Goal: Task Accomplishment & Management: Complete application form

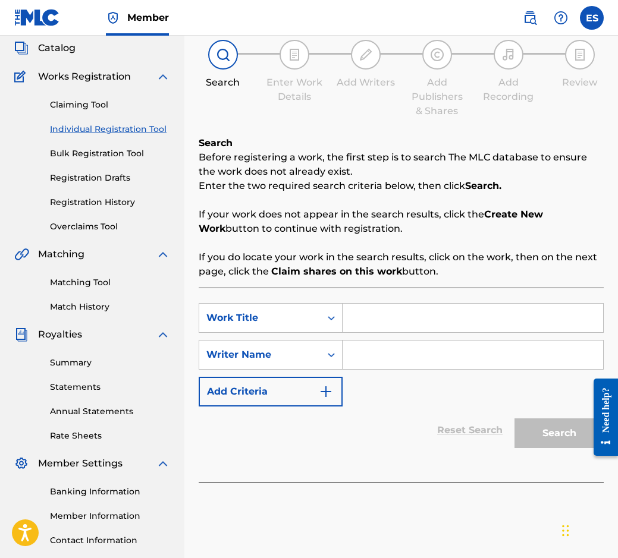
scroll to position [36, 0]
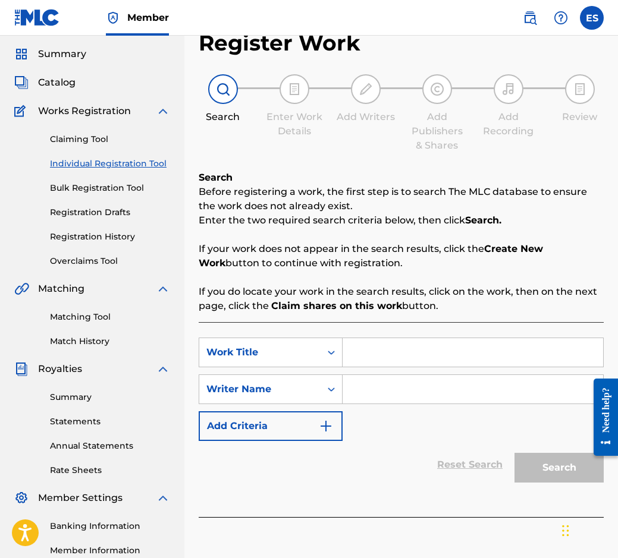
click at [128, 231] on link "Registration History" at bounding box center [110, 237] width 120 height 12
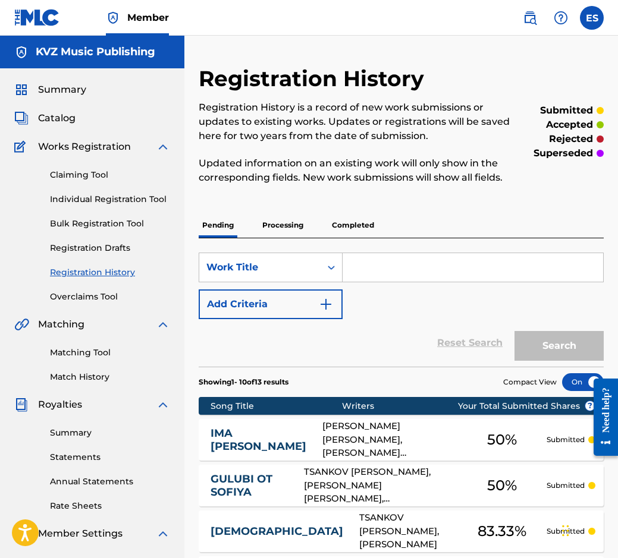
scroll to position [59, 0]
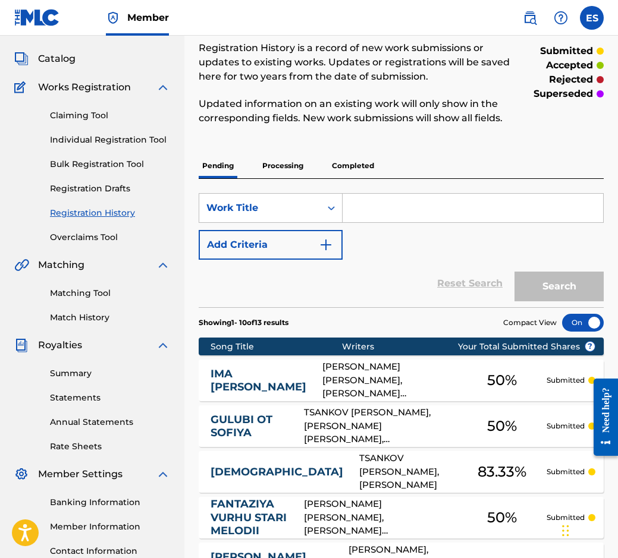
click at [125, 188] on link "Registration Drafts" at bounding box center [110, 189] width 120 height 12
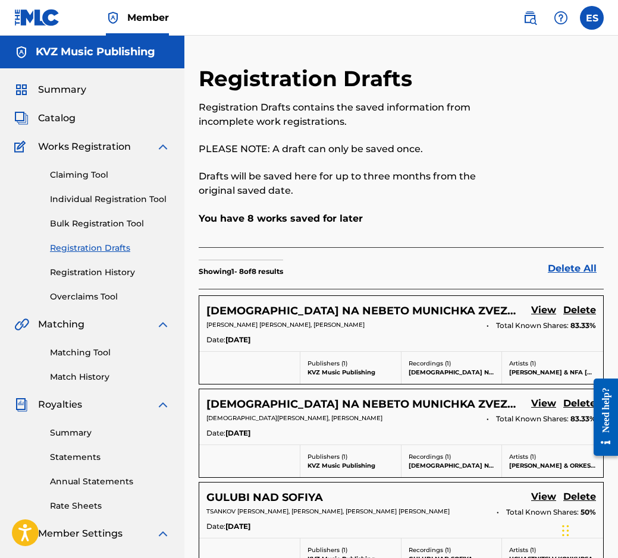
click at [288, 315] on h5 "[DEMOGRAPHIC_DATA] NA NEBETO MUNICHKA ZVEZDA" at bounding box center [361, 311] width 310 height 14
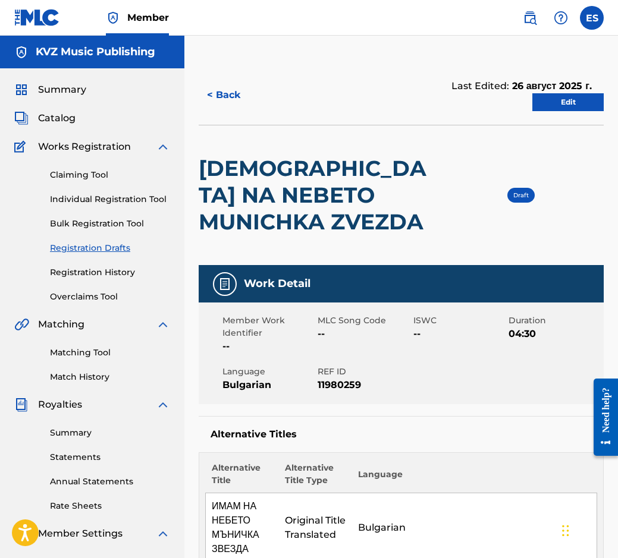
click at [215, 96] on button "< Back" at bounding box center [234, 95] width 71 height 30
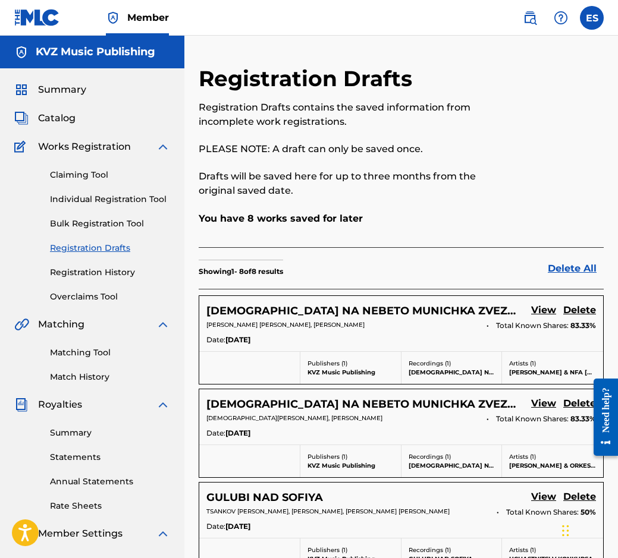
drag, startPoint x: 139, startPoint y: 208, endPoint x: 142, endPoint y: 202, distance: 7.2
click at [140, 208] on div "Claiming Tool Individual Registration Tool Bulk Registration Tool Registration …" at bounding box center [92, 228] width 156 height 149
click at [142, 201] on link "Individual Registration Tool" at bounding box center [110, 199] width 120 height 12
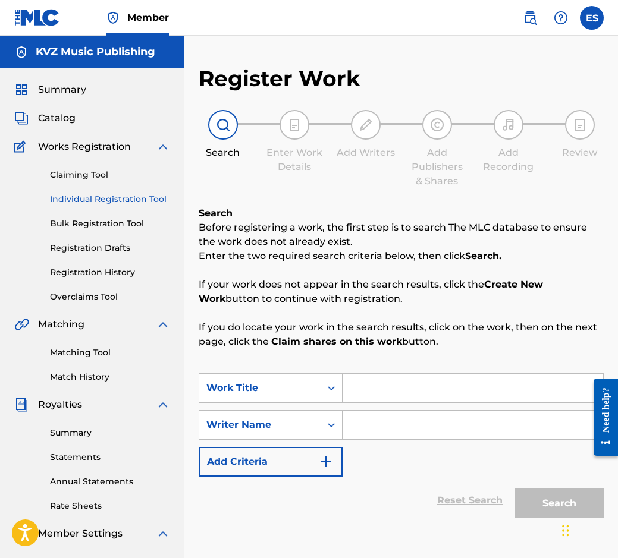
paste input "INTIMNA PESEN"
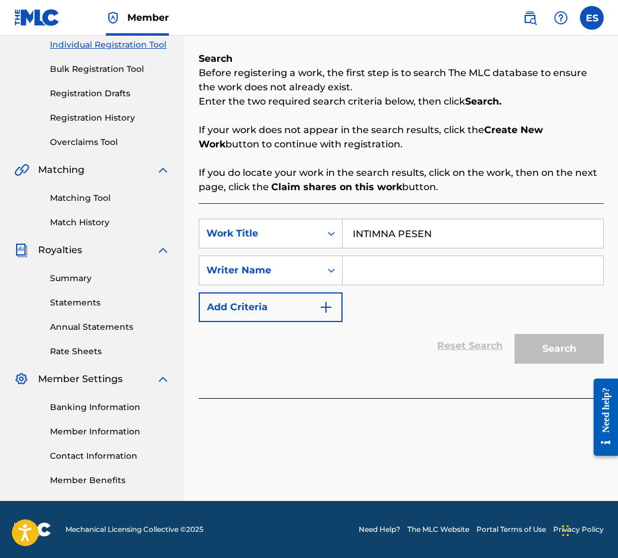
drag, startPoint x: 349, startPoint y: 230, endPoint x: 269, endPoint y: 216, distance: 81.0
click at [288, 225] on div "SearchWithCriteriab3ec0008-29bd-4bea-bdbc-f5f04313c16d Work Title INTIMNA PESEN" at bounding box center [401, 234] width 405 height 30
type input "INTIMNA PESEN"
paste input "[PERSON_NAME]"
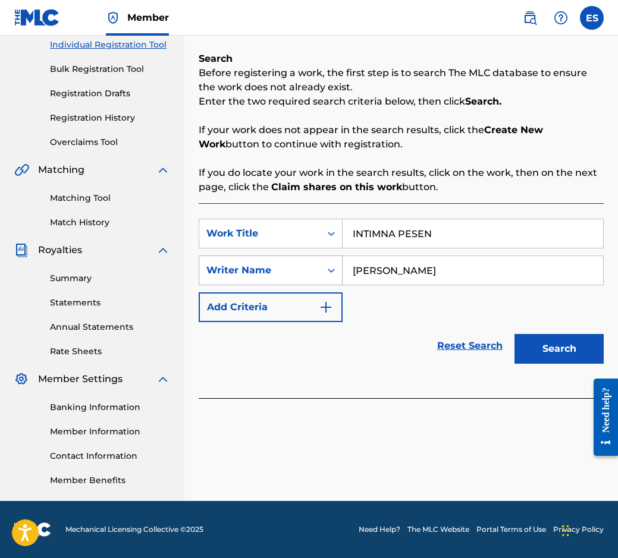
drag, startPoint x: 351, startPoint y: 265, endPoint x: 300, endPoint y: 266, distance: 51.1
click at [299, 268] on div "SearchWithCriteriafb3ce6e0-94ce-45d5-90f8-5a450ffb784d Writer Name [PERSON_NAME]" at bounding box center [401, 271] width 405 height 30
type input "[PERSON_NAME]"
drag, startPoint x: 347, startPoint y: 230, endPoint x: 344, endPoint y: 304, distance: 75.0
click at [322, 285] on div "SearchWithCriteriab3ec0008-29bd-4bea-bdbc-f5f04313c16d Work Title INTIMNA PESEN…" at bounding box center [401, 270] width 405 height 103
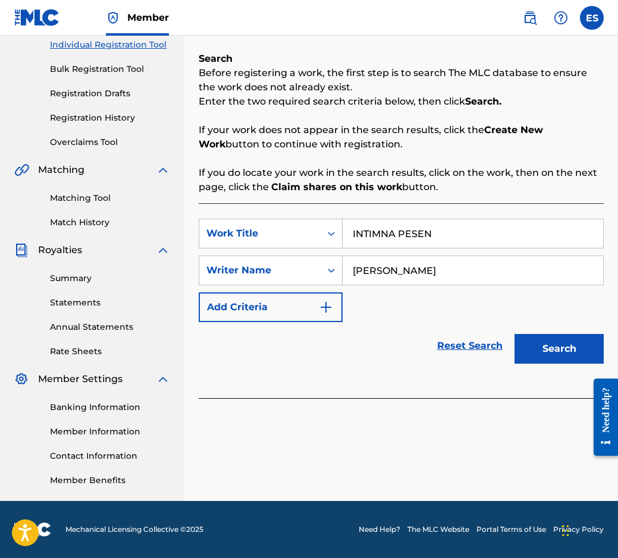
click at [552, 357] on button "Search" at bounding box center [558, 349] width 89 height 30
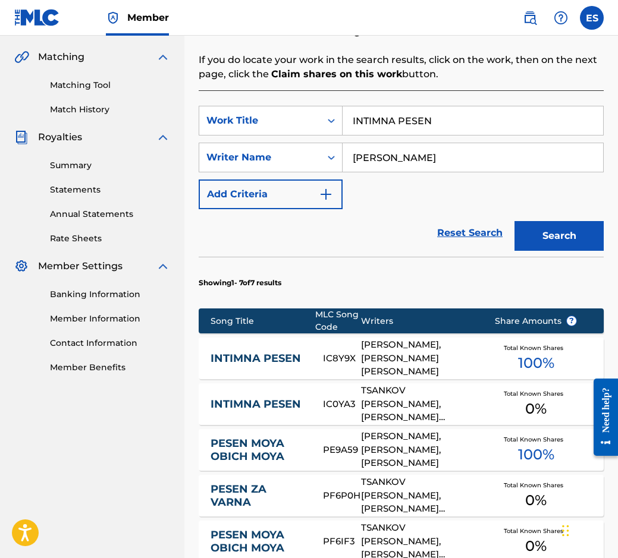
scroll to position [408, 0]
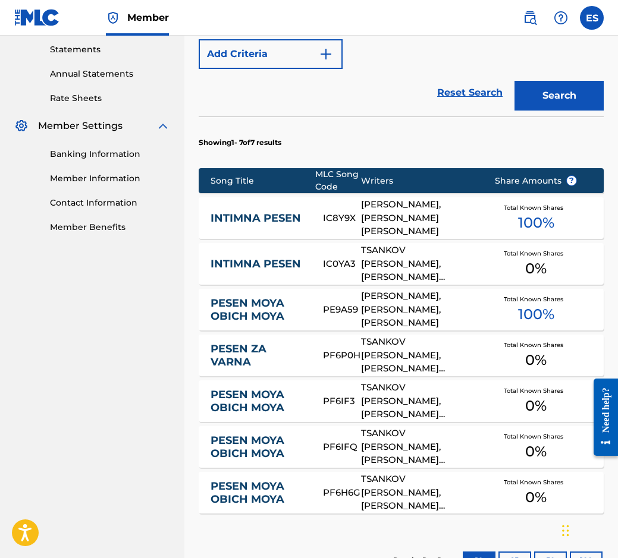
click at [261, 216] on link "INTIMNA PESEN" at bounding box center [259, 219] width 96 height 14
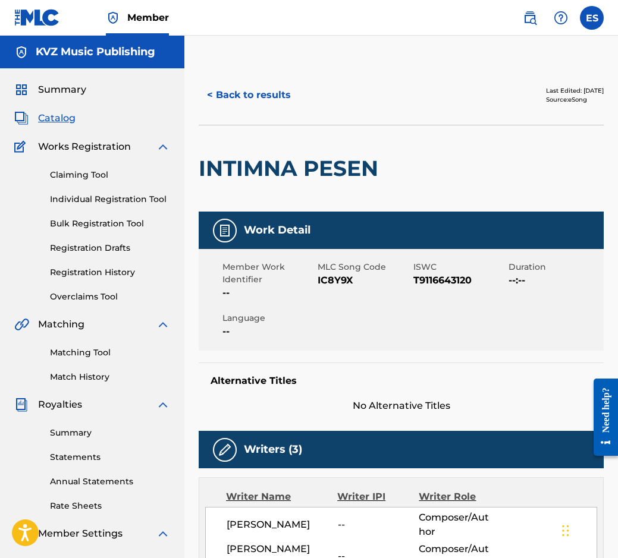
click at [255, 96] on button "< Back to results" at bounding box center [249, 95] width 101 height 30
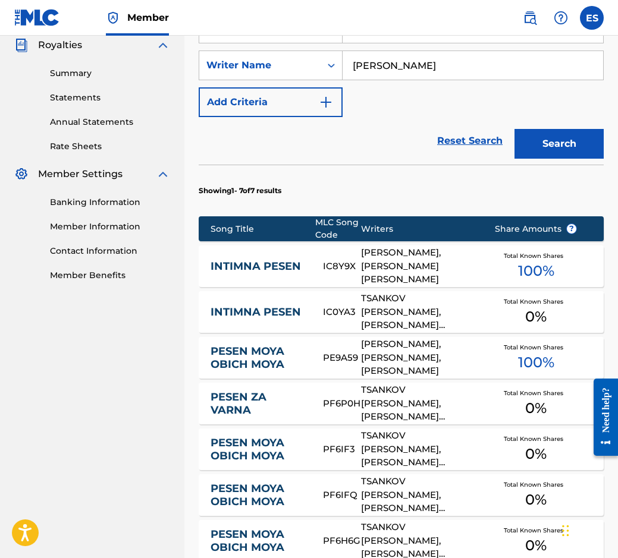
scroll to position [392, 0]
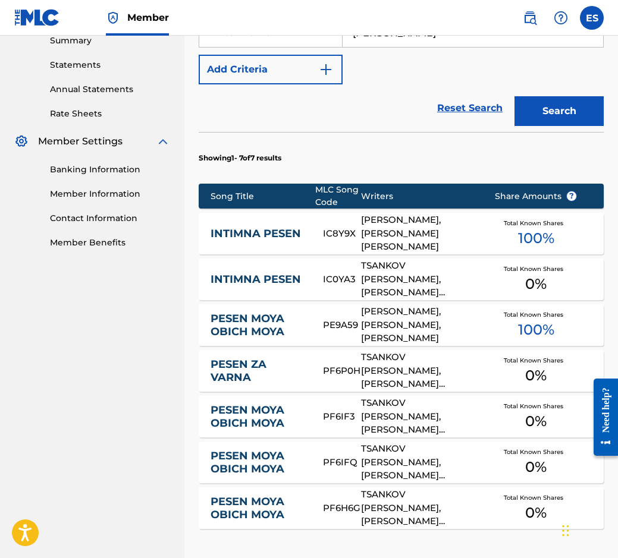
click at [260, 285] on link "INTIMNA PESEN" at bounding box center [259, 280] width 96 height 14
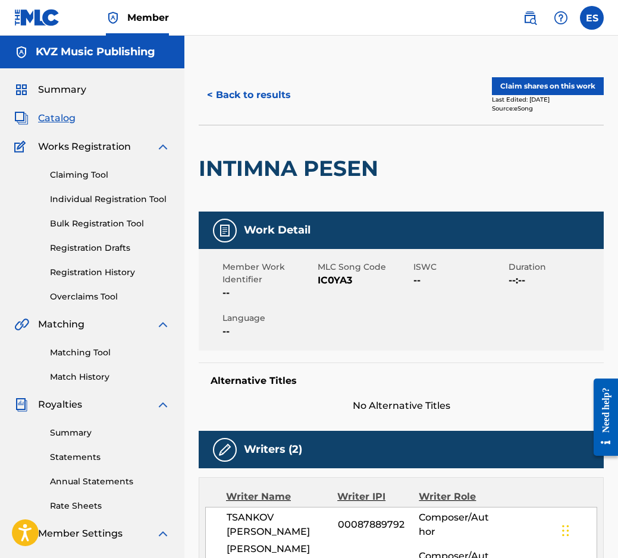
click at [249, 90] on button "< Back to results" at bounding box center [249, 95] width 101 height 30
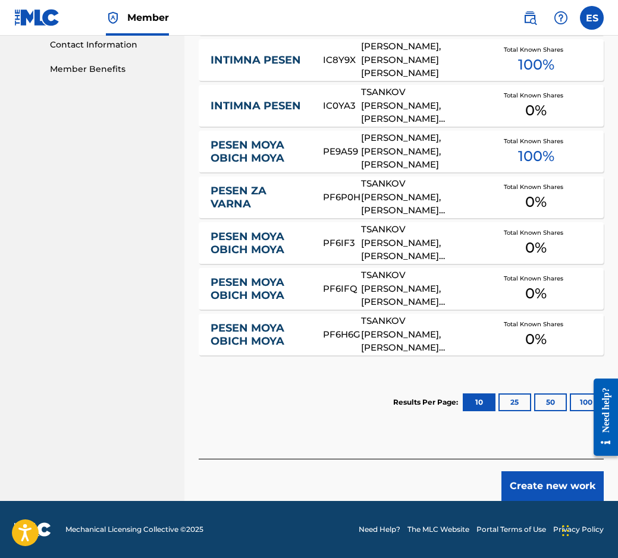
click at [520, 485] on button "Create new work" at bounding box center [552, 487] width 102 height 30
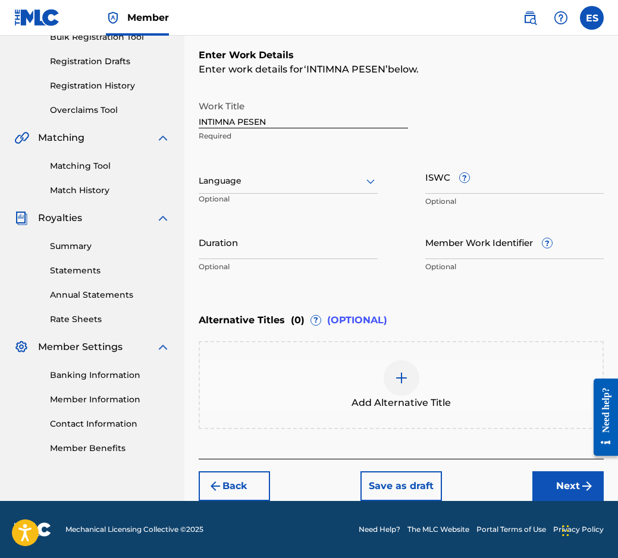
click at [219, 177] on div at bounding box center [288, 181] width 179 height 15
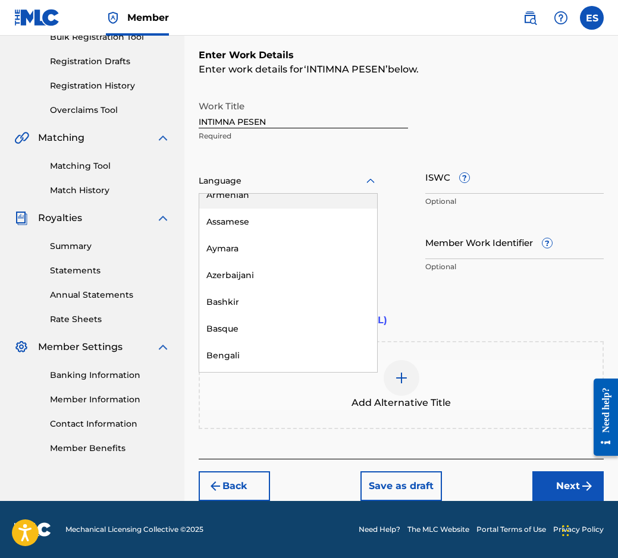
scroll to position [476, 0]
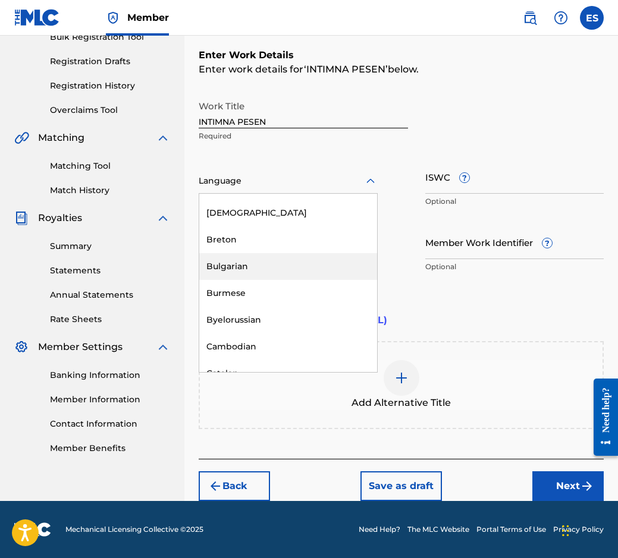
click at [268, 270] on div "Bulgarian" at bounding box center [288, 266] width 178 height 27
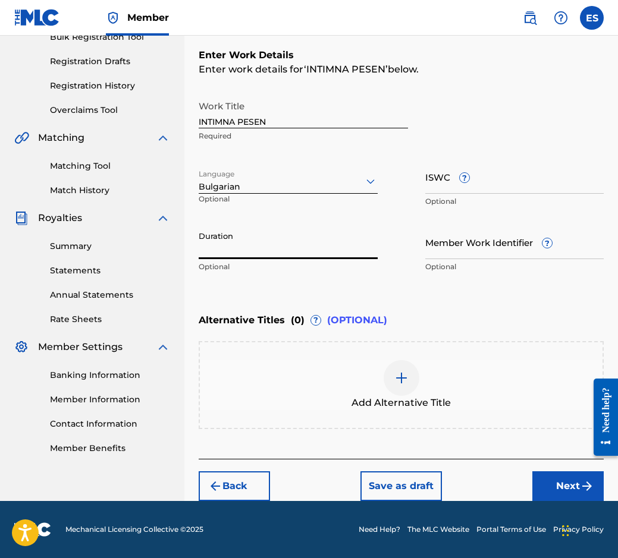
paste input "04:45"
type input "04:45"
click at [376, 394] on div "Add Alternative Title" at bounding box center [401, 385] width 403 height 50
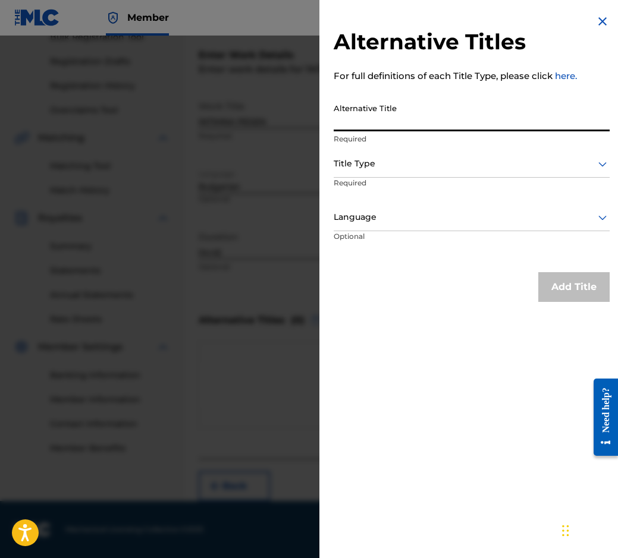
paste input "ИНТИМНА ПЕСЕН"
type input "ИНТИМНА ПЕСЕН"
click at [417, 150] on div "Alternative Title ИНТИМНА ПЕСЕН Required" at bounding box center [472, 125] width 276 height 54
click at [415, 165] on div at bounding box center [472, 163] width 276 height 15
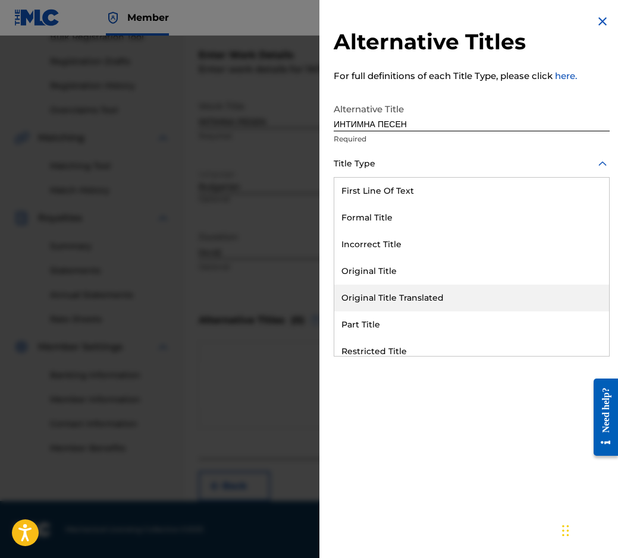
drag, startPoint x: 425, startPoint y: 293, endPoint x: 427, endPoint y: 271, distance: 22.1
click at [426, 293] on div "Original Title Translated" at bounding box center [471, 298] width 275 height 27
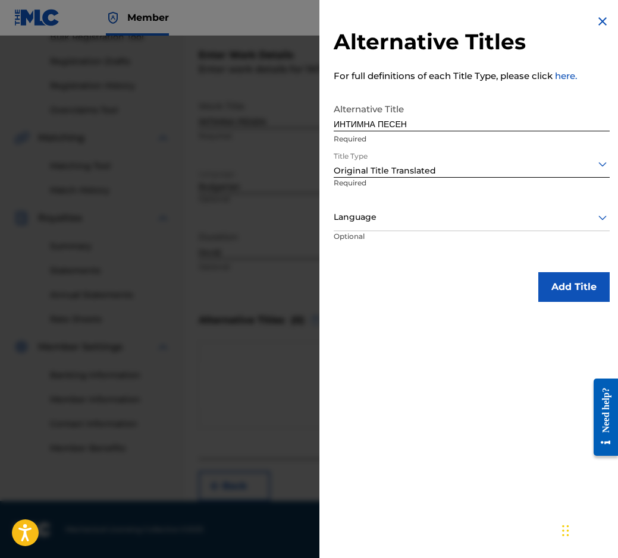
click at [418, 231] on p "Optional" at bounding box center [378, 244] width 89 height 27
click at [425, 215] on div at bounding box center [472, 217] width 276 height 15
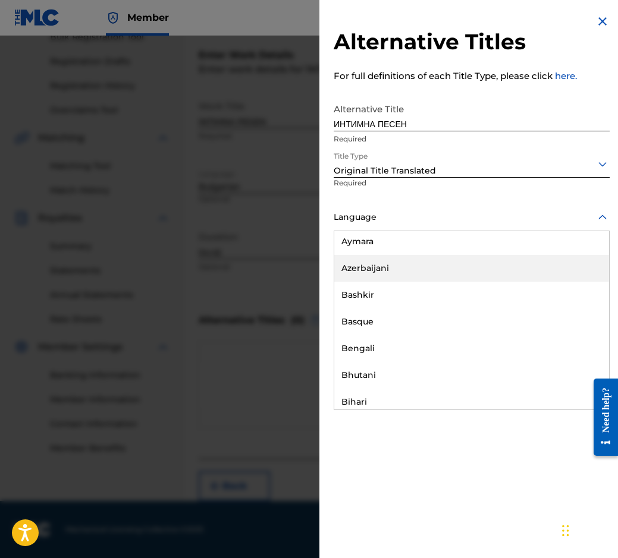
scroll to position [535, 0]
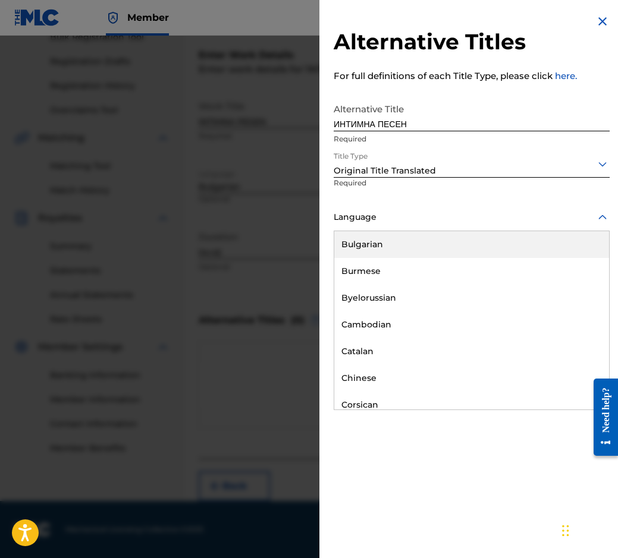
click at [433, 249] on div "Bulgarian" at bounding box center [471, 244] width 275 height 27
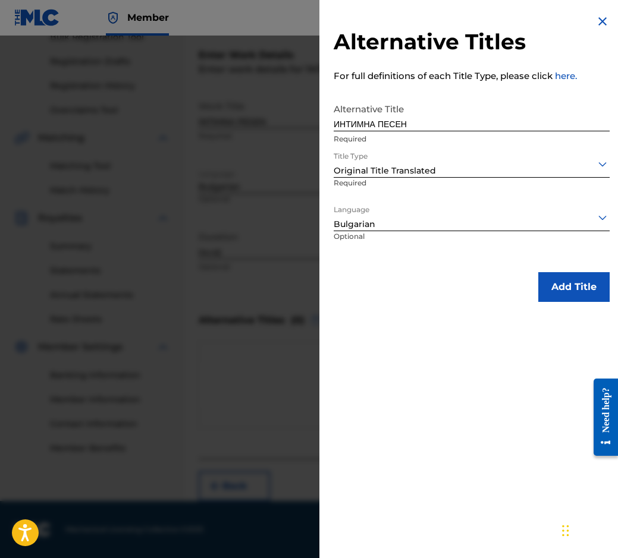
click at [559, 283] on button "Add Title" at bounding box center [573, 287] width 71 height 30
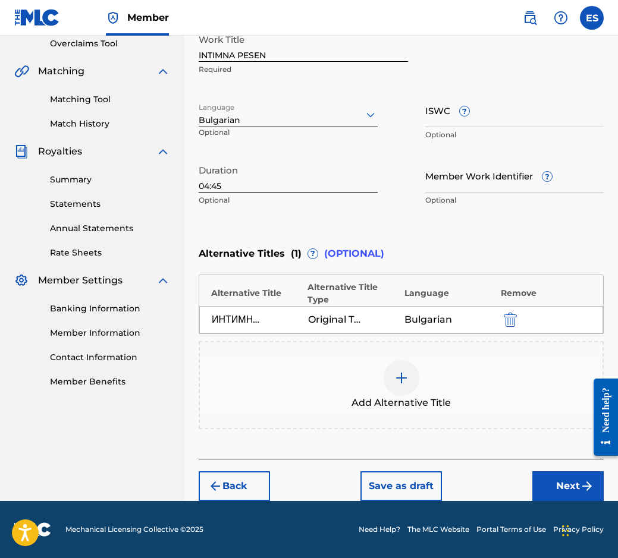
click at [555, 485] on button "Next" at bounding box center [567, 487] width 71 height 30
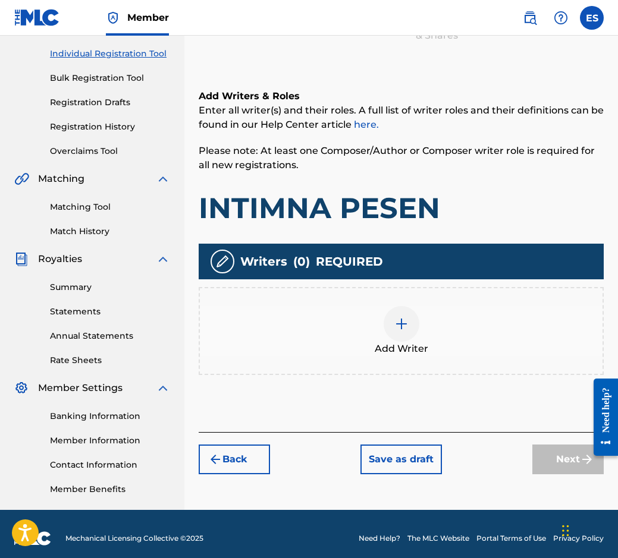
scroll to position [54, 0]
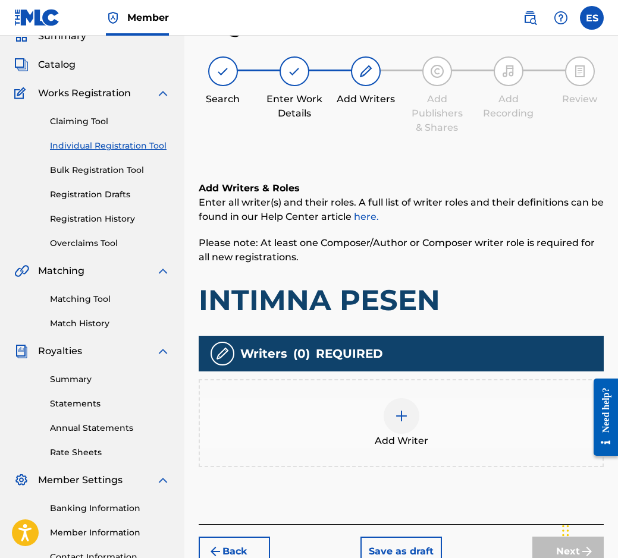
click at [417, 454] on div "Add Writer" at bounding box center [401, 423] width 405 height 88
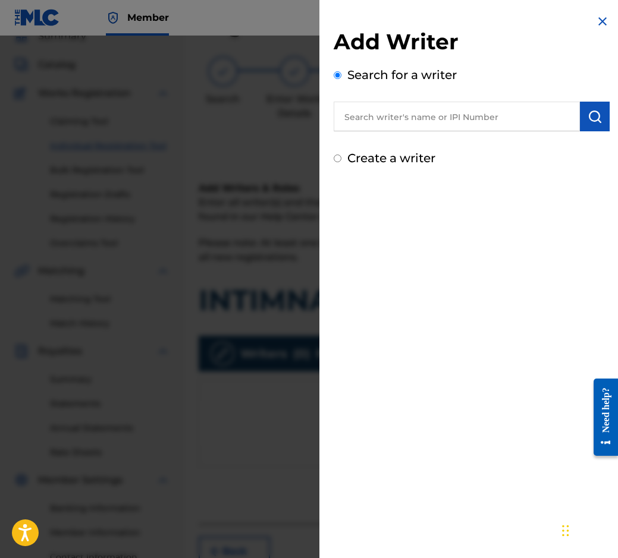
drag, startPoint x: 397, startPoint y: 134, endPoint x: 393, endPoint y: 124, distance: 11.5
paste input "00087889792"
type input "00087889792"
click at [591, 113] on img "submit" at bounding box center [595, 116] width 14 height 14
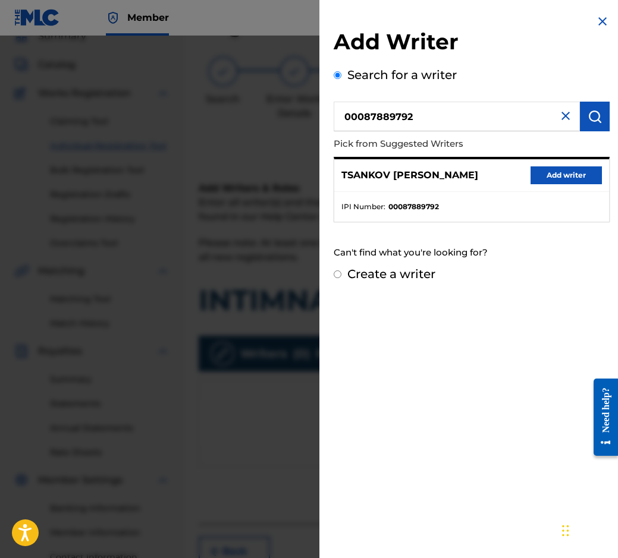
click at [567, 177] on button "Add writer" at bounding box center [565, 176] width 71 height 18
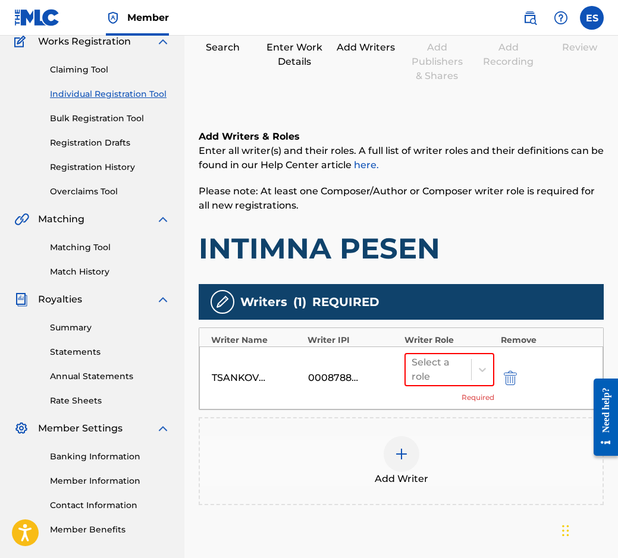
scroll to position [209, 0]
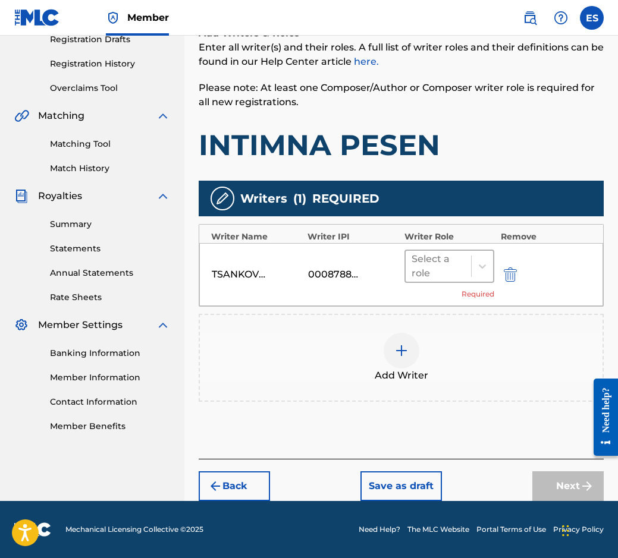
click at [435, 272] on div at bounding box center [439, 266] width 54 height 17
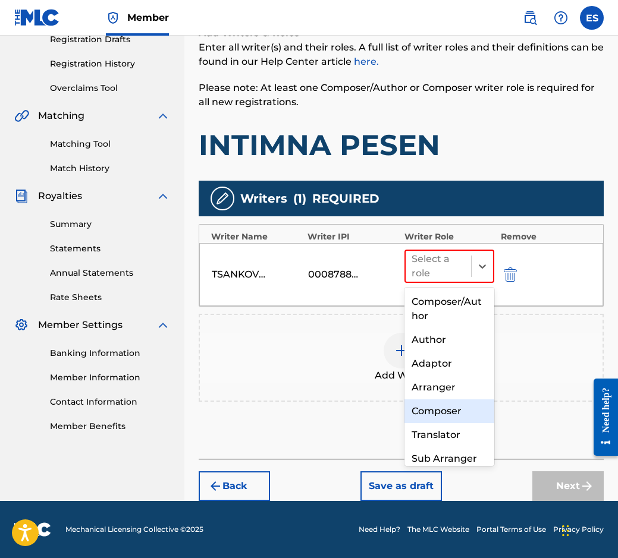
click at [460, 401] on div "Composer" at bounding box center [449, 412] width 90 height 24
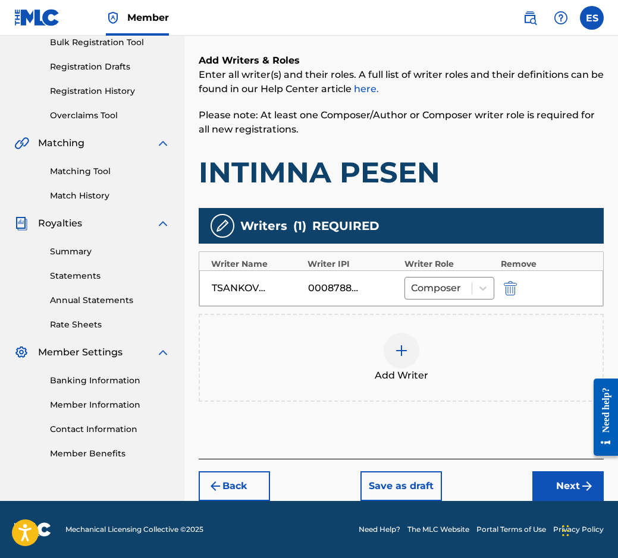
click at [408, 334] on div at bounding box center [402, 351] width 36 height 36
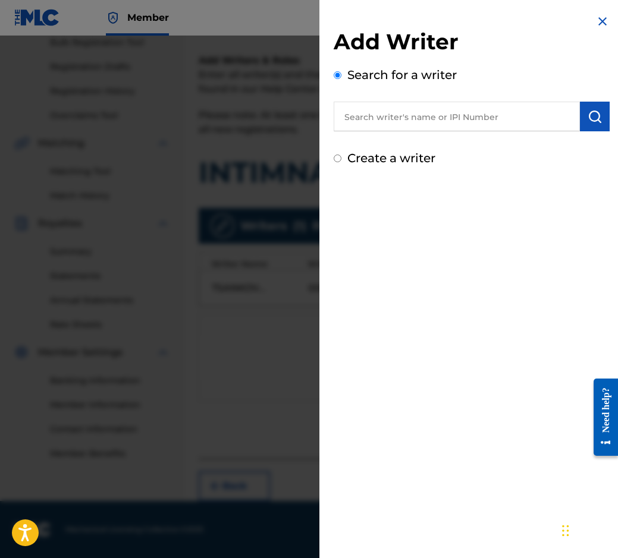
paste input "90001 26 44 52"
click at [373, 117] on input "90001 26 44 52" at bounding box center [457, 117] width 246 height 30
click at [375, 117] on input "90001 26 44 52" at bounding box center [457, 117] width 246 height 30
click at [377, 114] on input "90001 26 44 52" at bounding box center [457, 117] width 246 height 30
click at [385, 122] on input "9000126 44 52" at bounding box center [457, 117] width 246 height 30
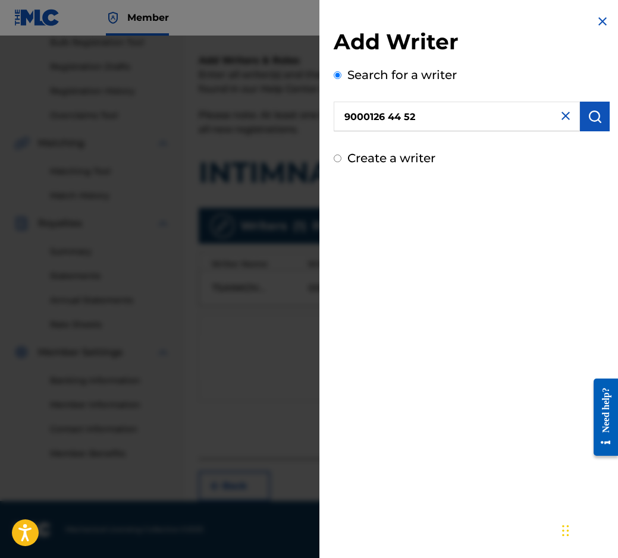
click at [393, 121] on input "9000126 44 52" at bounding box center [457, 117] width 246 height 30
click at [386, 120] on input "9000126 44 52" at bounding box center [457, 117] width 246 height 30
click at [390, 120] on input "9000126 44 52" at bounding box center [457, 117] width 246 height 30
click at [403, 119] on input "900012644 52" at bounding box center [457, 117] width 246 height 30
type input "90001264452"
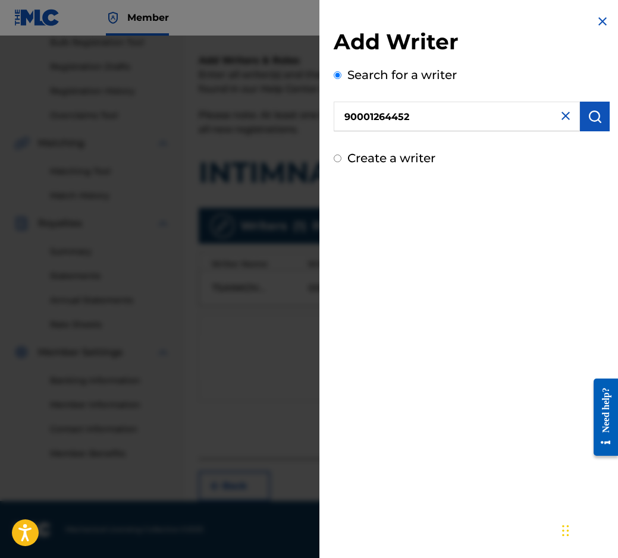
click at [600, 124] on button "submit" at bounding box center [595, 117] width 30 height 30
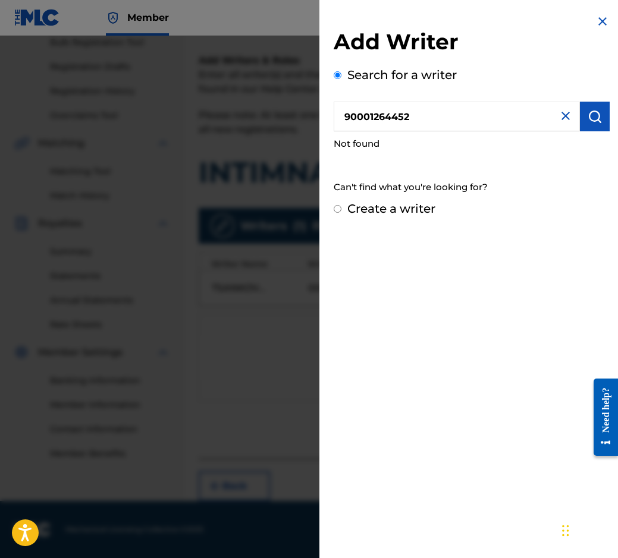
drag, startPoint x: 343, startPoint y: 119, endPoint x: 305, endPoint y: 117, distance: 38.1
click at [305, 117] on div "Add Writer Search for a writer 90001264452 Not found Can't find what you're loo…" at bounding box center [309, 297] width 618 height 523
click at [342, 210] on div "Create a writer" at bounding box center [472, 209] width 276 height 18
click at [331, 210] on div "Add Writer Search for a writer 90001264452 Not found Can't find what you're loo…" at bounding box center [471, 116] width 304 height 232
click at [337, 209] on input "Create a writer" at bounding box center [338, 209] width 8 height 8
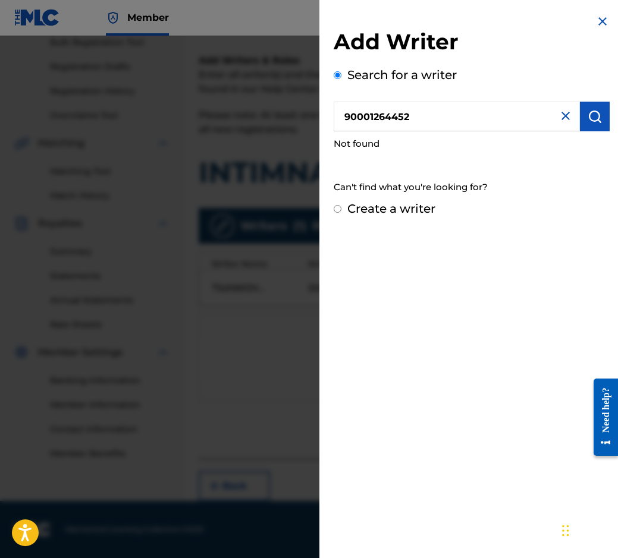
radio input "false"
radio input "true"
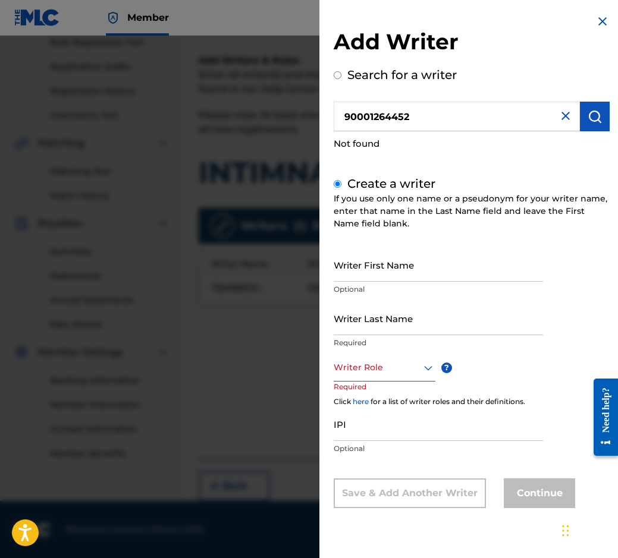
click at [375, 376] on div "Writer Role" at bounding box center [385, 368] width 102 height 27
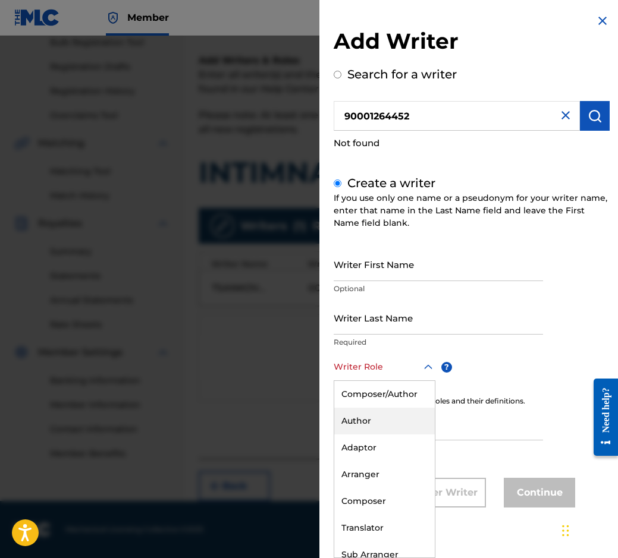
click at [372, 426] on div "Author" at bounding box center [384, 421] width 101 height 27
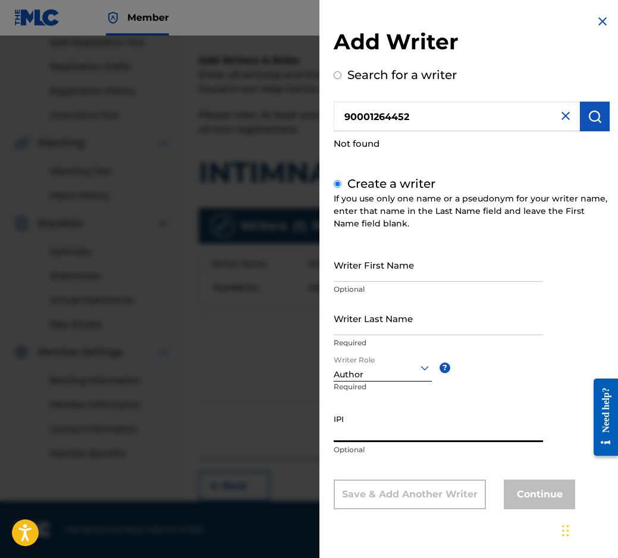
paste input "90001 26 44 52"
click at [357, 437] on input "90001 26 44 52" at bounding box center [438, 426] width 209 height 34
click at [365, 430] on input "90001 26 44 52" at bounding box center [438, 426] width 209 height 34
click at [361, 431] on input "90001 26 44 52" at bounding box center [438, 426] width 209 height 34
click at [373, 434] on input "9000126 44 52" at bounding box center [438, 426] width 209 height 34
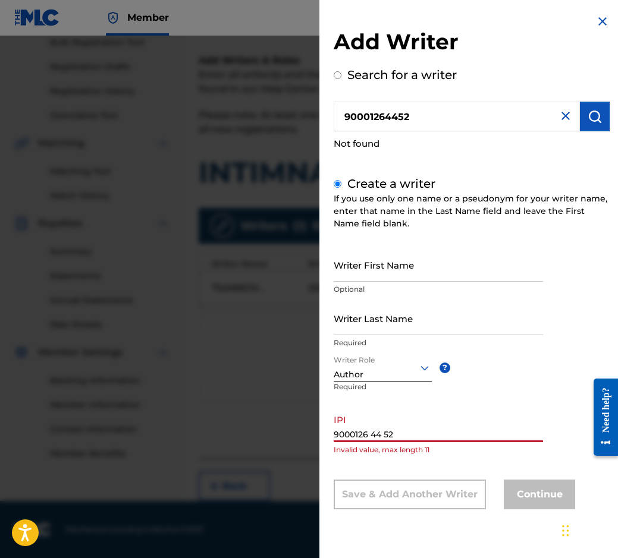
click at [372, 434] on input "9000126 44 52" at bounding box center [438, 426] width 209 height 34
click at [384, 432] on input "900012644 52" at bounding box center [438, 426] width 209 height 34
type input "90001264452"
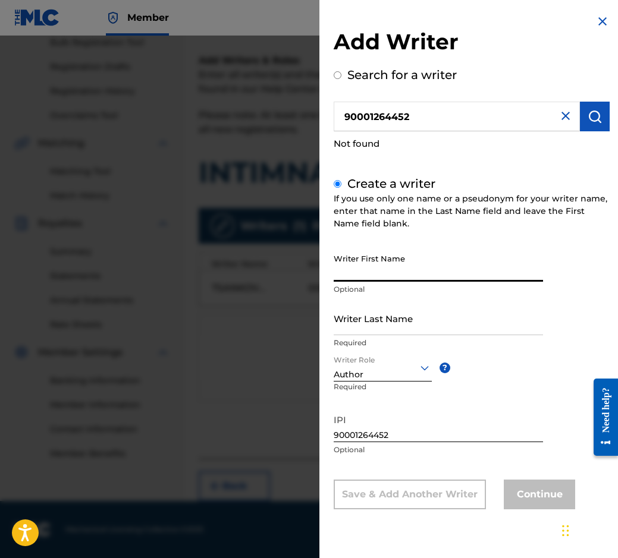
drag, startPoint x: 408, startPoint y: 291, endPoint x: 381, endPoint y: 271, distance: 34.0
paste input "[PERSON_NAME]"
type input "[PERSON_NAME]"
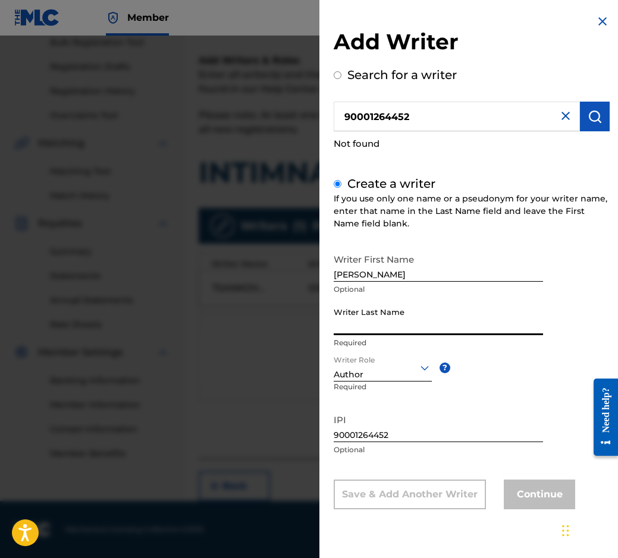
paste input "[PERSON_NAME]"
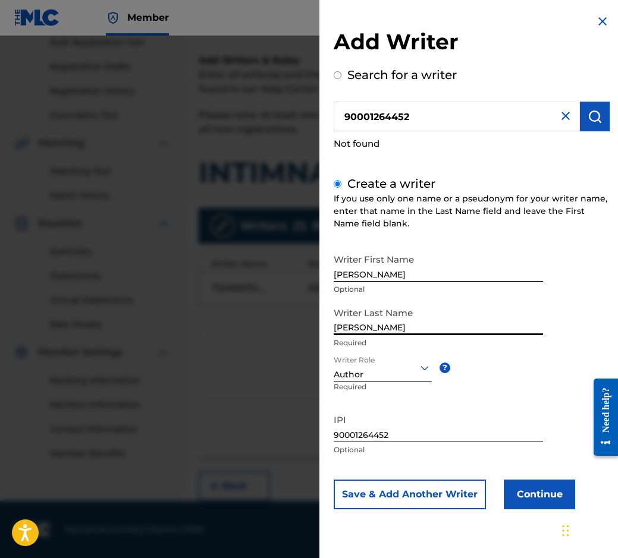
paste input "PENEV"
type input "[PERSON_NAME] [PERSON_NAME]"
click at [541, 486] on button "Continue" at bounding box center [539, 495] width 71 height 30
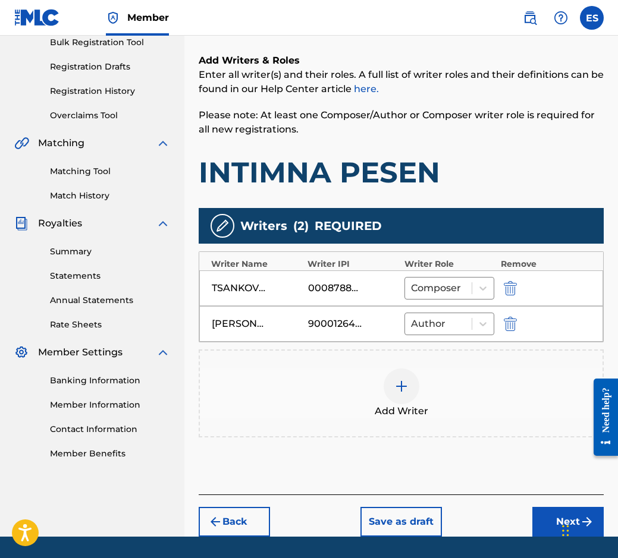
click at [372, 405] on div "Add Writer" at bounding box center [401, 394] width 403 height 50
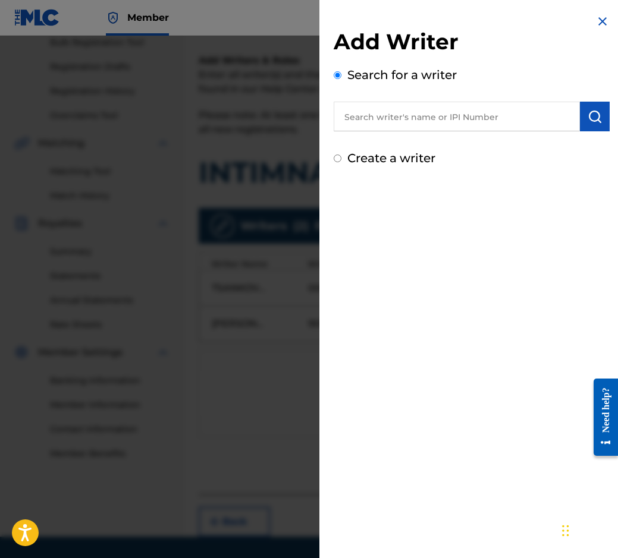
paste input "00088 95 30 24"
click at [383, 122] on input "00088 95 30 24" at bounding box center [457, 117] width 246 height 30
click at [378, 121] on input "00088 95 30 24" at bounding box center [457, 117] width 246 height 30
click at [391, 115] on input "0008895 30 24" at bounding box center [457, 117] width 246 height 30
click at [404, 116] on input "000889530 24" at bounding box center [457, 117] width 246 height 30
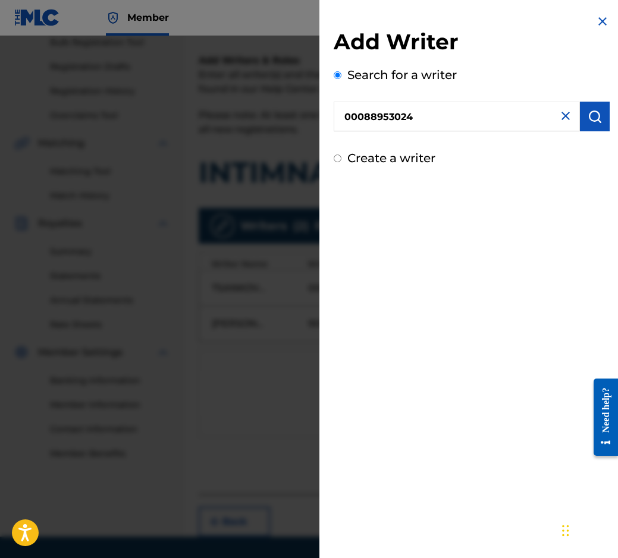
click at [343, 118] on input "00088953024" at bounding box center [457, 117] width 246 height 30
type input "00088953024"
click at [588, 123] on img "submit" at bounding box center [595, 116] width 14 height 14
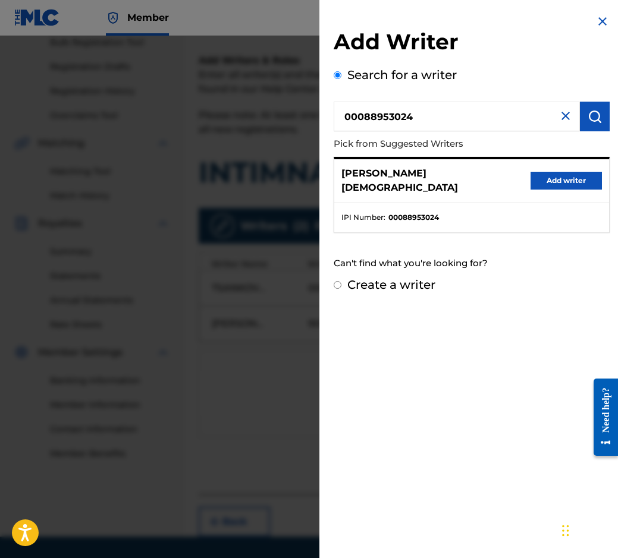
click at [575, 172] on button "Add writer" at bounding box center [565, 181] width 71 height 18
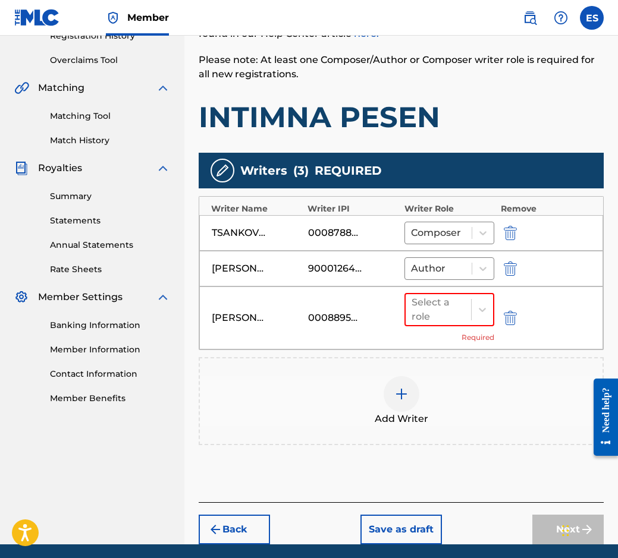
scroll to position [280, 0]
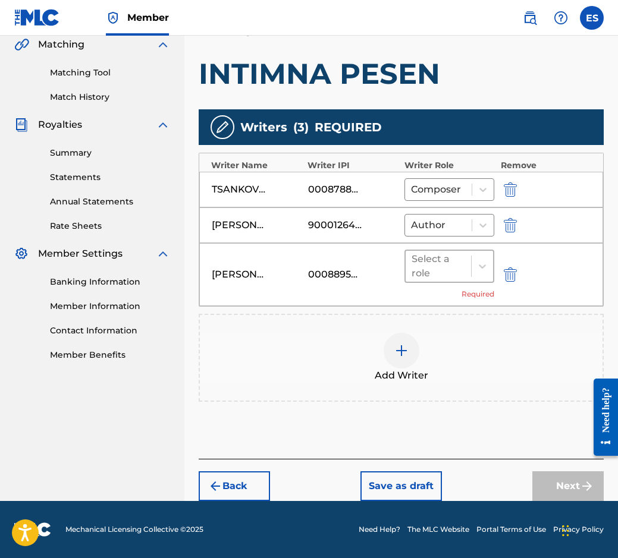
click at [426, 263] on div at bounding box center [439, 266] width 54 height 17
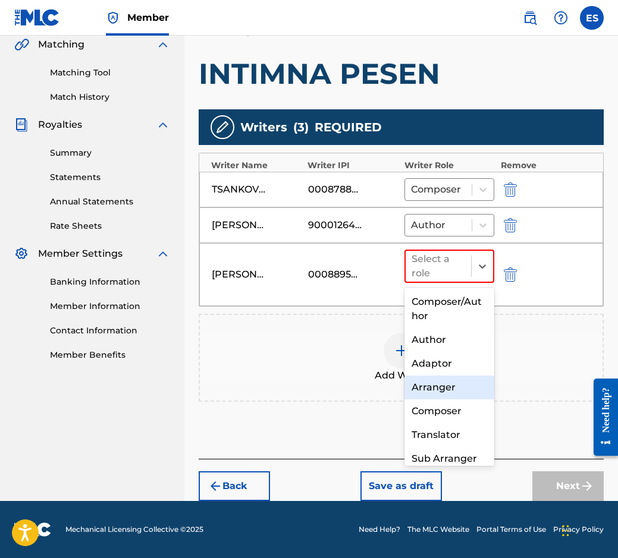
click at [472, 387] on div "Arranger" at bounding box center [449, 388] width 90 height 24
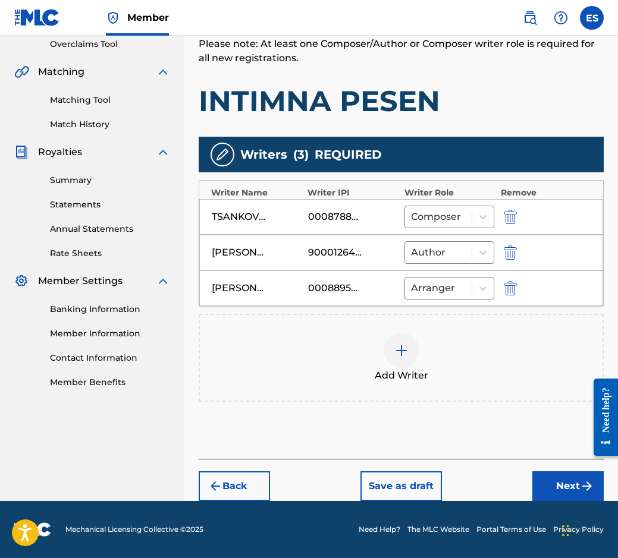
click at [554, 488] on button "Next" at bounding box center [567, 487] width 71 height 30
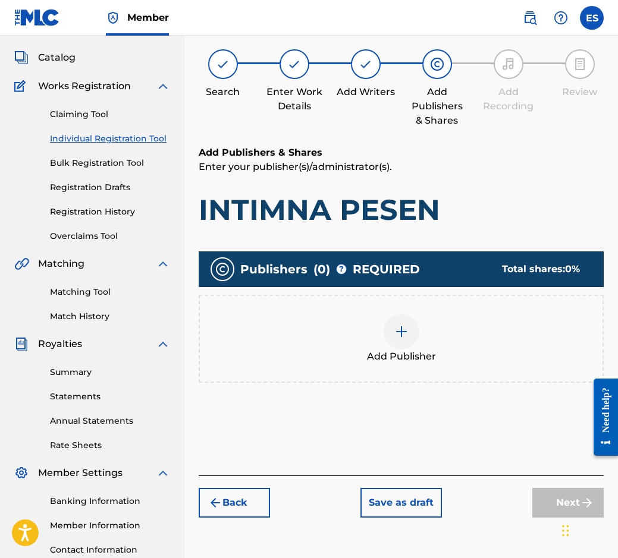
scroll to position [54, 0]
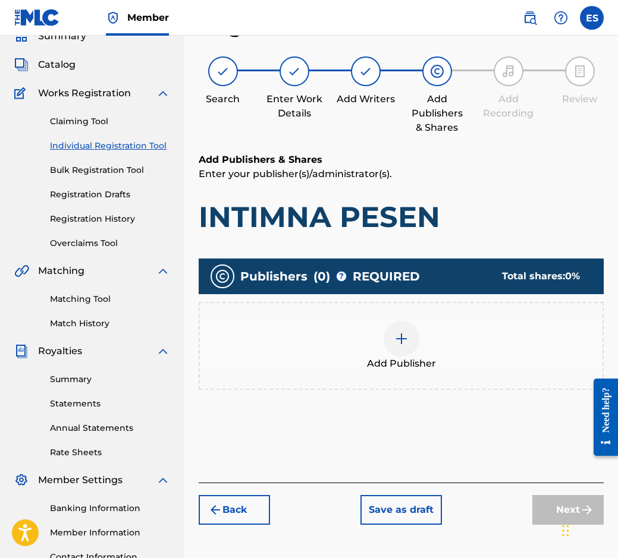
click at [381, 377] on div "Add Publisher" at bounding box center [401, 346] width 405 height 88
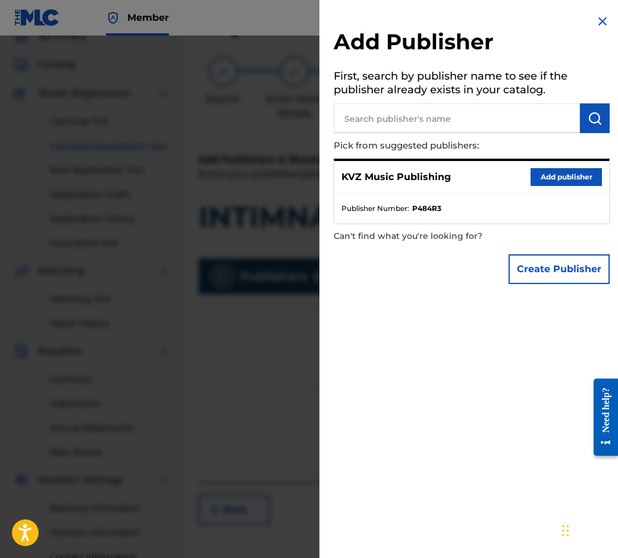
click at [530, 181] on button "Add publisher" at bounding box center [565, 177] width 71 height 18
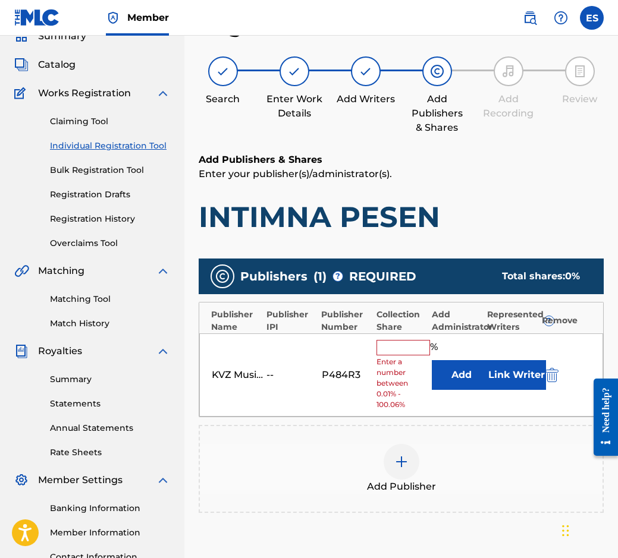
click at [384, 351] on input "text" at bounding box center [403, 347] width 54 height 15
type input "50"
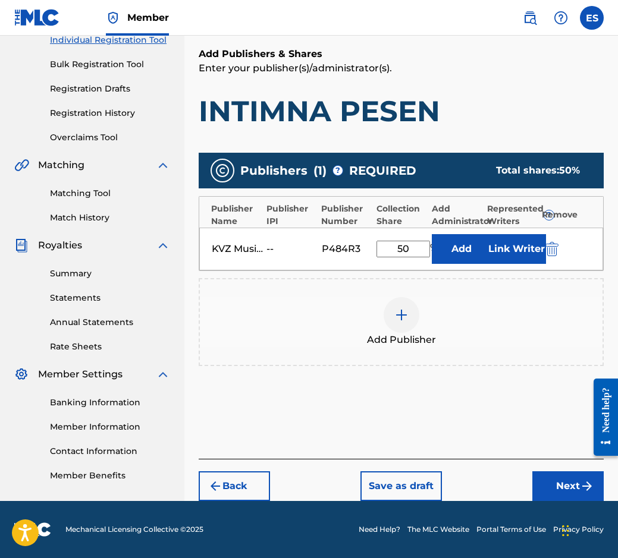
click at [558, 483] on button "Next" at bounding box center [567, 487] width 71 height 30
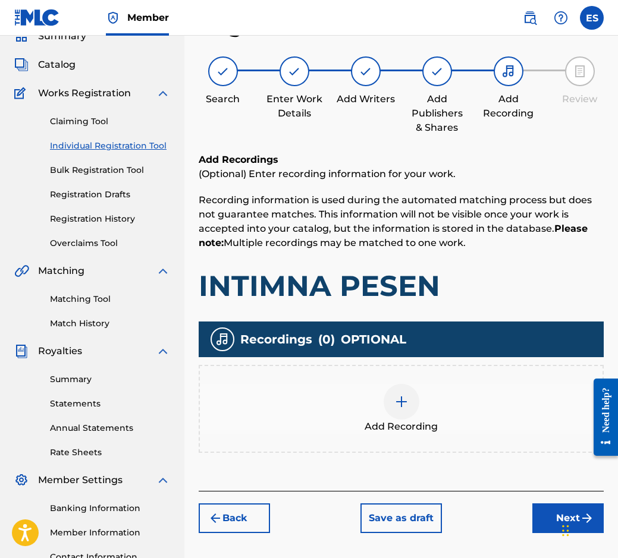
click at [394, 392] on div at bounding box center [402, 402] width 36 height 36
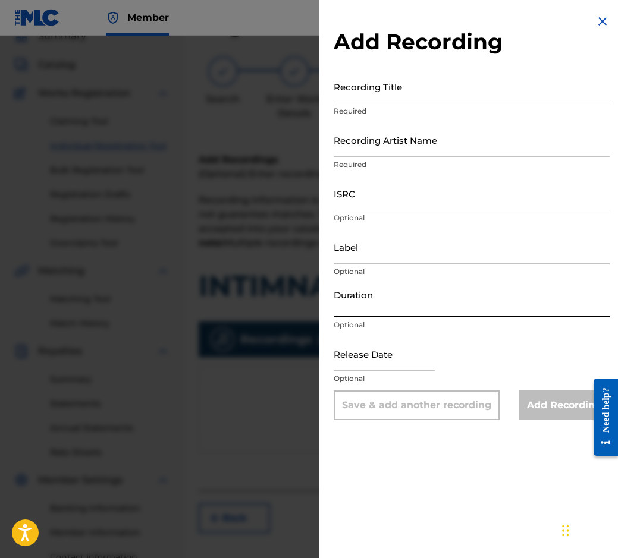
paste input "04:45"
type input "04:45"
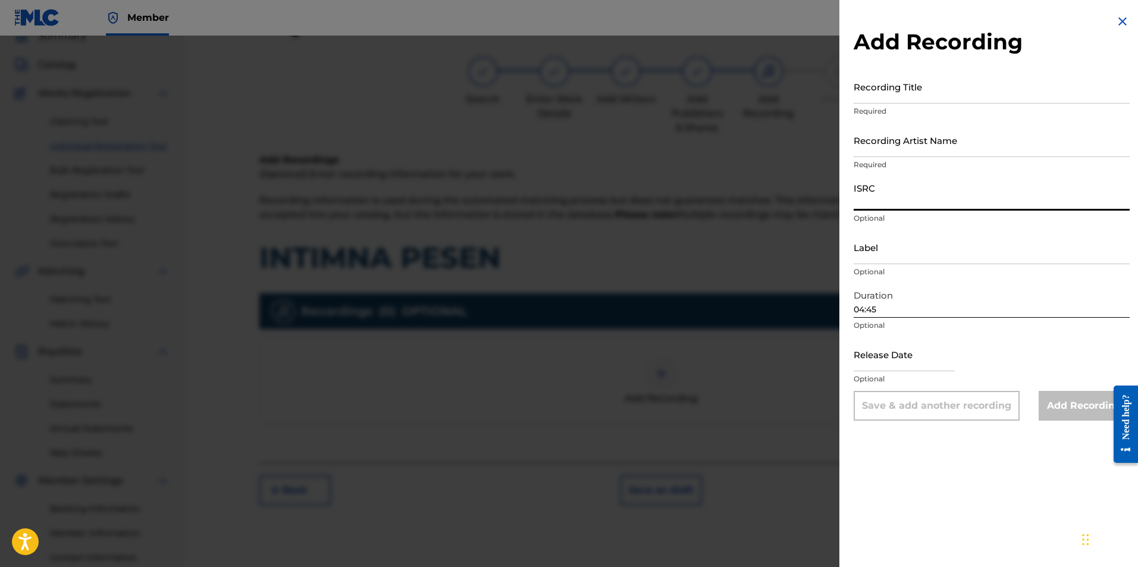
paste input "BGA672060007"
type input "BGA672060007"
click at [617, 248] on input "Label" at bounding box center [991, 247] width 276 height 34
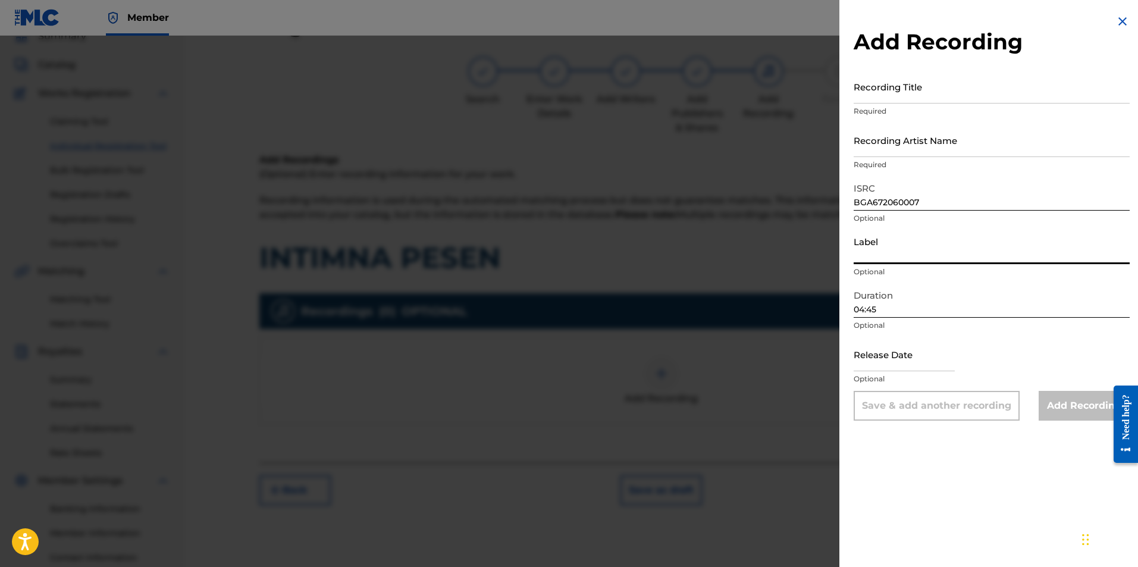
type input "BALKANTON AD"
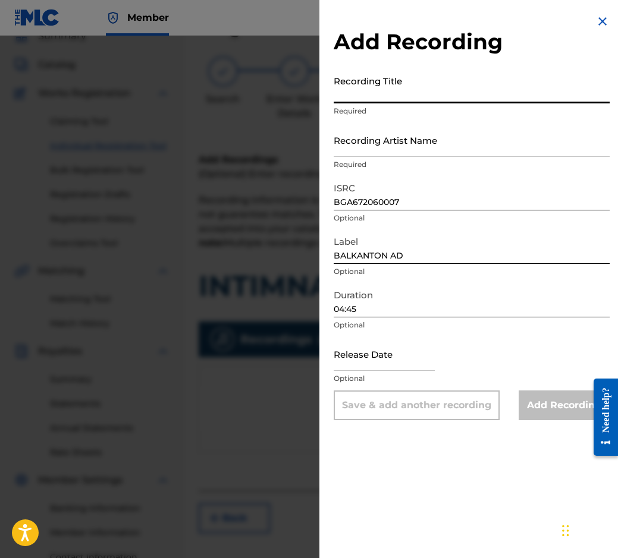
paste input "INTIMNA PESEN"
type input "INTIMNA PESEN"
drag, startPoint x: 375, startPoint y: 157, endPoint x: 374, endPoint y: 150, distance: 7.2
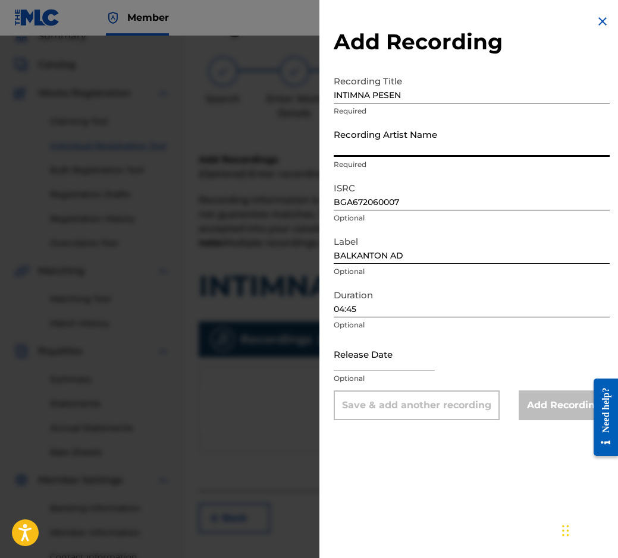
paste input "[PERSON_NAME]"
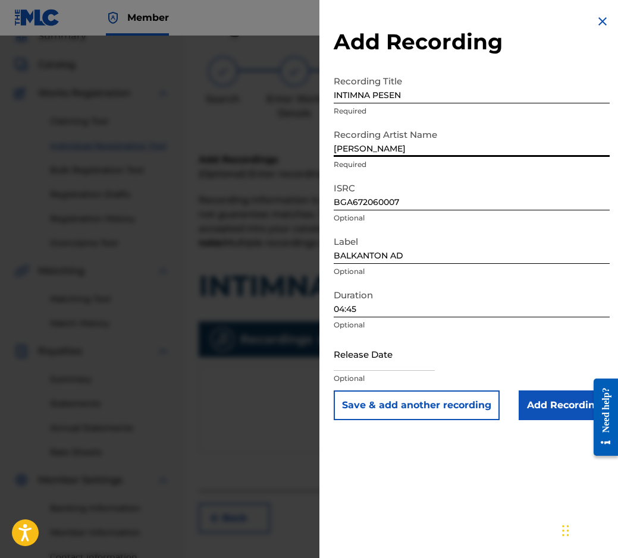
type input "[PERSON_NAME]"
click at [554, 399] on input "Add Recording" at bounding box center [564, 406] width 91 height 30
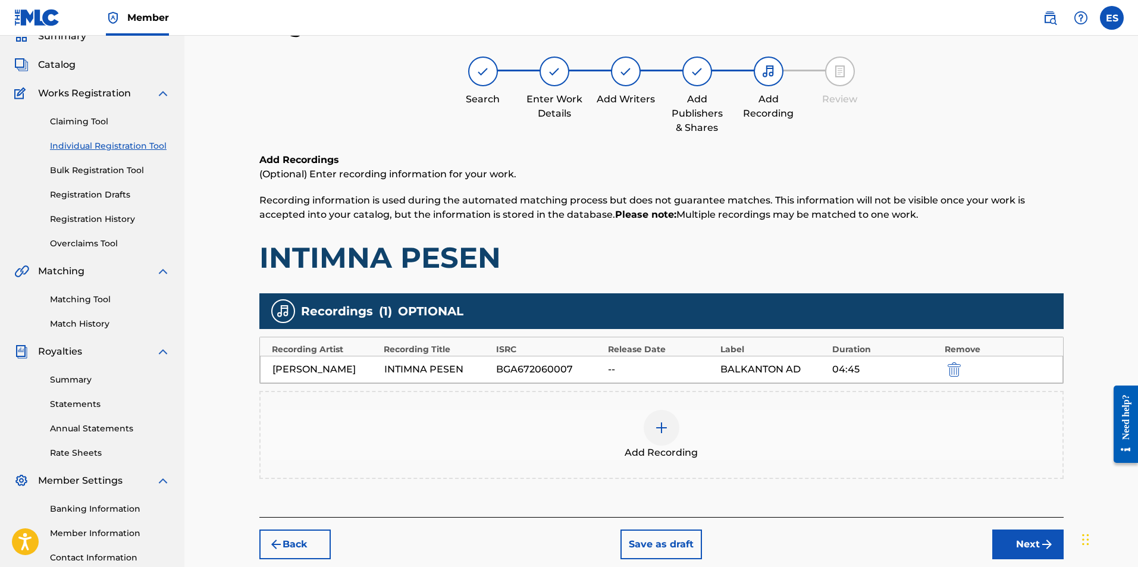
click at [504, 441] on div "Add Recording" at bounding box center [661, 435] width 802 height 50
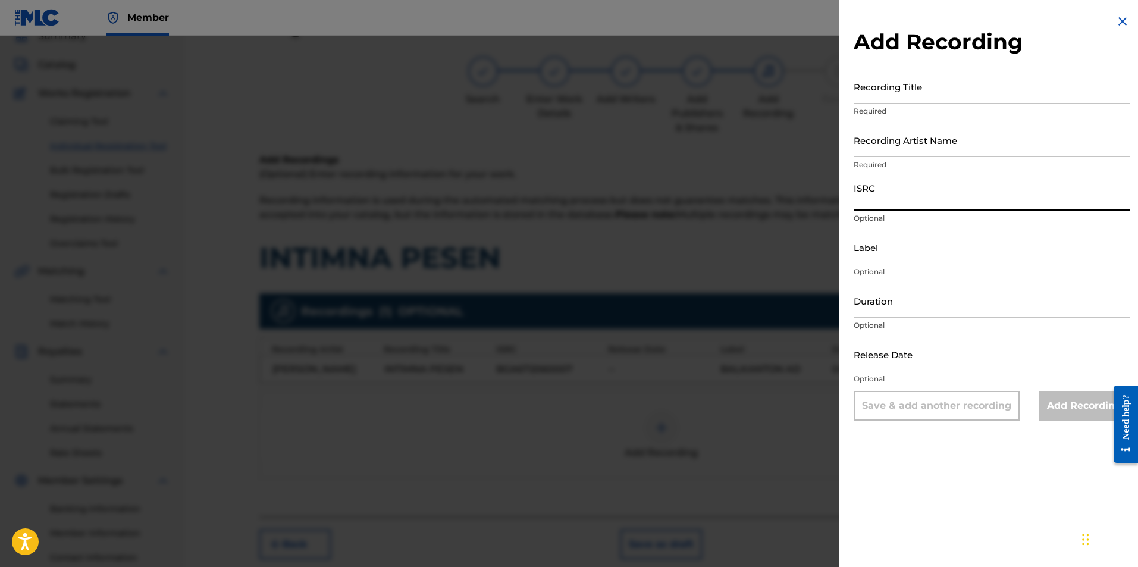
drag, startPoint x: 932, startPoint y: 169, endPoint x: 966, endPoint y: 203, distance: 47.5
paste input "BGA672220812"
type input "BGA672220812"
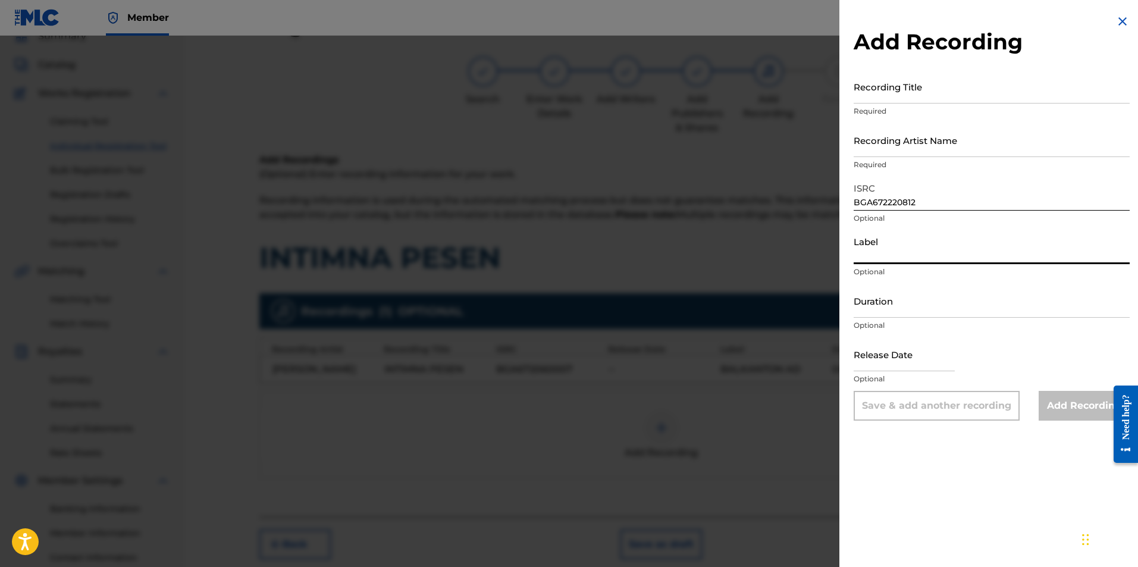
paste input "MIK BALKANTON"
type input "MIK BALKANTON"
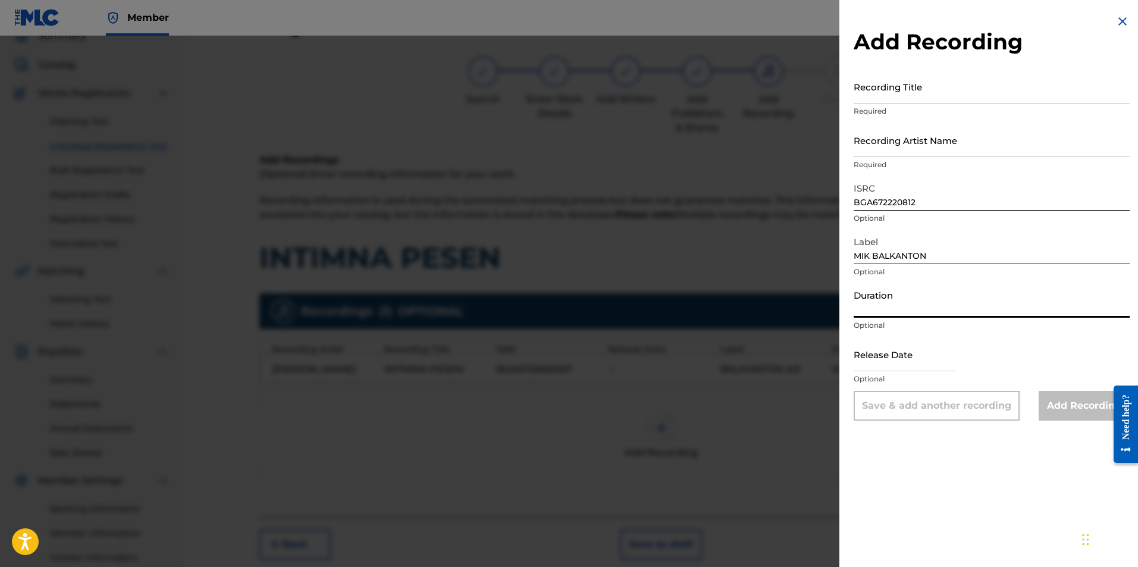
paste input "04:33"
type input "04:33"
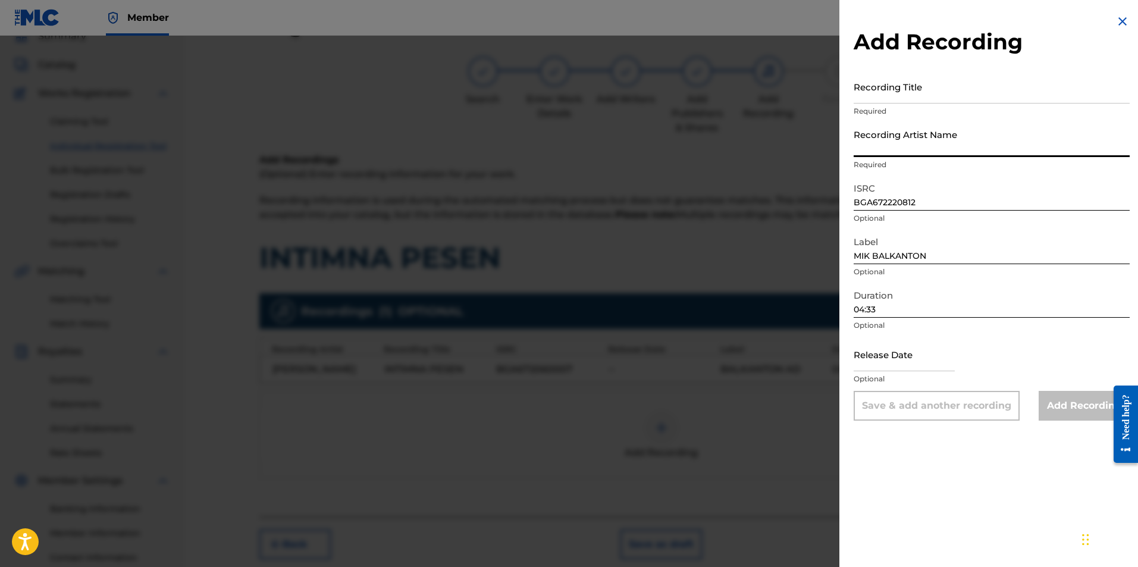
drag, startPoint x: 916, startPoint y: 168, endPoint x: 909, endPoint y: 134, distance: 33.9
paste input "[PERSON_NAME]/Orkestar s dirigent [PERSON_NAME]"
click at [617, 149] on input "[PERSON_NAME]/Orkestar s dirigent [PERSON_NAME]" at bounding box center [991, 140] width 276 height 34
click at [617, 142] on input "[PERSON_NAME]/Orkestar s dirigent [PERSON_NAME]" at bounding box center [991, 140] width 276 height 34
click at [617, 148] on input "[PERSON_NAME] & Orkestar s dirigent [PERSON_NAME]" at bounding box center [991, 140] width 276 height 34
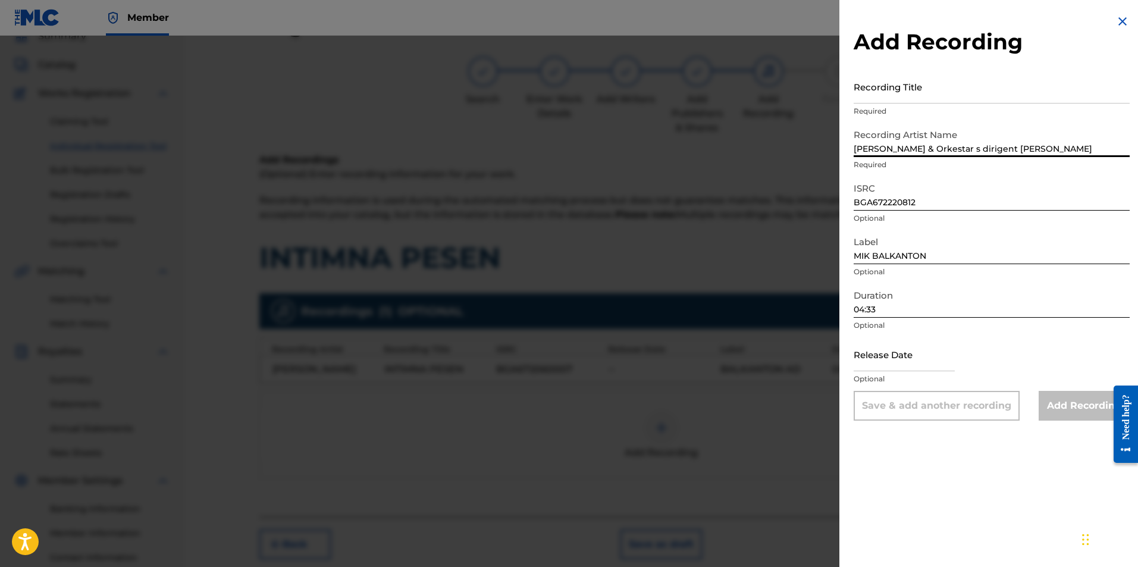
type input "[PERSON_NAME] & Orkestar s dirigent [PERSON_NAME]"
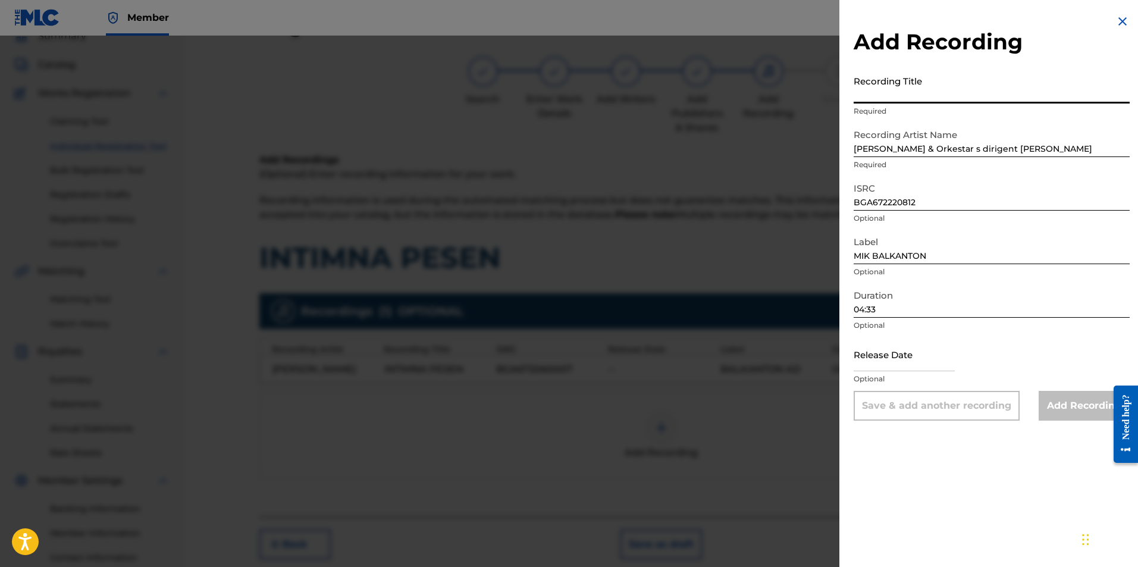
paste input "Intimna pesen (Lyubimi moy)"
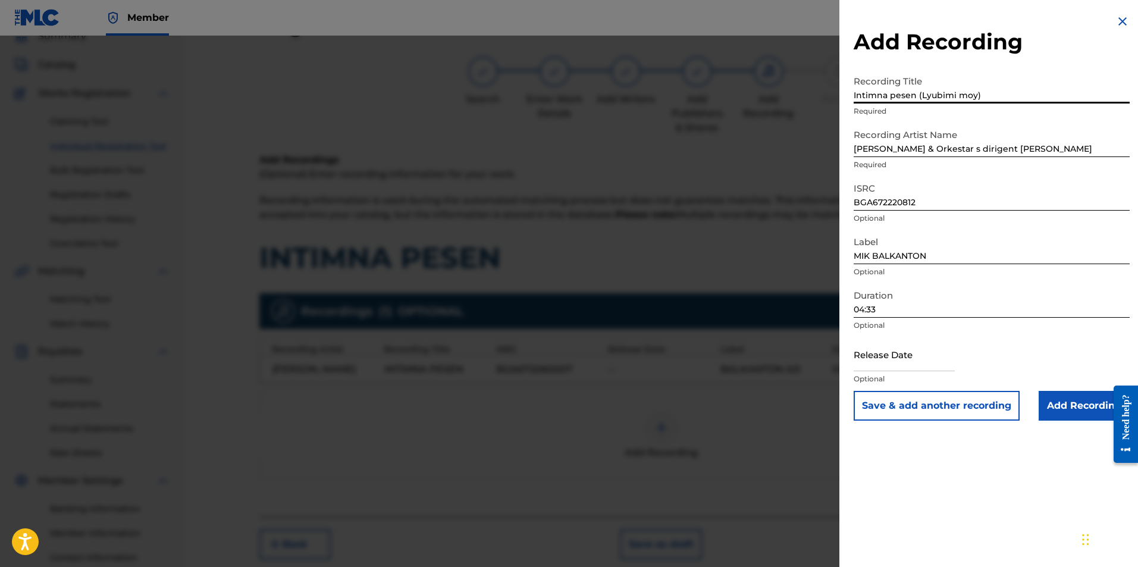
type input "Intimna pesen (Lyubimi moy)"
click at [617, 398] on input "Add Recording" at bounding box center [1083, 406] width 91 height 30
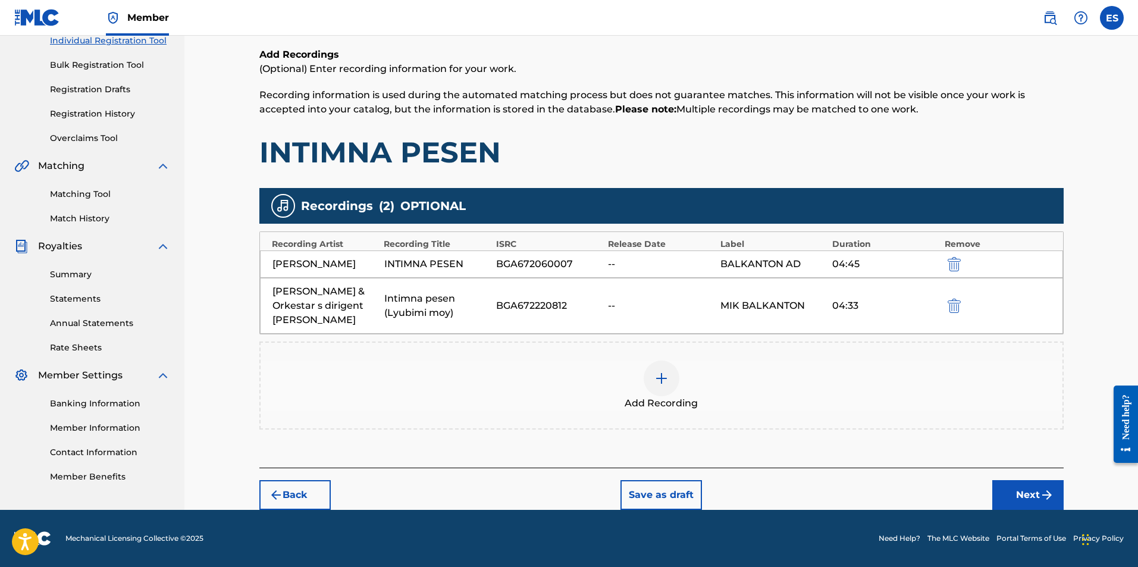
scroll to position [172, 0]
click at [617, 489] on img "submit" at bounding box center [1047, 495] width 14 height 14
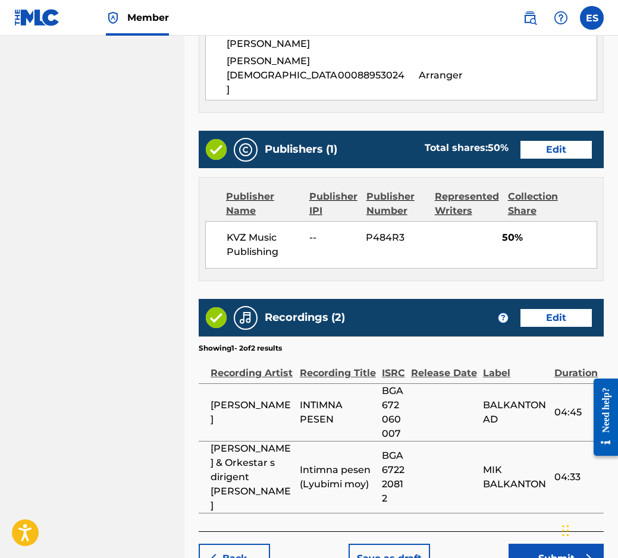
scroll to position [752, 0]
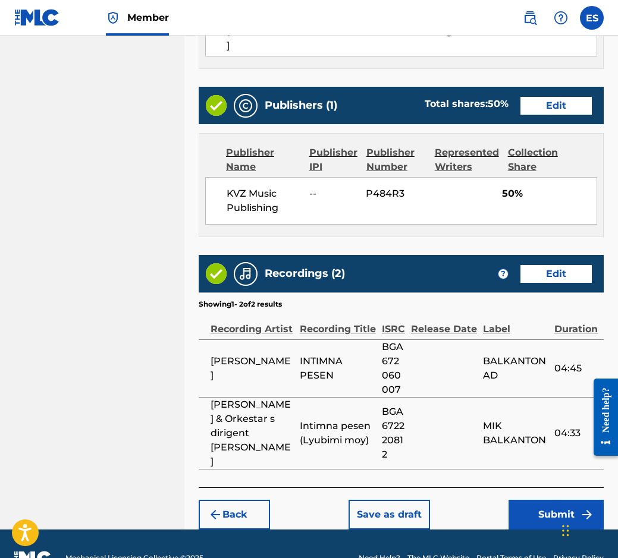
click at [395, 500] on button "Save as draft" at bounding box center [388, 515] width 81 height 30
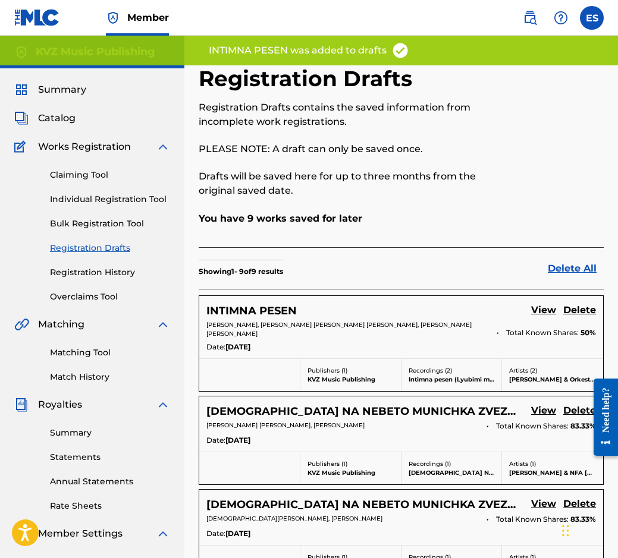
click at [115, 202] on link "Individual Registration Tool" at bounding box center [110, 199] width 120 height 12
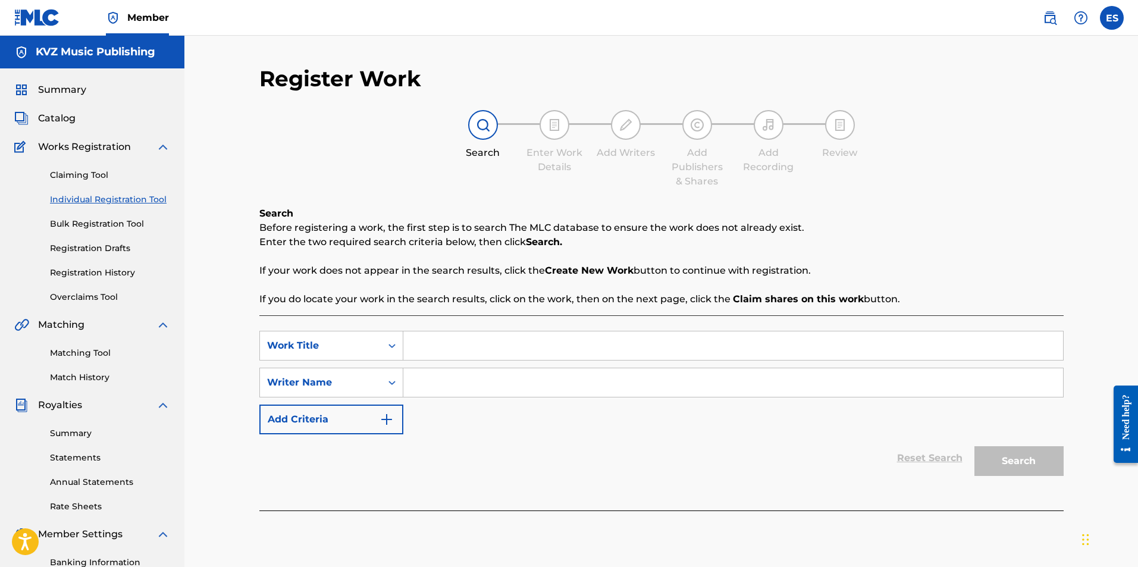
paste input "INTIMNA PESEN"
type input "INTIMNA PESEN"
click at [431, 384] on input "Search Form" at bounding box center [733, 382] width 660 height 29
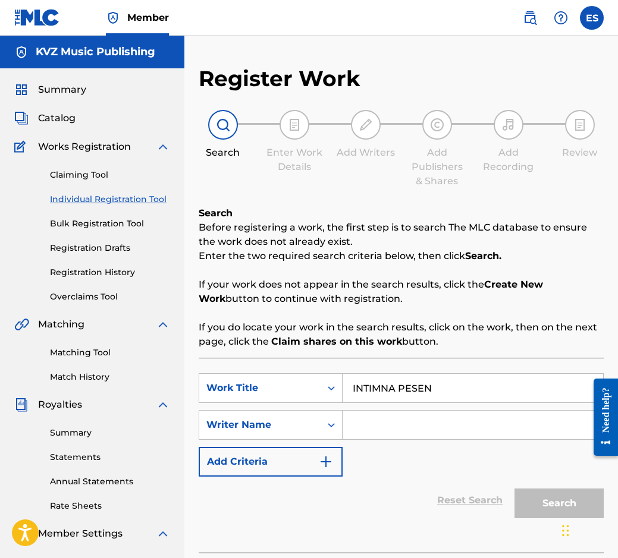
paste input "[PERSON_NAME]"
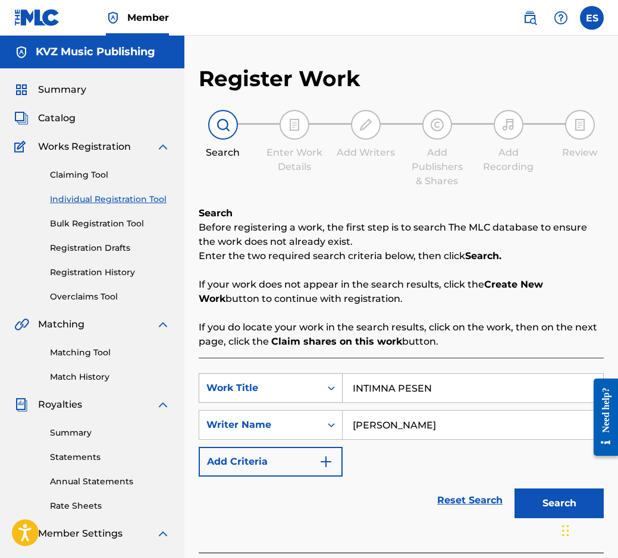
drag, startPoint x: 352, startPoint y: 418, endPoint x: 328, endPoint y: 401, distance: 29.4
click at [328, 401] on div "SearchWithCriteriab3ec0008-29bd-4bea-bdbc-f5f04313c16d Work Title INTIMNA PESEN…" at bounding box center [401, 424] width 405 height 103
type input "[PERSON_NAME]"
drag, startPoint x: 349, startPoint y: 387, endPoint x: 321, endPoint y: 390, distance: 28.7
click at [321, 390] on div "SearchWithCriteriab3ec0008-29bd-4bea-bdbc-f5f04313c16d Work Title INTIMNA PESEN" at bounding box center [401, 388] width 405 height 30
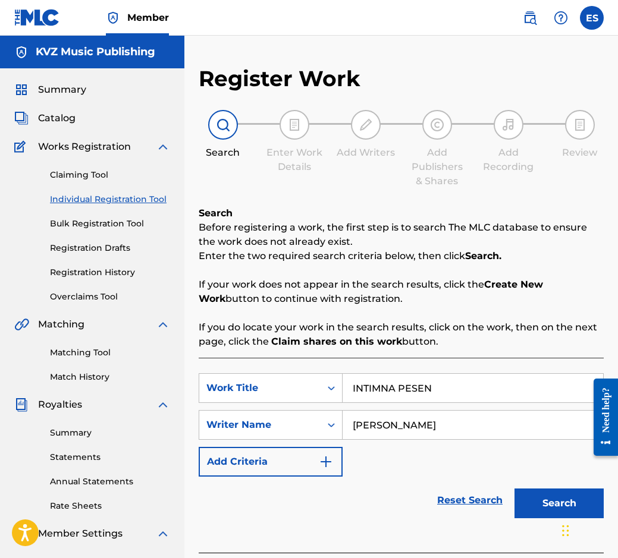
click at [546, 503] on button "Search" at bounding box center [558, 504] width 89 height 30
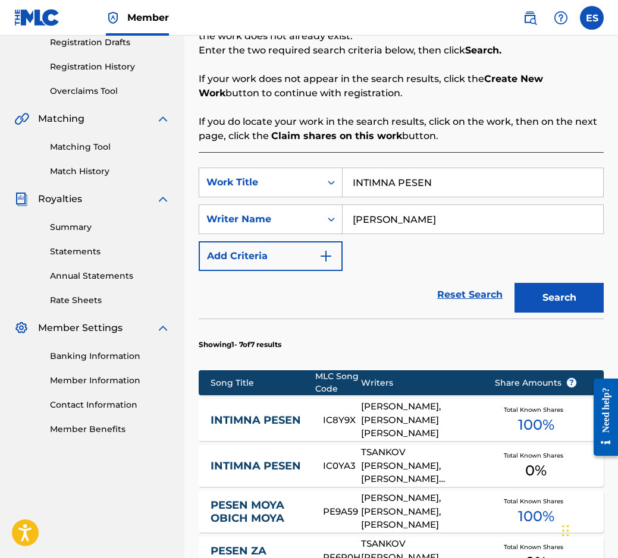
scroll to position [274, 0]
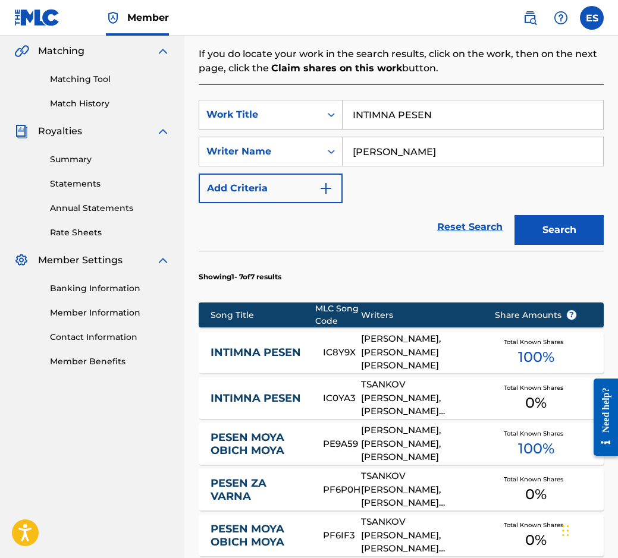
click at [235, 356] on link "INTIMNA PESEN" at bounding box center [259, 353] width 96 height 14
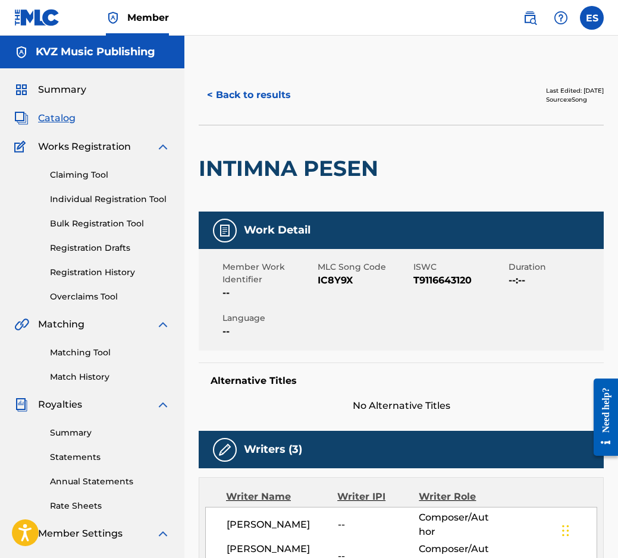
click at [241, 92] on button "< Back to results" at bounding box center [249, 95] width 101 height 30
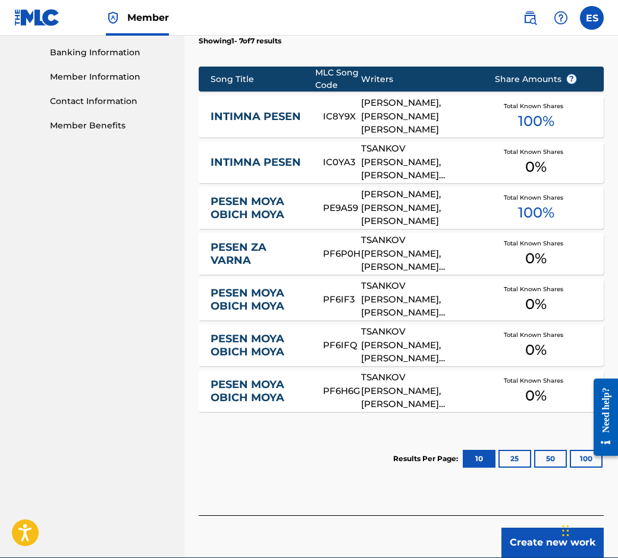
scroll to position [511, 0]
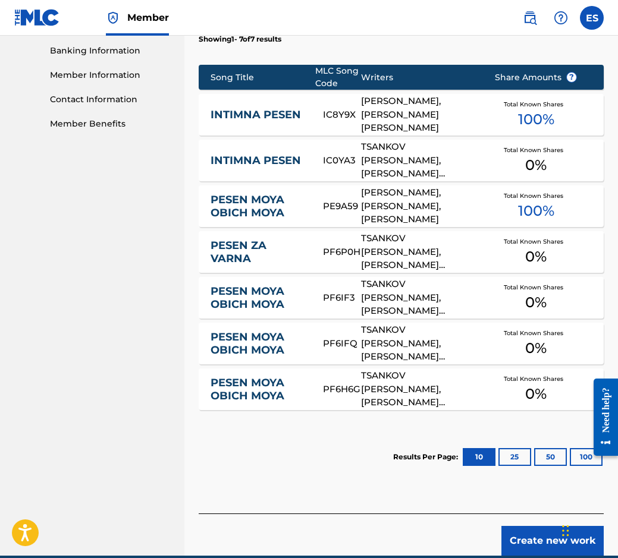
click at [302, 164] on link "INTIMNA PESEN" at bounding box center [259, 161] width 96 height 14
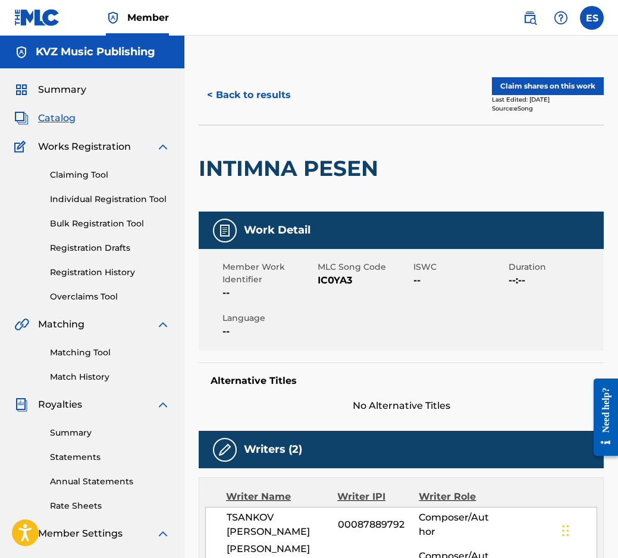
click at [295, 84] on button "< Back to results" at bounding box center [249, 95] width 101 height 30
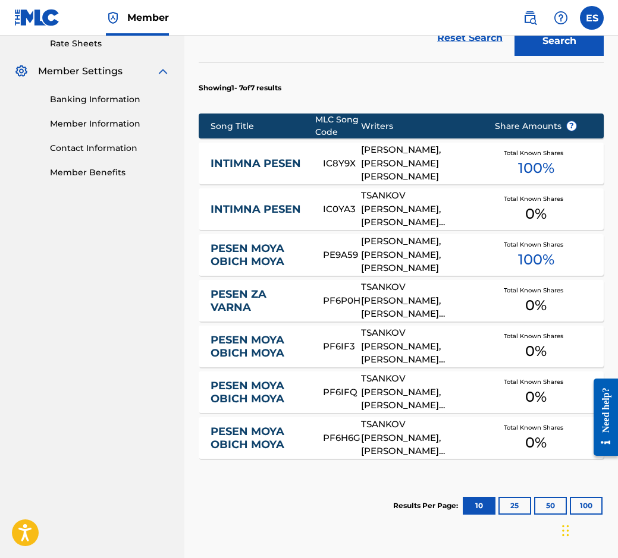
scroll to position [511, 0]
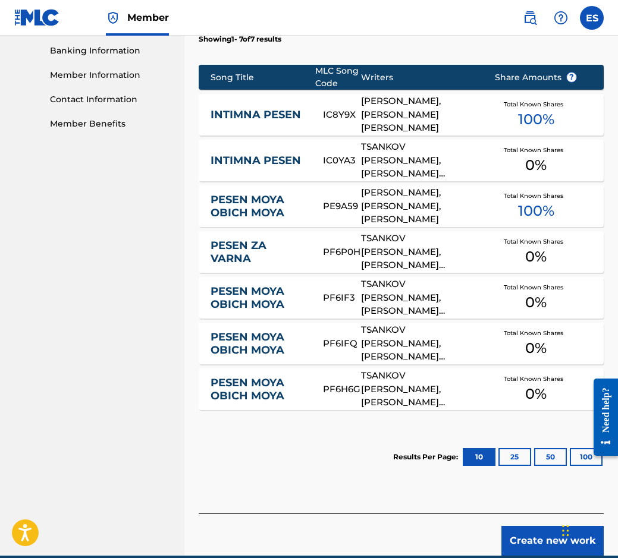
click at [532, 532] on button "Create new work" at bounding box center [552, 541] width 102 height 30
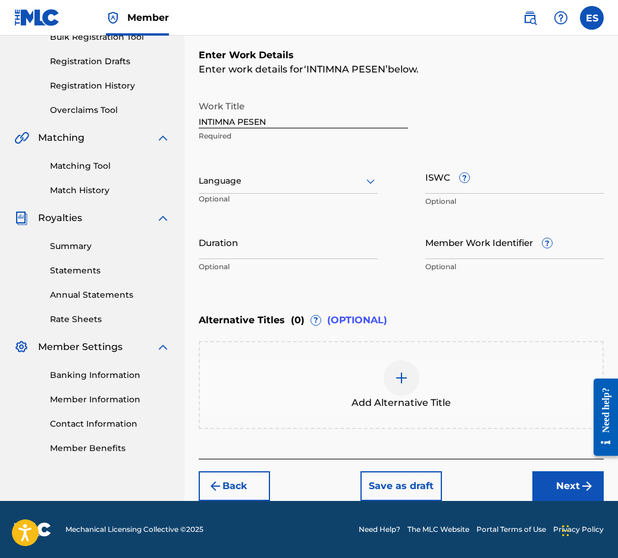
click at [238, 190] on div "Language" at bounding box center [288, 181] width 179 height 25
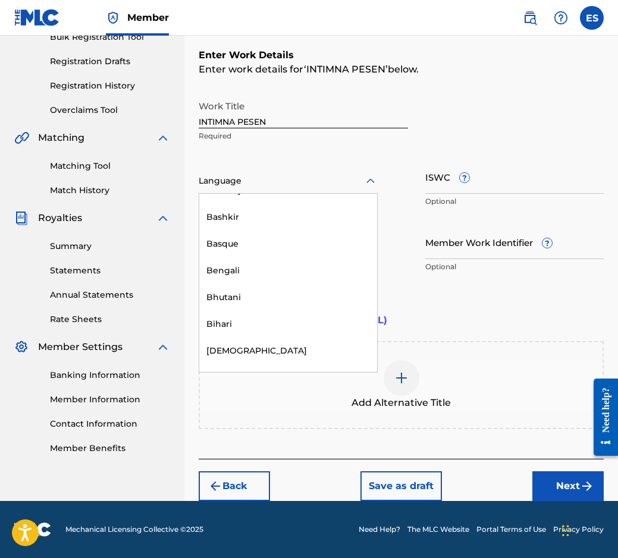
scroll to position [416, 0]
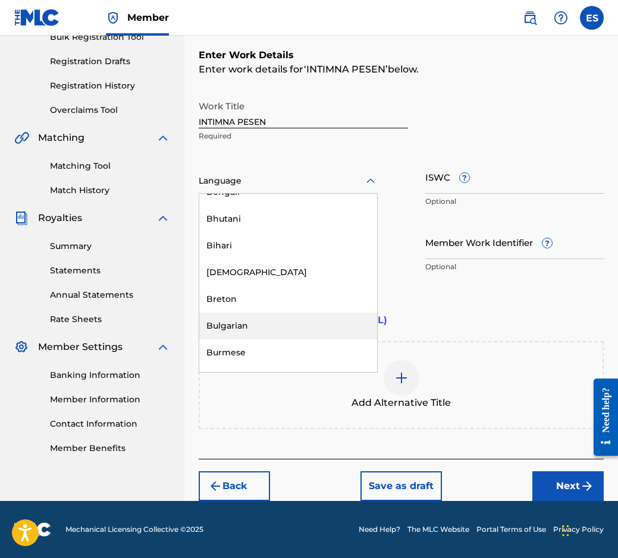
click at [277, 339] on div "Bulgarian" at bounding box center [288, 326] width 178 height 27
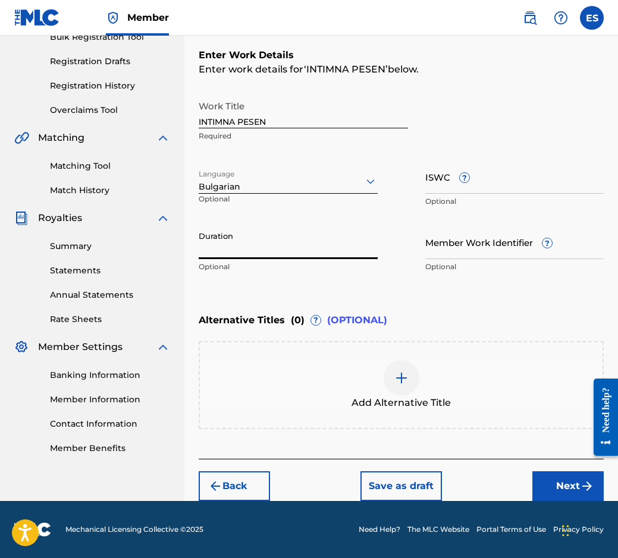
paste input "04:57"
type input "04:57"
click at [406, 379] on img at bounding box center [401, 378] width 14 height 14
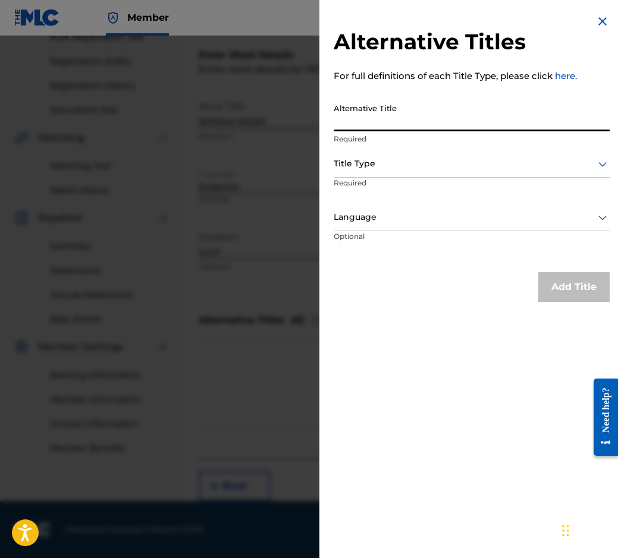
paste input "ИНТИМНА ПЕСЕН"
type input "ИНТИМНА ПЕСЕН"
click at [388, 167] on div at bounding box center [472, 163] width 276 height 15
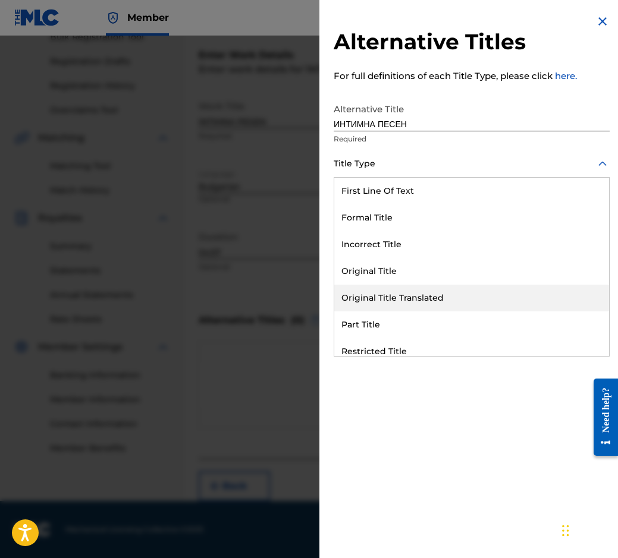
drag, startPoint x: 407, startPoint y: 306, endPoint x: 409, endPoint y: 283, distance: 22.7
click at [408, 306] on div "Original Title Translated" at bounding box center [471, 298] width 275 height 27
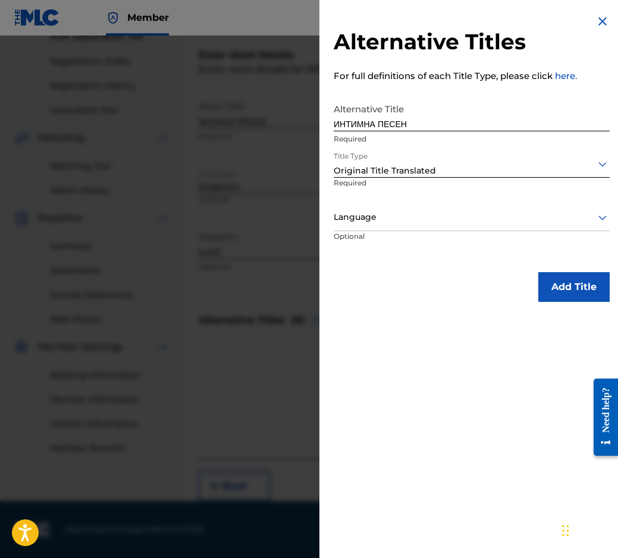
click at [401, 221] on div at bounding box center [472, 217] width 276 height 15
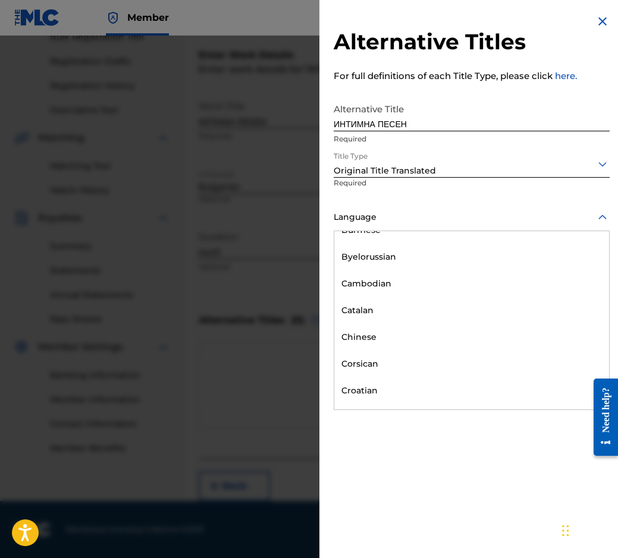
scroll to position [535, 0]
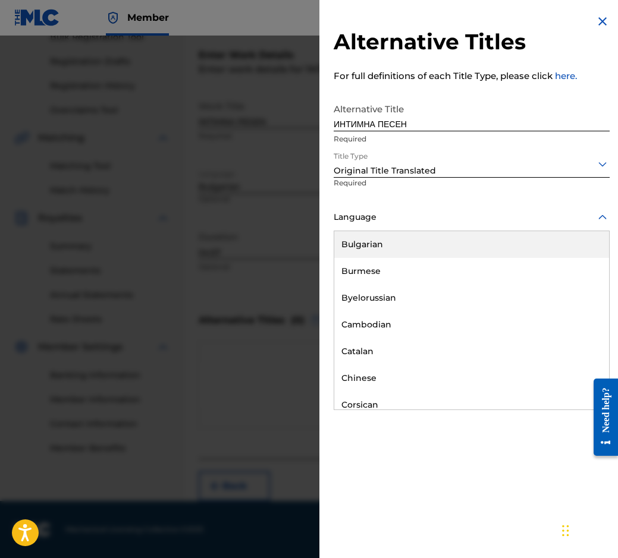
click at [405, 246] on div "Bulgarian" at bounding box center [471, 244] width 275 height 27
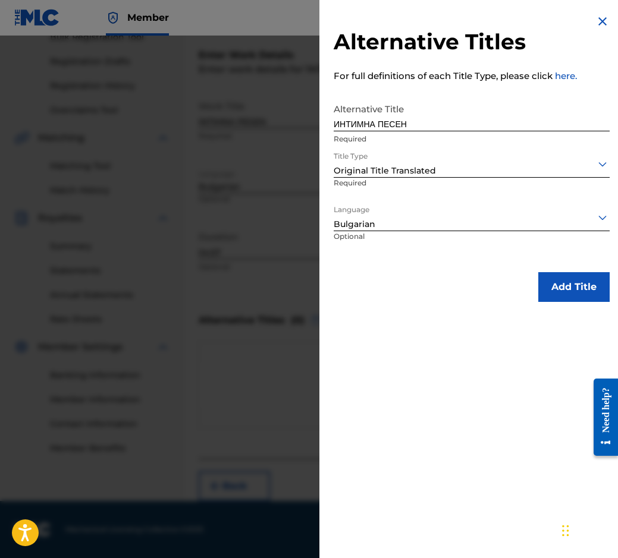
click at [572, 284] on button "Add Title" at bounding box center [573, 287] width 71 height 30
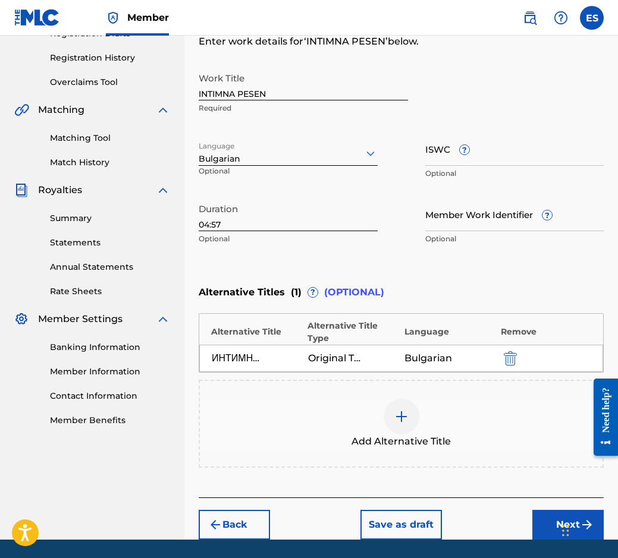
scroll to position [253, 0]
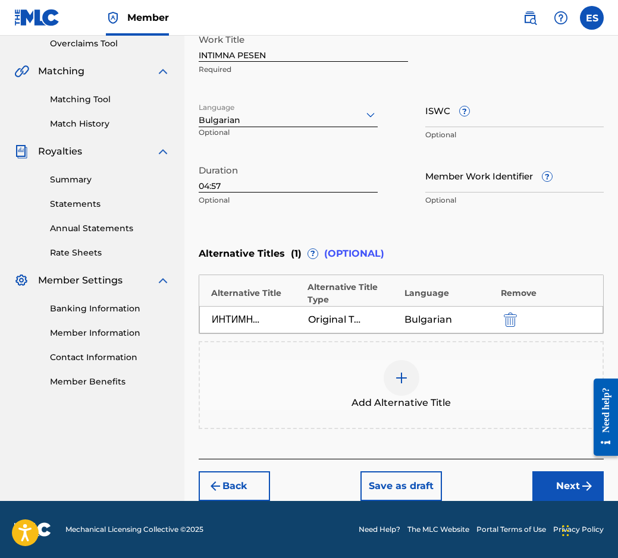
click at [566, 477] on button "Next" at bounding box center [567, 487] width 71 height 30
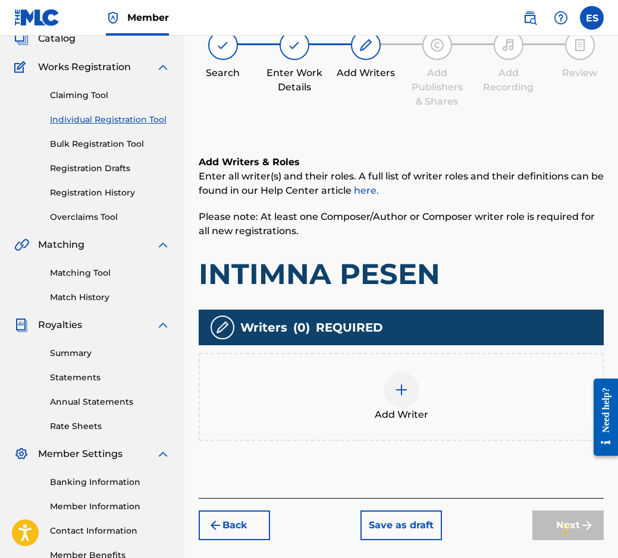
scroll to position [54, 0]
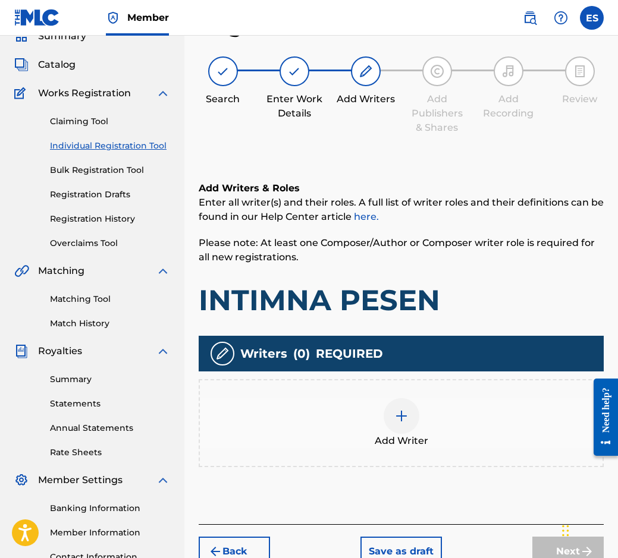
click at [464, 432] on div "Add Writer" at bounding box center [401, 423] width 403 height 50
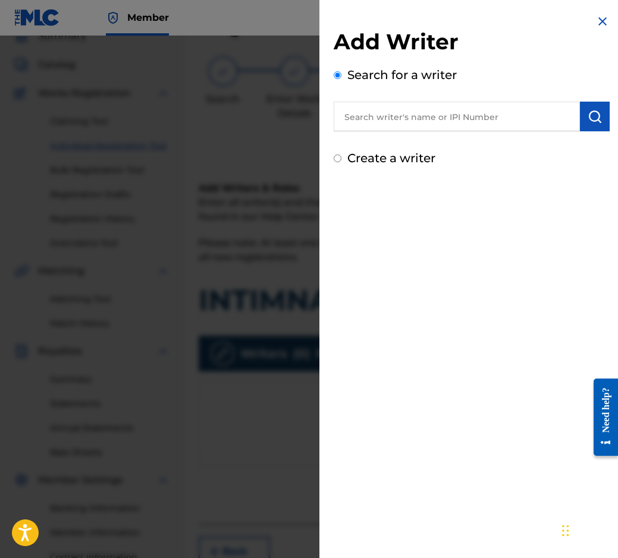
paste input "00087889792"
type input "00087889792"
click at [580, 130] on button "submit" at bounding box center [595, 117] width 30 height 30
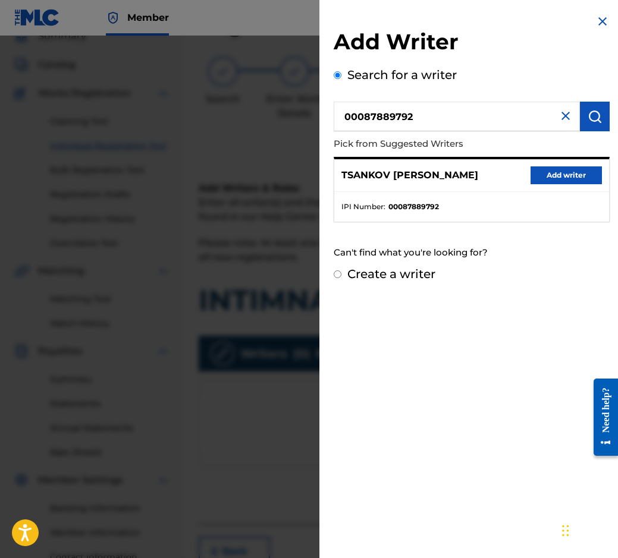
click at [563, 167] on button "Add writer" at bounding box center [565, 176] width 71 height 18
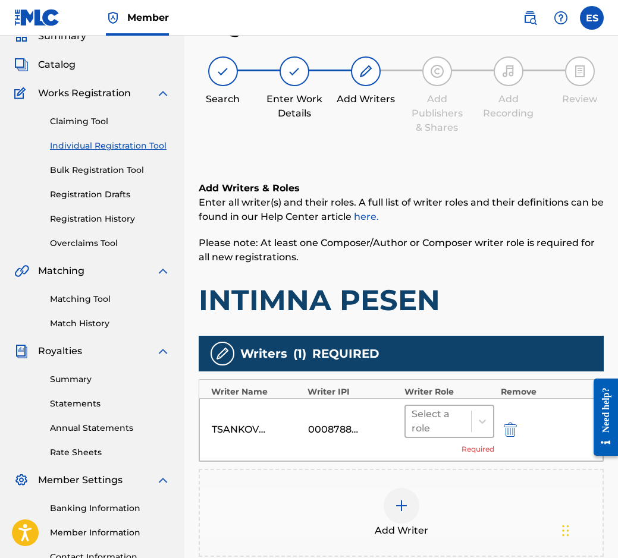
click at [427, 426] on div at bounding box center [439, 421] width 54 height 17
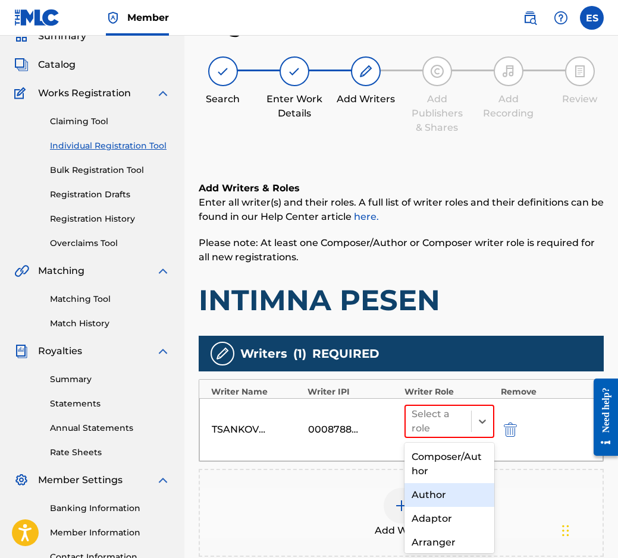
scroll to position [59, 0]
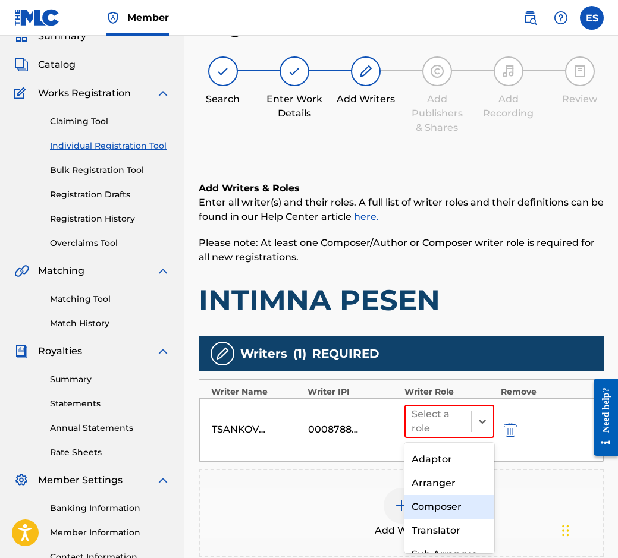
click at [451, 503] on div "Composer" at bounding box center [449, 507] width 90 height 24
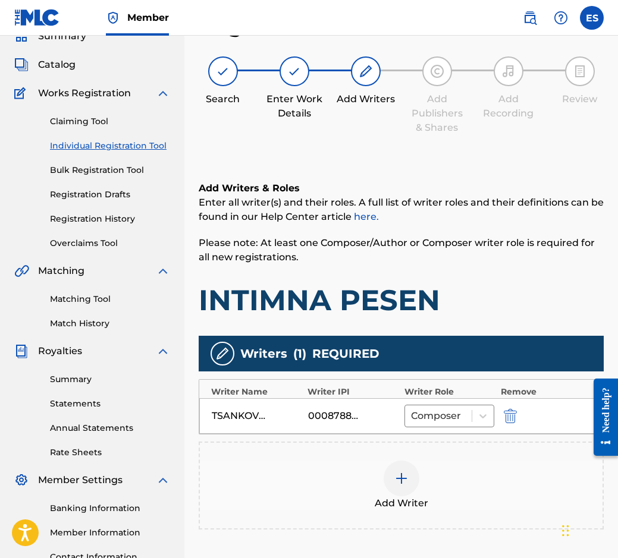
click at [450, 503] on div "Add Writer" at bounding box center [401, 486] width 403 height 50
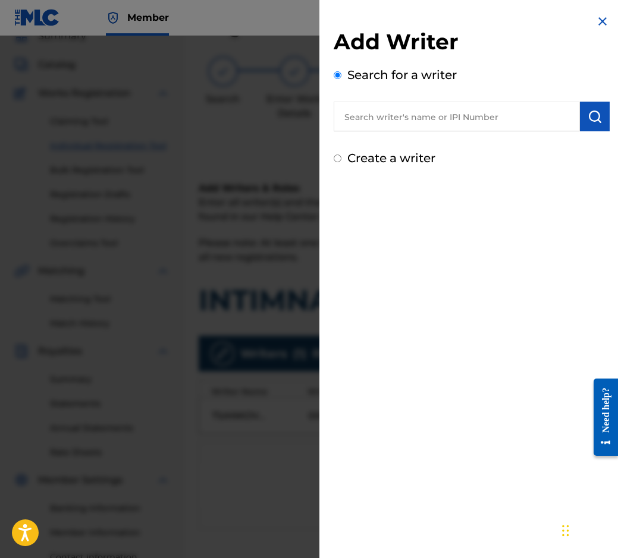
drag, startPoint x: 429, startPoint y: 139, endPoint x: 416, endPoint y: 128, distance: 16.9
drag, startPoint x: 416, startPoint y: 128, endPoint x: 403, endPoint y: 114, distance: 20.2
paste input "90001 26 44 52"
click at [377, 118] on input "90001 26 44 52" at bounding box center [457, 117] width 246 height 30
click at [391, 115] on input "9000126 44 52" at bounding box center [457, 117] width 246 height 30
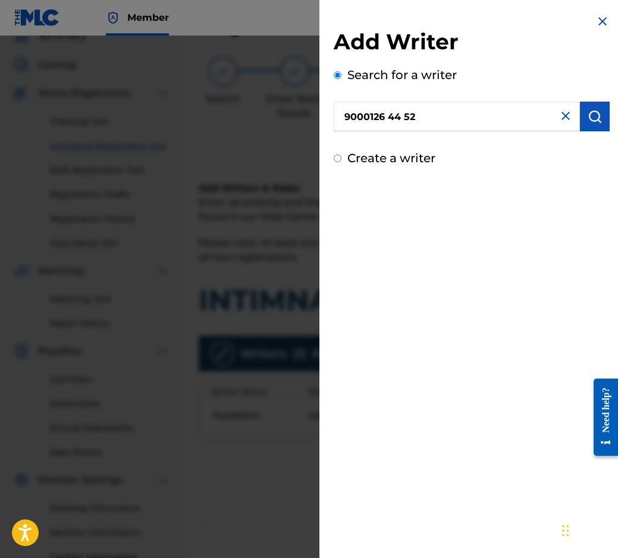
click at [391, 115] on input "9000126 44 52" at bounding box center [457, 117] width 246 height 30
click at [387, 118] on input "9000126 44 52" at bounding box center [457, 117] width 246 height 30
click at [400, 108] on input "900012644 52" at bounding box center [457, 117] width 246 height 30
type input "90001264452"
click at [580, 128] on button "submit" at bounding box center [595, 117] width 30 height 30
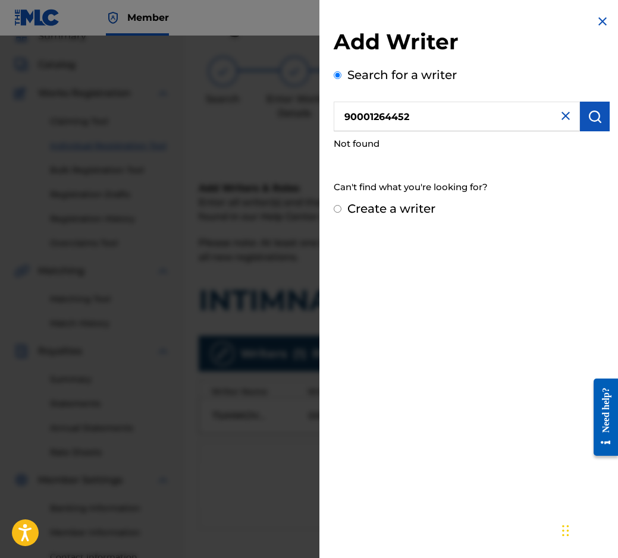
click at [334, 115] on input "90001264452" at bounding box center [457, 117] width 246 height 30
click at [347, 208] on div "Create a writer" at bounding box center [472, 209] width 276 height 18
click at [343, 210] on div "Create a writer" at bounding box center [472, 209] width 276 height 18
click at [337, 213] on div "Create a writer" at bounding box center [472, 209] width 276 height 18
click at [328, 198] on div "Add Writer Search for a writer 90001264452 Not found Can't find what you're loo…" at bounding box center [471, 116] width 304 height 232
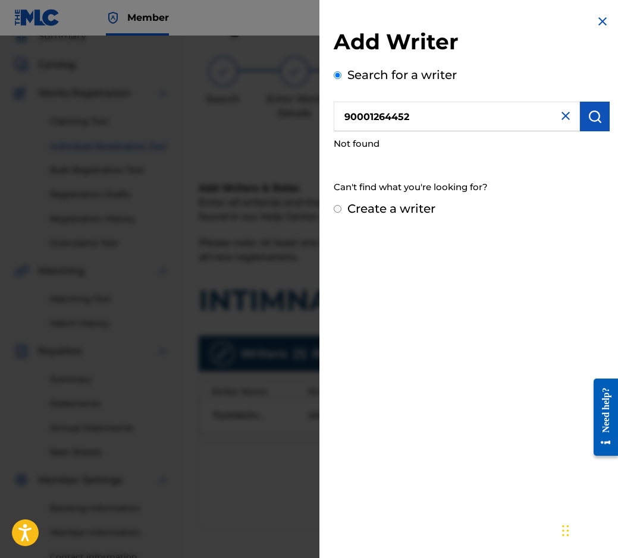
click at [335, 208] on input "Create a writer" at bounding box center [338, 209] width 8 height 8
radio input "false"
radio input "true"
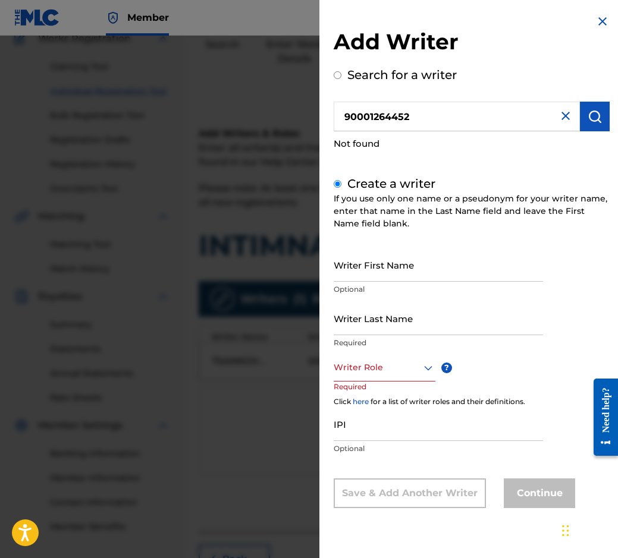
scroll to position [181, 0]
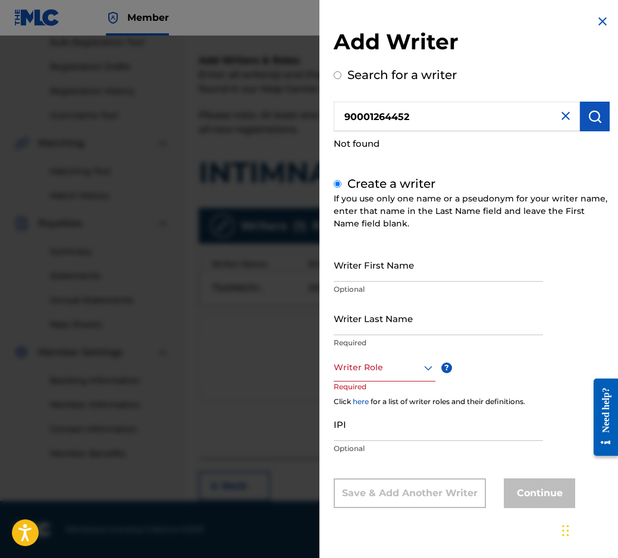
click at [385, 367] on div at bounding box center [385, 367] width 102 height 15
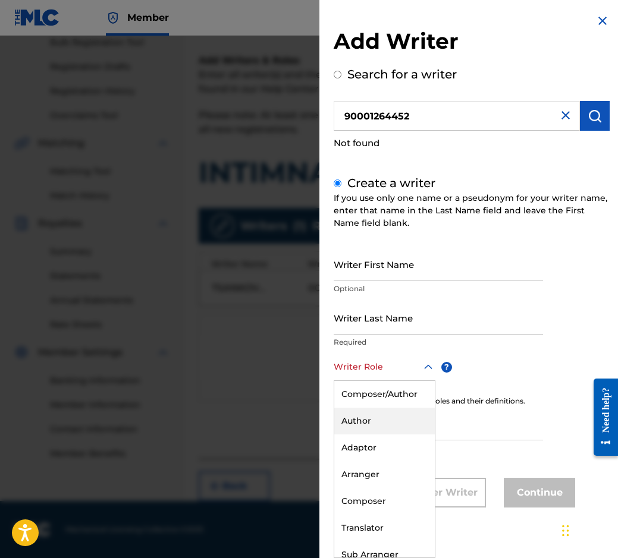
click at [398, 425] on div "Author" at bounding box center [384, 421] width 101 height 27
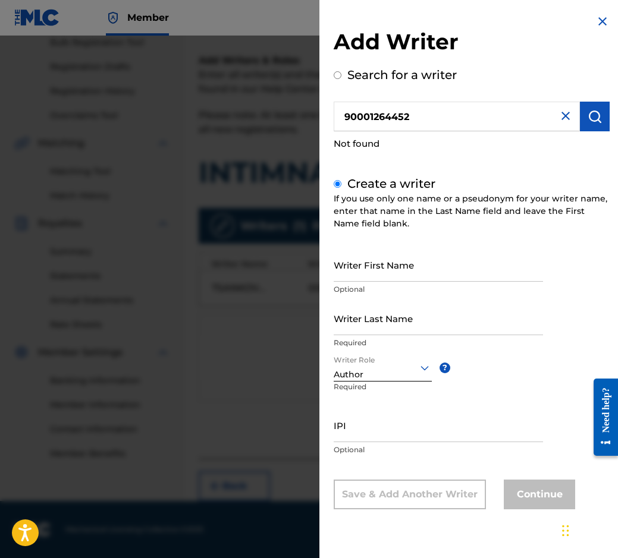
scroll to position [0, 0]
paste input "90001 26 44 52"
click at [372, 441] on input "90001 26 44 52" at bounding box center [438, 426] width 209 height 34
click at [384, 434] on input "90001 2644 52" at bounding box center [438, 426] width 209 height 34
click at [362, 428] on input "90001 264452" at bounding box center [438, 426] width 209 height 34
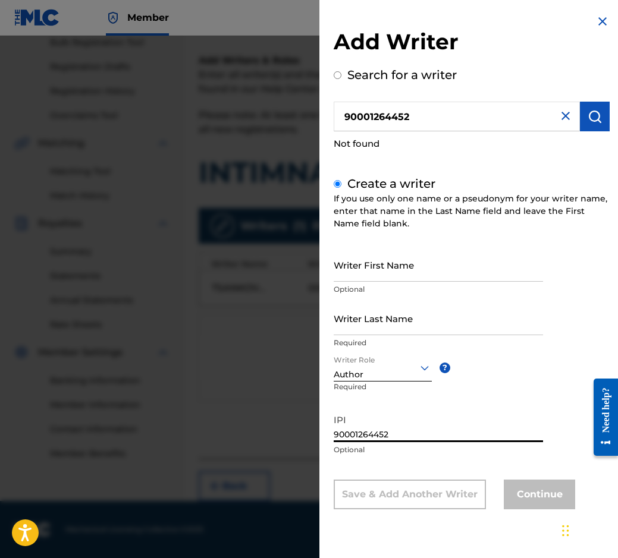
type input "90001264452"
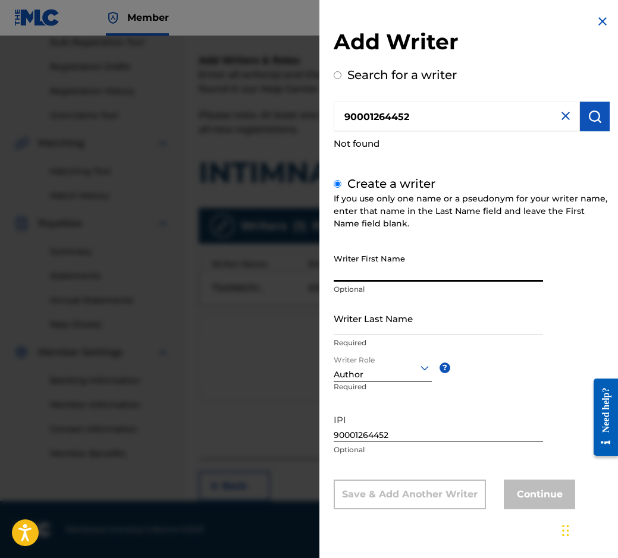
paste input "[PERSON_NAME]"
type input "[PERSON_NAME]"
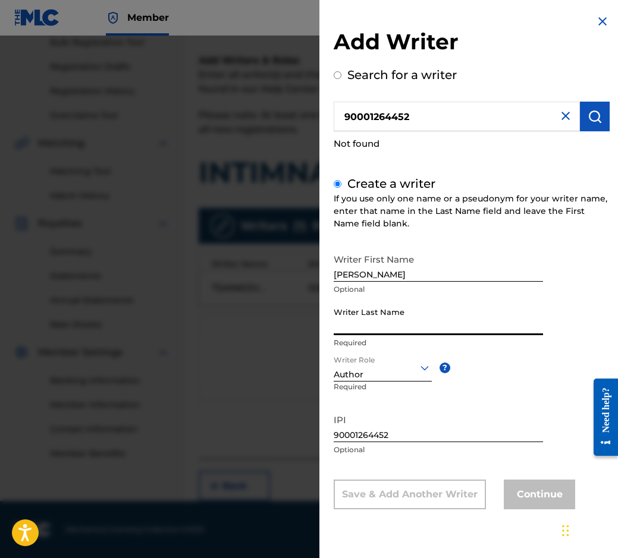
paste input "[PERSON_NAME]"
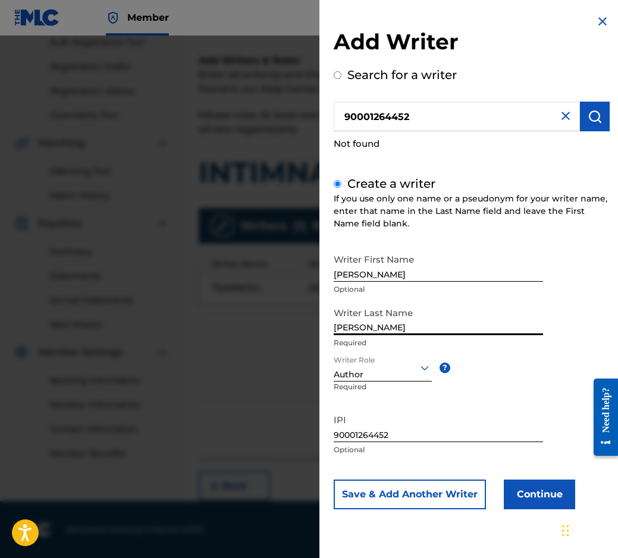
click at [391, 324] on input "[PERSON_NAME]" at bounding box center [438, 319] width 209 height 34
paste input "PENEV"
type input "[PERSON_NAME] [PERSON_NAME]"
click at [530, 488] on button "Continue" at bounding box center [539, 495] width 71 height 30
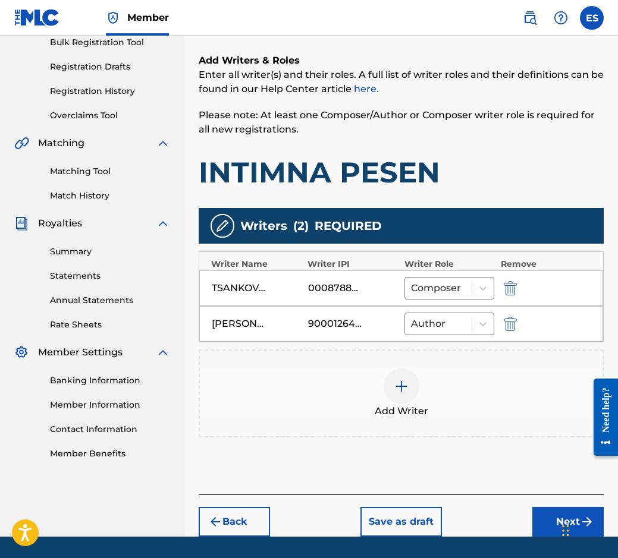
click at [348, 397] on div "Add Writer" at bounding box center [401, 394] width 403 height 50
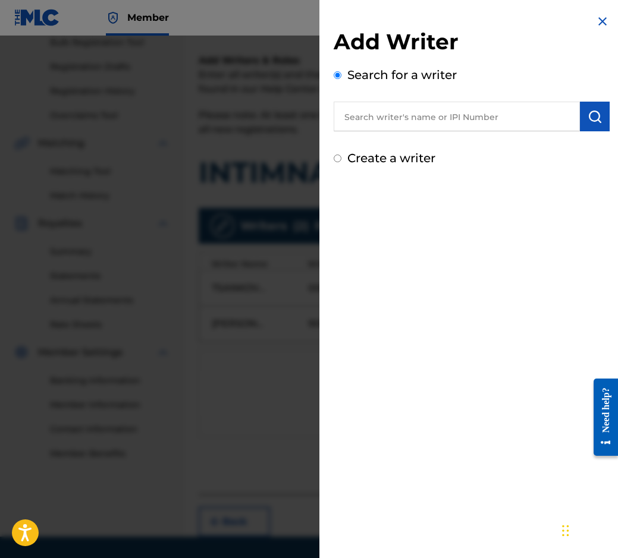
paste input "00089 18 50 40"
click at [404, 107] on input "00089 18 50 40" at bounding box center [457, 117] width 246 height 30
click at [392, 117] on input "00089 18 5040" at bounding box center [457, 117] width 246 height 30
click at [381, 119] on input "00089 185040" at bounding box center [457, 117] width 246 height 30
type input "00089185040"
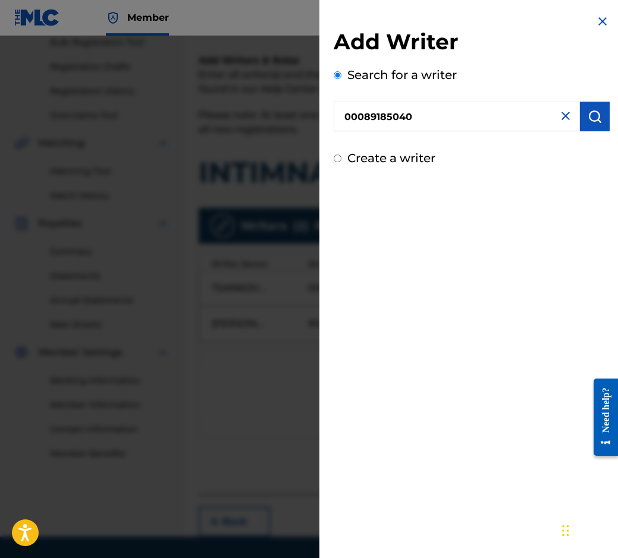
click at [580, 121] on button "submit" at bounding box center [595, 117] width 30 height 30
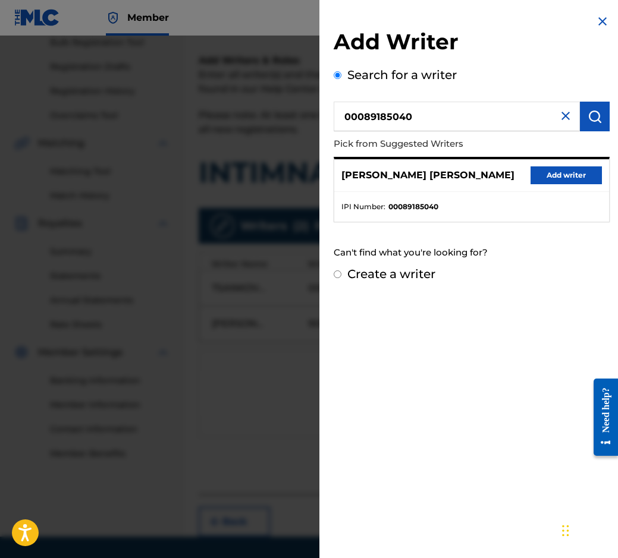
click at [534, 178] on button "Add writer" at bounding box center [565, 176] width 71 height 18
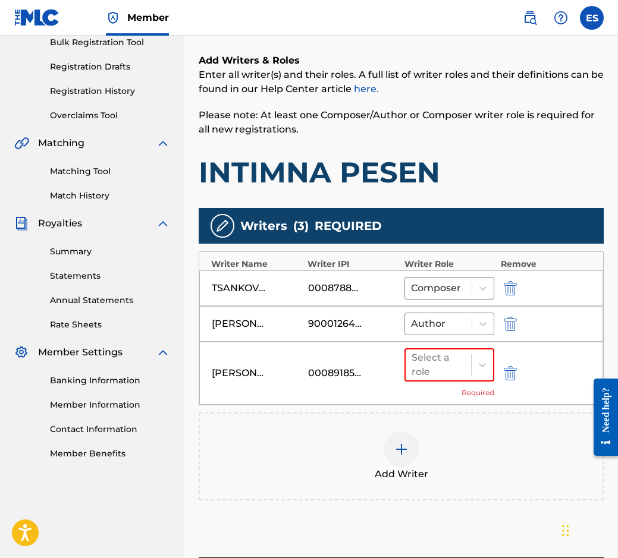
click at [443, 384] on div "Select a role Required" at bounding box center [449, 373] width 90 height 50
click at [443, 371] on div at bounding box center [439, 365] width 54 height 17
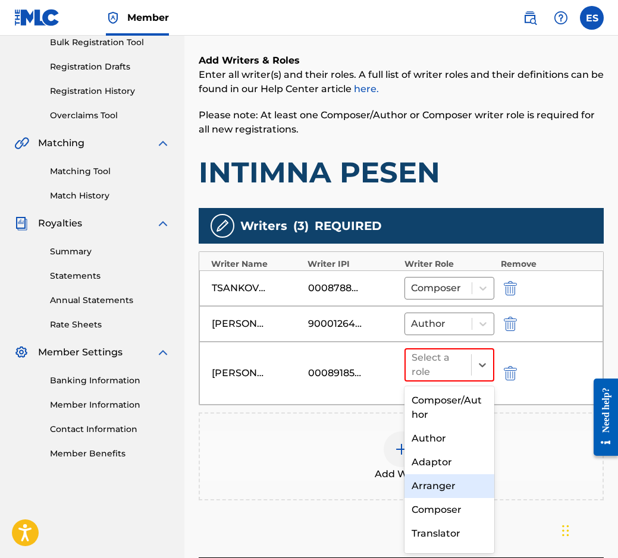
click at [453, 486] on div "Arranger" at bounding box center [449, 487] width 90 height 24
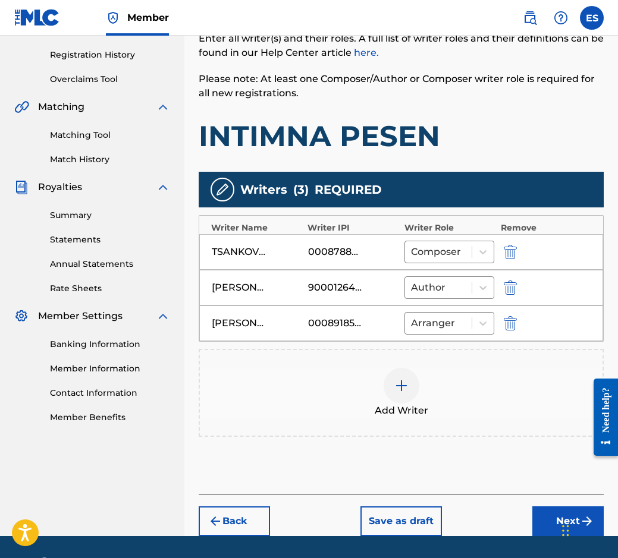
scroll to position [253, 0]
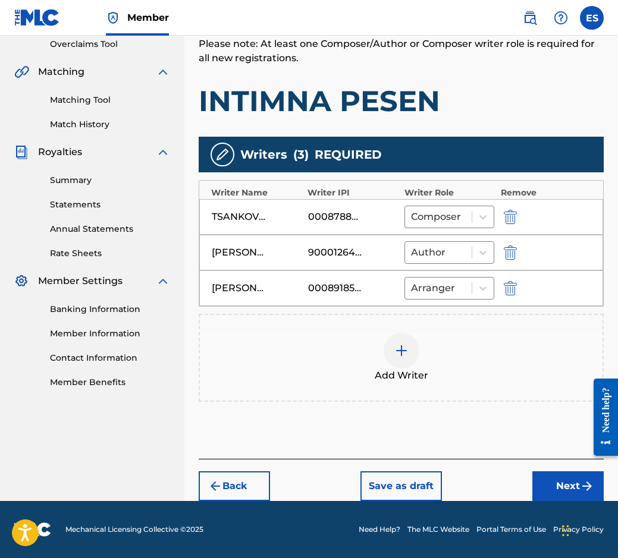
click at [562, 472] on button "Next" at bounding box center [567, 487] width 71 height 30
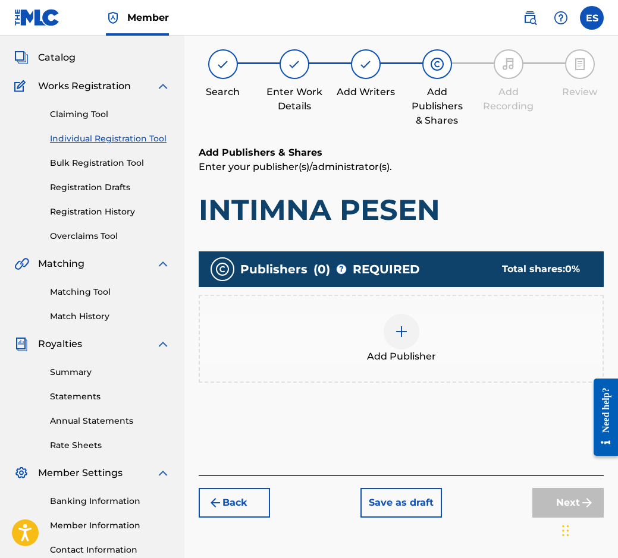
scroll to position [54, 0]
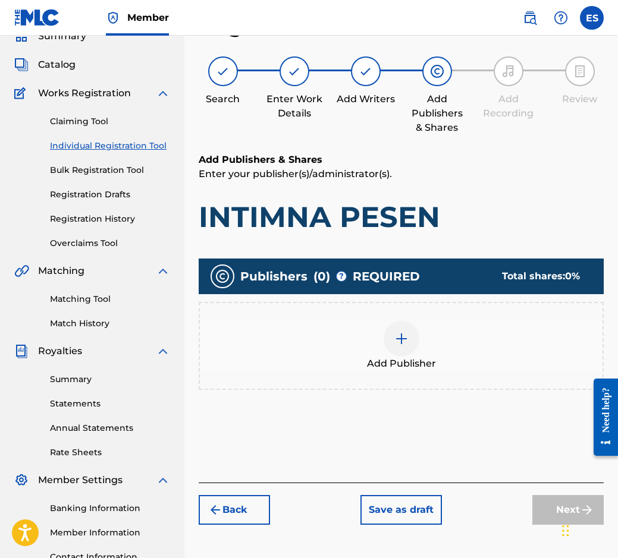
click at [307, 321] on div "Add Publisher" at bounding box center [401, 346] width 403 height 50
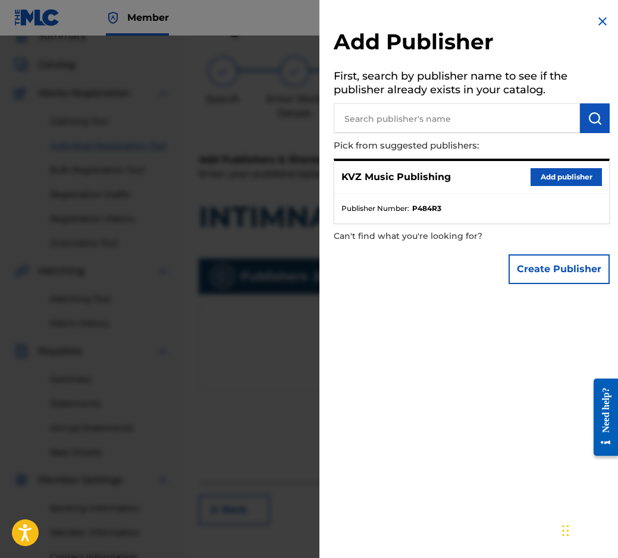
click at [575, 180] on button "Add publisher" at bounding box center [565, 177] width 71 height 18
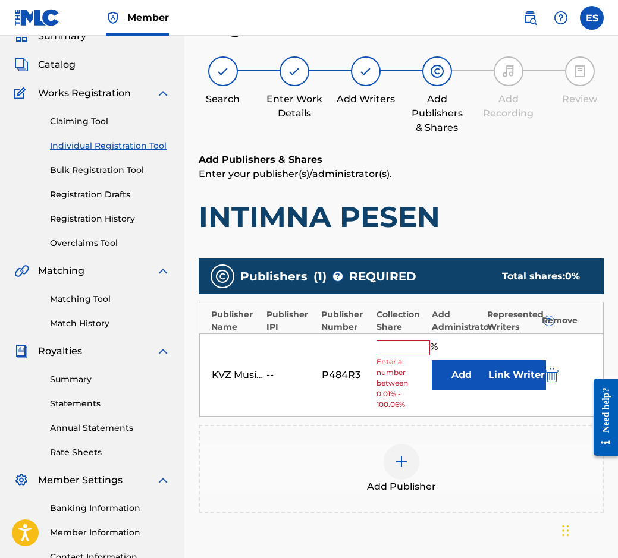
click at [379, 329] on div "Collection Share" at bounding box center [400, 321] width 49 height 25
click at [391, 343] on input "text" at bounding box center [403, 347] width 54 height 15
click at [411, 350] on input "text" at bounding box center [403, 347] width 54 height 15
type input "50"
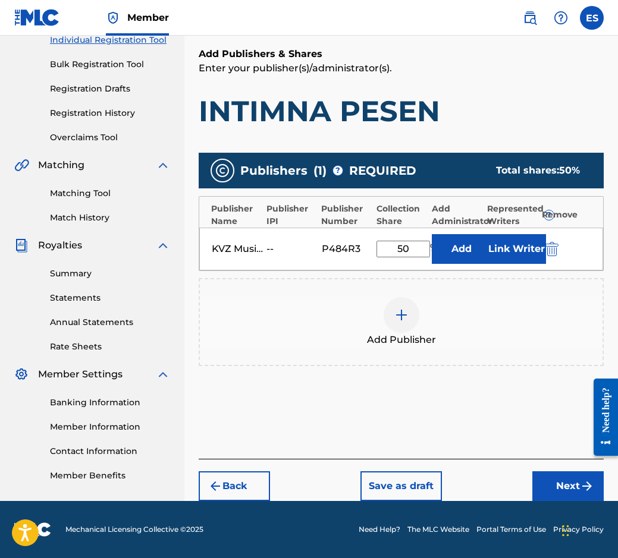
click at [559, 475] on button "Next" at bounding box center [567, 487] width 71 height 30
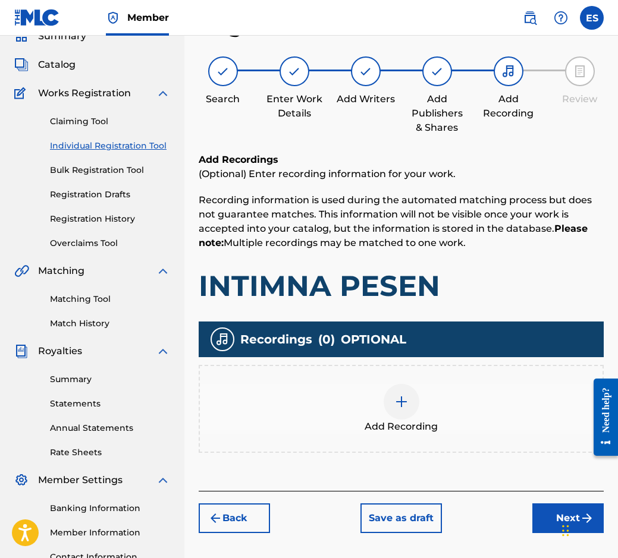
click at [398, 419] on div at bounding box center [402, 402] width 36 height 36
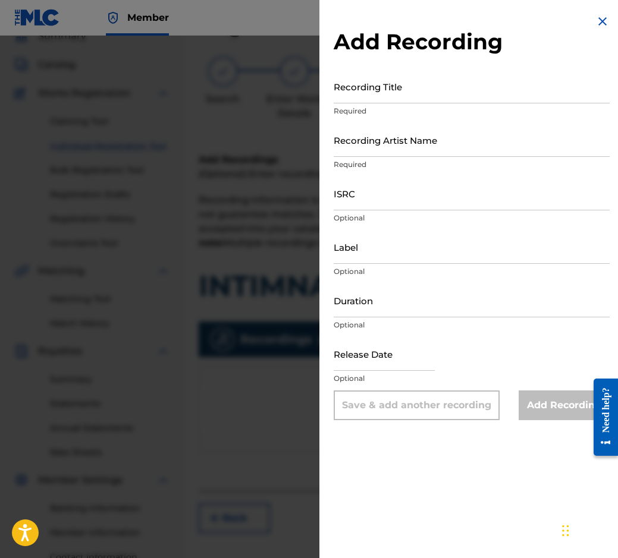
click at [602, 33] on h2 "Add Recording" at bounding box center [472, 42] width 276 height 27
click at [598, 23] on img at bounding box center [602, 21] width 14 height 14
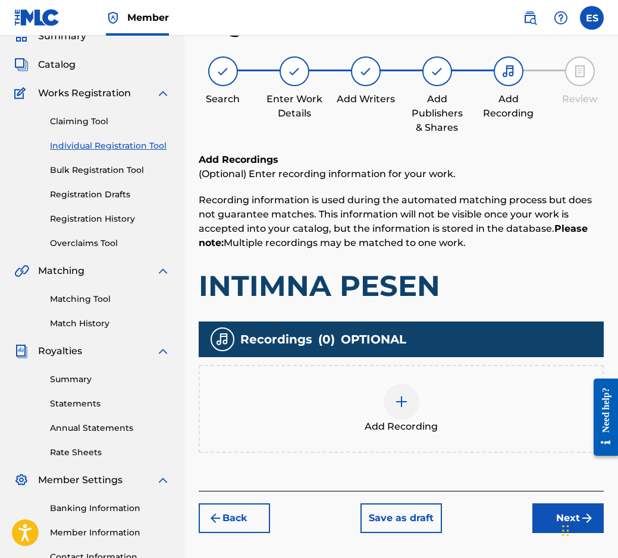
scroll to position [0, 0]
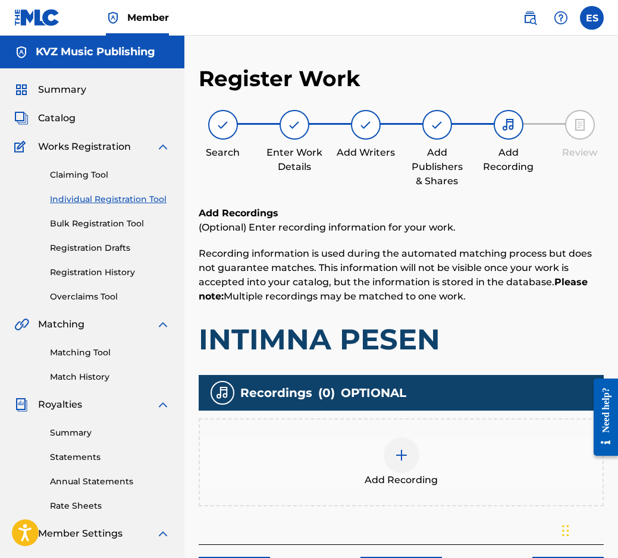
click at [111, 255] on div "Claiming Tool Individual Registration Tool Bulk Registration Tool Registration …" at bounding box center [92, 228] width 156 height 149
click at [111, 253] on link "Registration Drafts" at bounding box center [110, 248] width 120 height 12
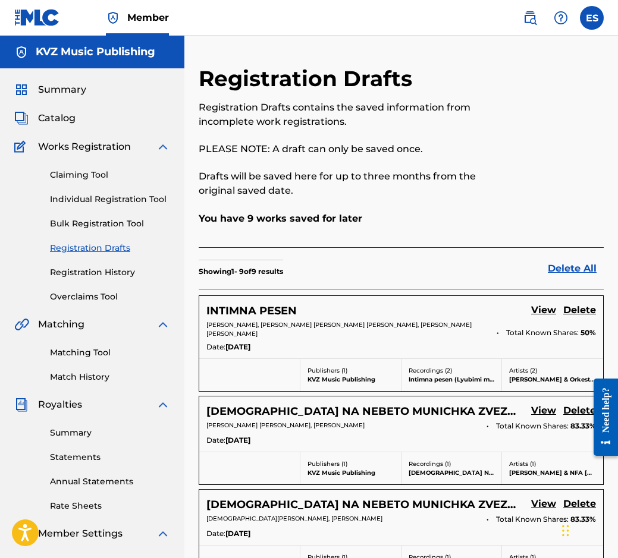
click at [144, 203] on link "Individual Registration Tool" at bounding box center [110, 199] width 120 height 12
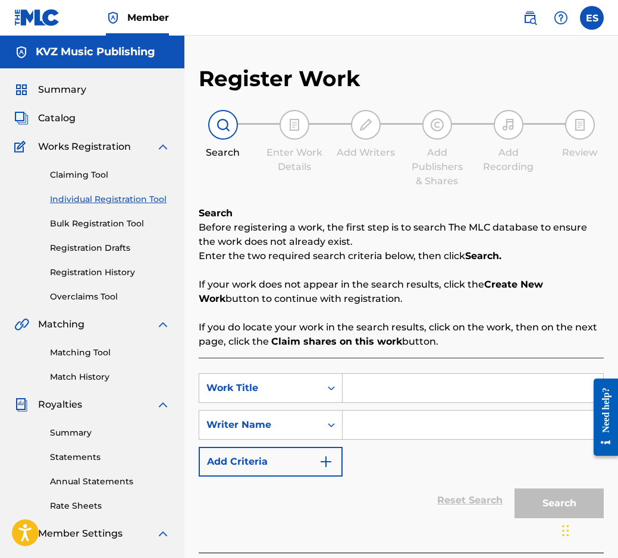
click at [118, 225] on link "Bulk Registration Tool" at bounding box center [110, 224] width 120 height 12
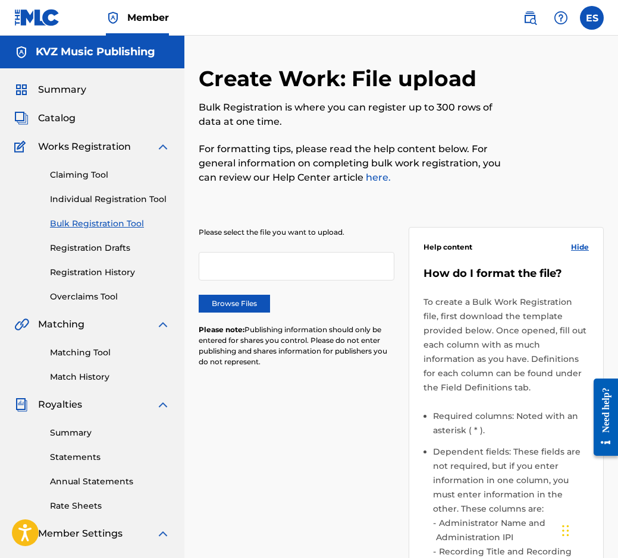
click at [118, 199] on link "Individual Registration Tool" at bounding box center [110, 199] width 120 height 12
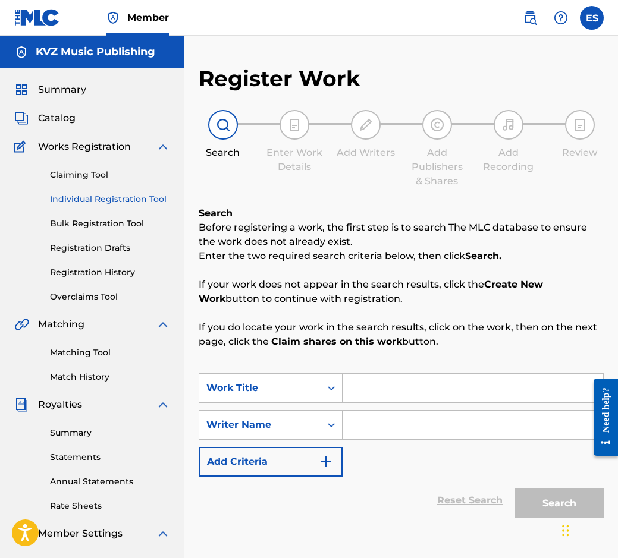
paste input "[DEMOGRAPHIC_DATA]"
type input "[DEMOGRAPHIC_DATA]"
paste input "[PERSON_NAME]"
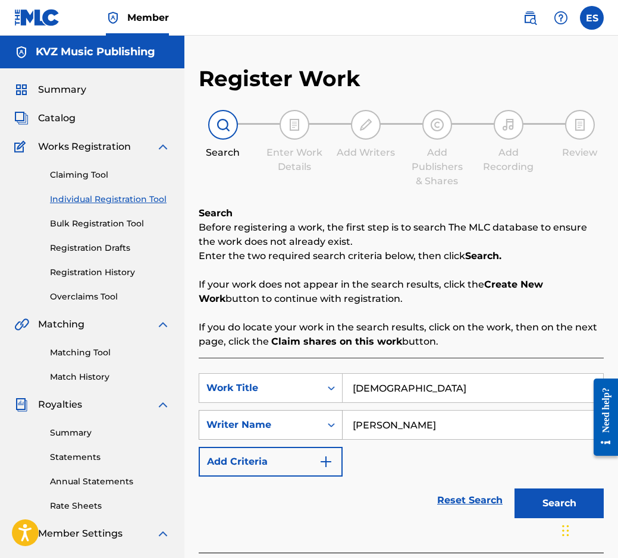
drag, startPoint x: 348, startPoint y: 422, endPoint x: 341, endPoint y: 423, distance: 6.6
click at [341, 423] on div "SearchWithCriteriafb3ce6e0-94ce-45d5-90f8-5a450ffb784d Writer Name [PERSON_NAME]" at bounding box center [401, 425] width 405 height 30
type input "[PERSON_NAME]"
drag, startPoint x: 349, startPoint y: 377, endPoint x: 312, endPoint y: 407, distance: 47.8
click at [313, 403] on div "SearchWithCriteriab3ec0008-29bd-4bea-bdbc-f5f04313c16d Work Title KARMELITA" at bounding box center [401, 388] width 405 height 30
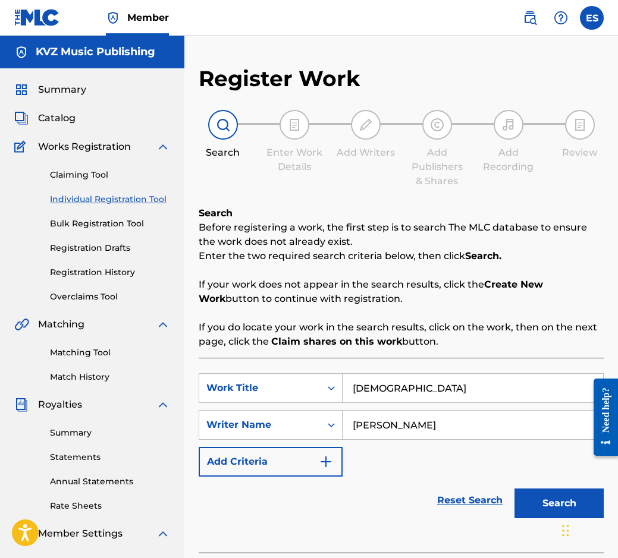
click at [529, 496] on button "Search" at bounding box center [558, 504] width 89 height 30
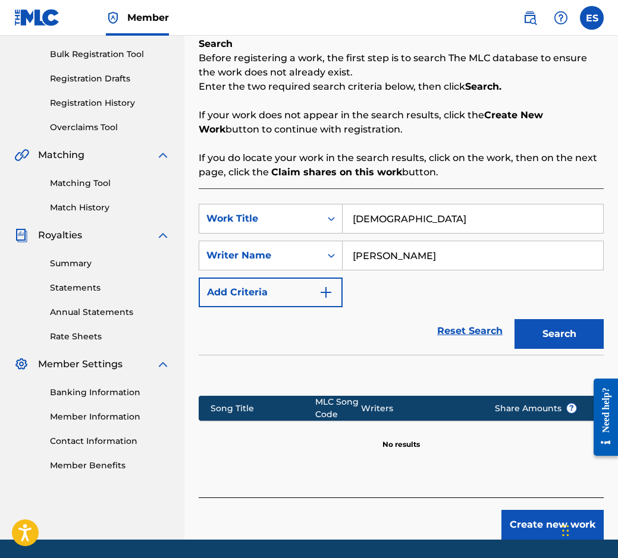
scroll to position [170, 0]
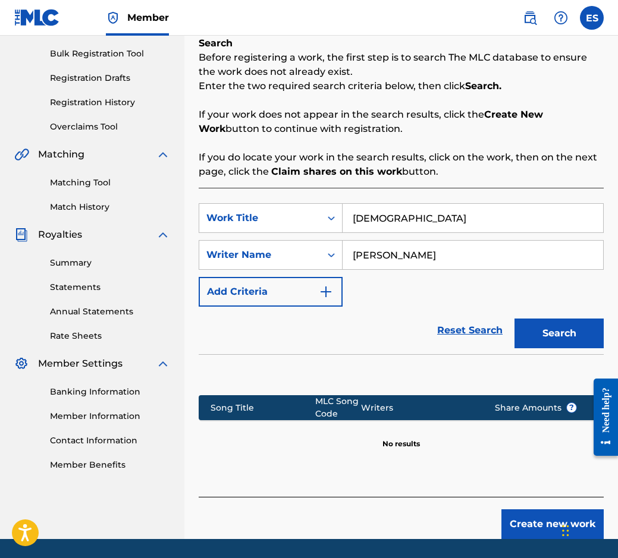
click at [529, 507] on div "Create new work" at bounding box center [401, 518] width 405 height 42
click at [524, 516] on button "Create new work" at bounding box center [552, 525] width 102 height 30
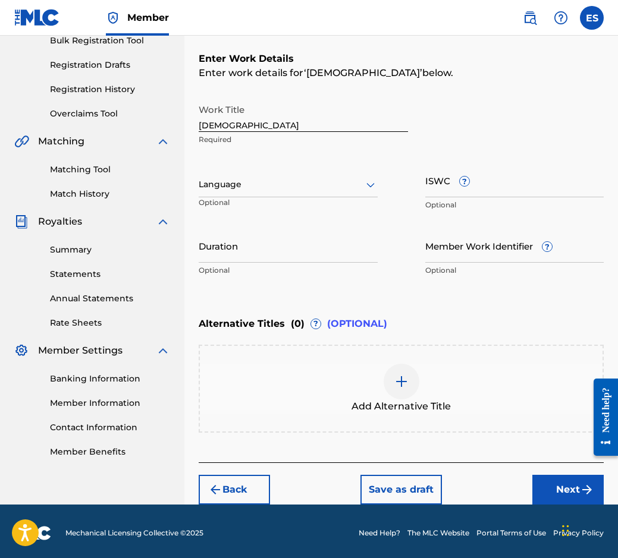
scroll to position [187, 0]
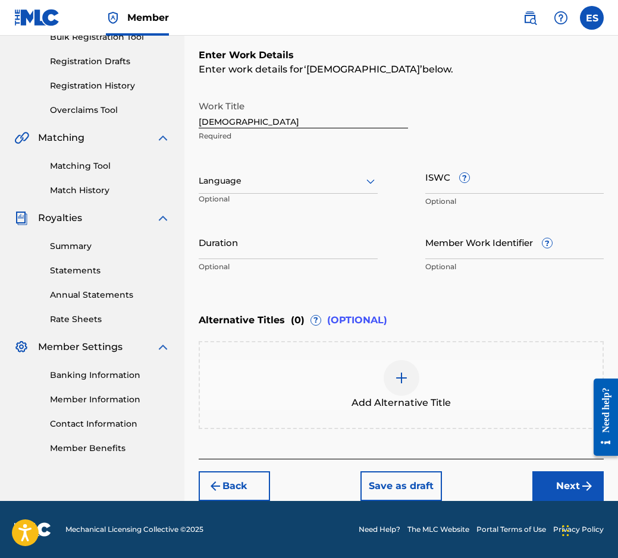
click at [319, 176] on div at bounding box center [288, 181] width 179 height 15
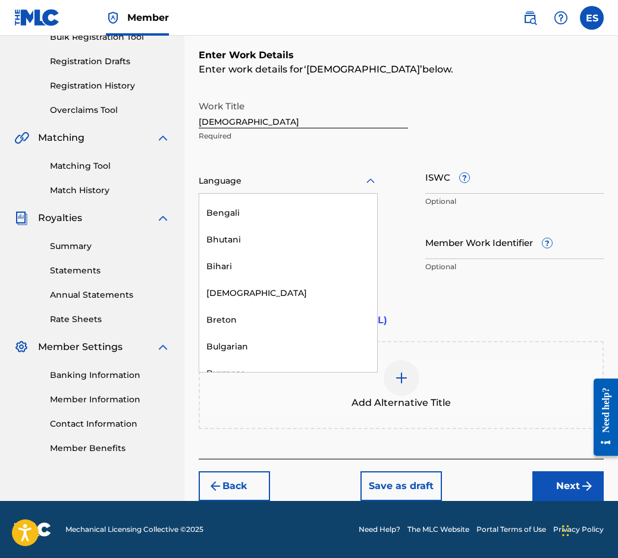
scroll to position [416, 0]
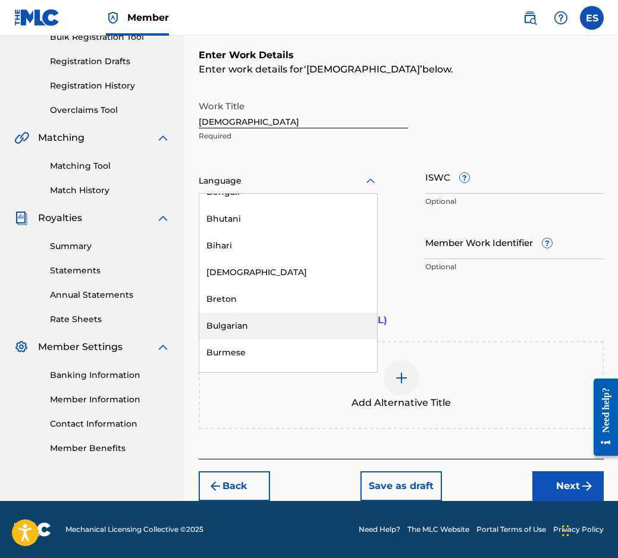
click at [298, 328] on div "Bulgarian" at bounding box center [288, 326] width 178 height 27
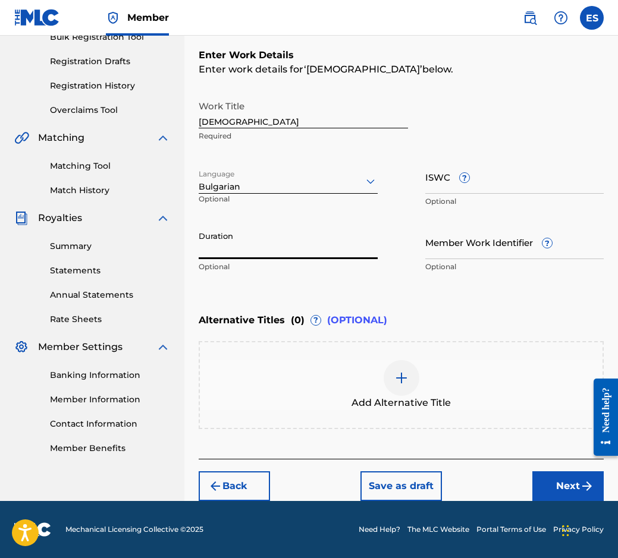
paste input "02:44"
type input "02:44"
click at [376, 389] on div "Add Alternative Title" at bounding box center [401, 385] width 403 height 50
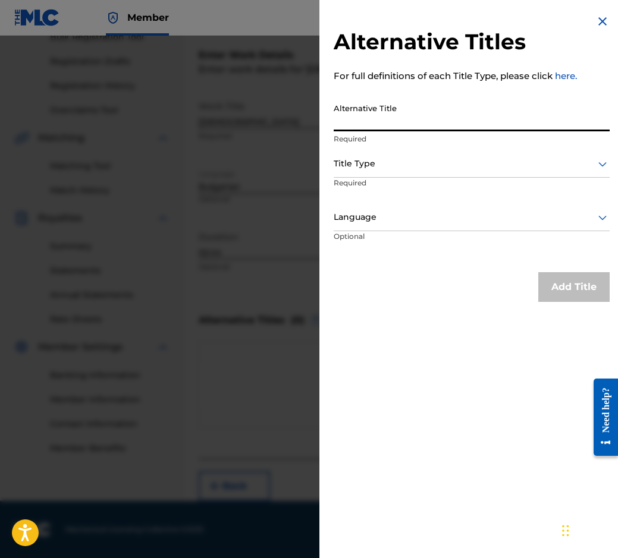
paste input "[DEMOGRAPHIC_DATA]"
type input "[DEMOGRAPHIC_DATA]"
click at [417, 183] on p "Required" at bounding box center [379, 191] width 91 height 27
click at [412, 165] on div at bounding box center [472, 163] width 276 height 15
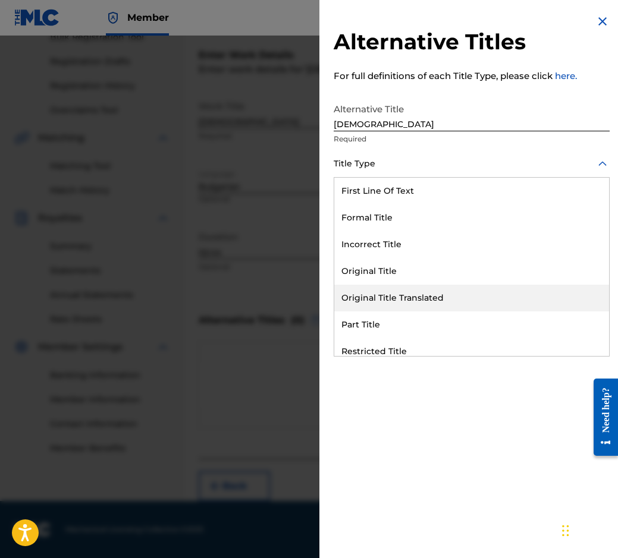
click at [416, 302] on div "Original Title Translated" at bounding box center [471, 298] width 275 height 27
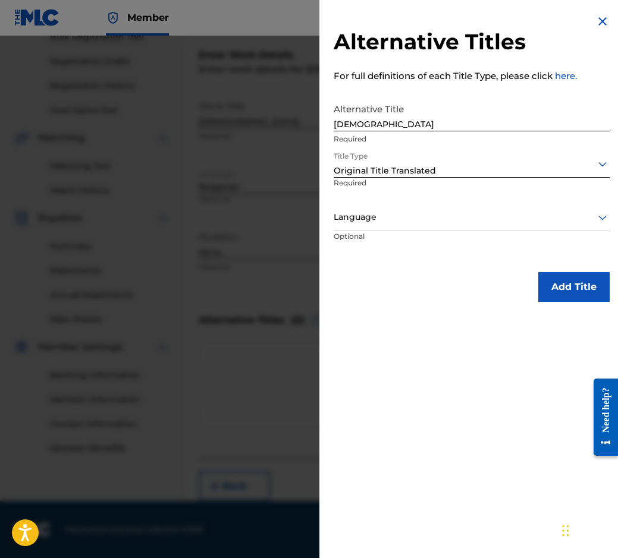
click at [388, 182] on p "Required" at bounding box center [372, 191] width 76 height 27
click at [378, 219] on div at bounding box center [472, 217] width 276 height 15
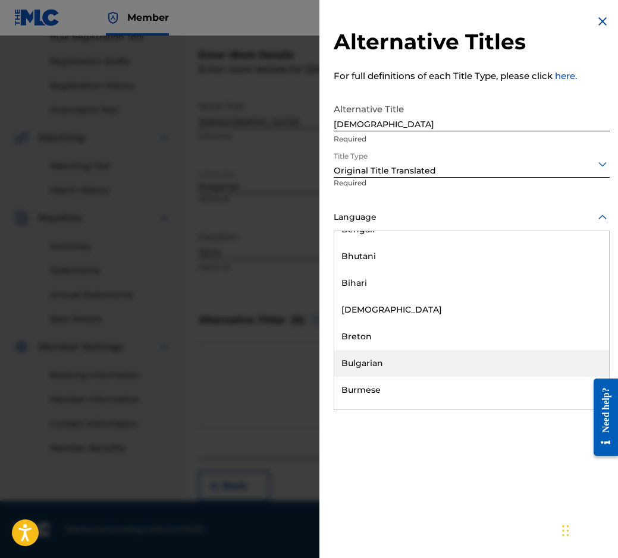
click at [383, 360] on div "Bulgarian" at bounding box center [471, 363] width 275 height 27
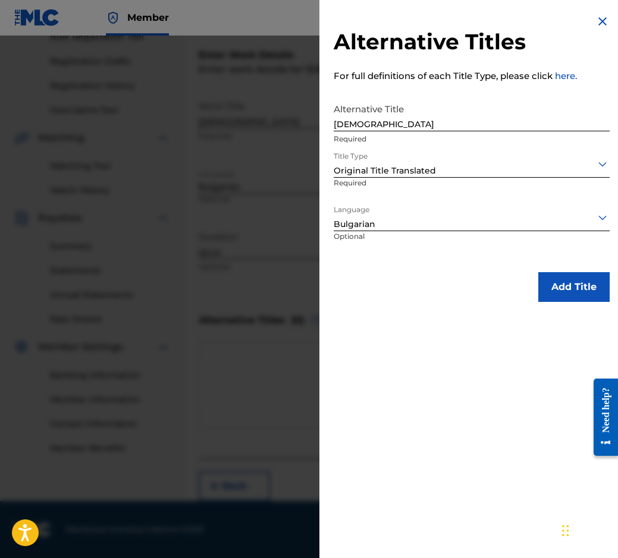
click at [548, 297] on button "Add Title" at bounding box center [573, 287] width 71 height 30
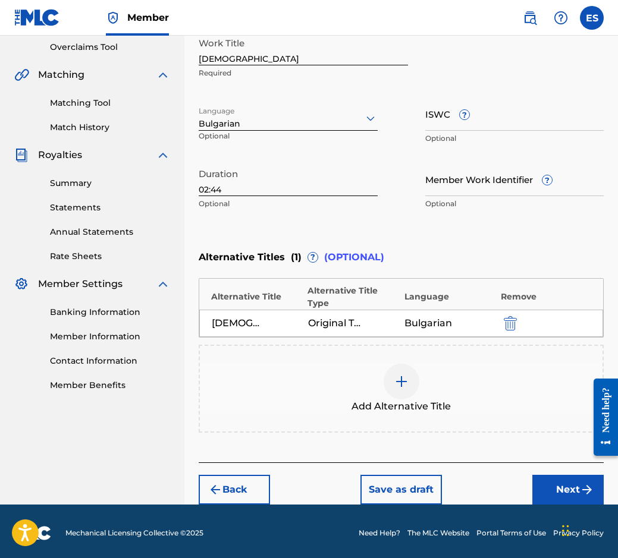
scroll to position [253, 0]
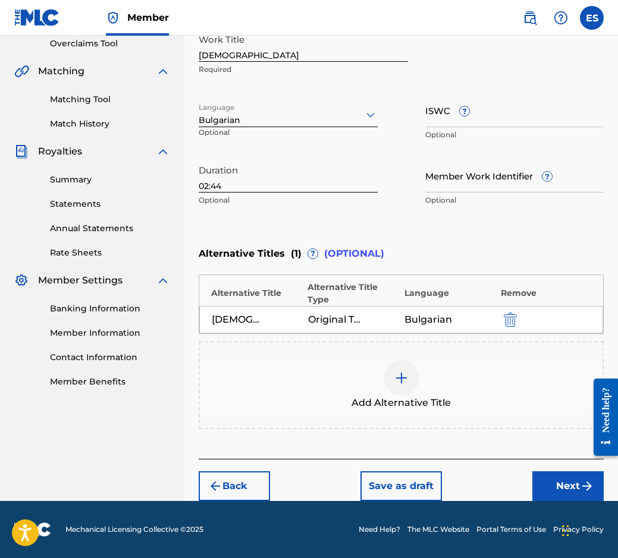
click at [561, 485] on button "Next" at bounding box center [567, 487] width 71 height 30
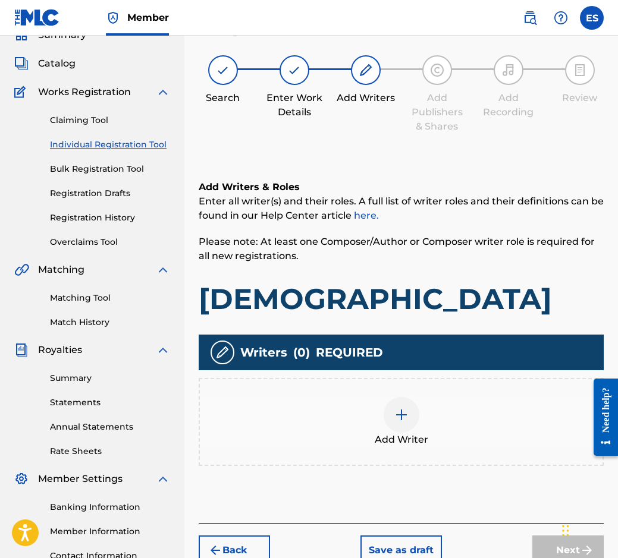
scroll to position [54, 0]
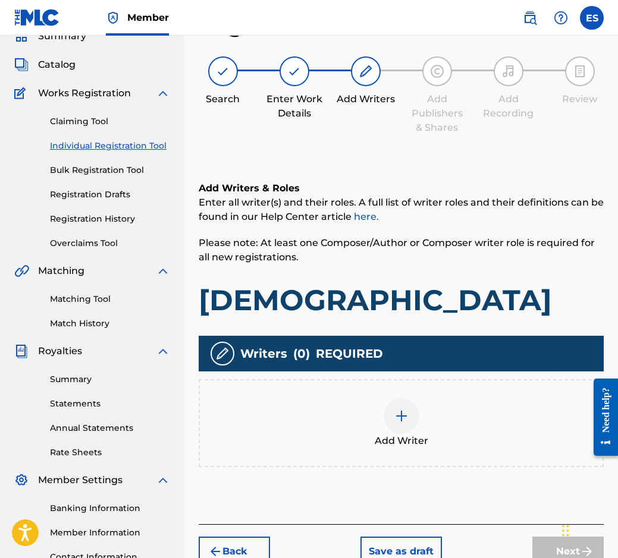
click at [409, 418] on div at bounding box center [402, 416] width 36 height 36
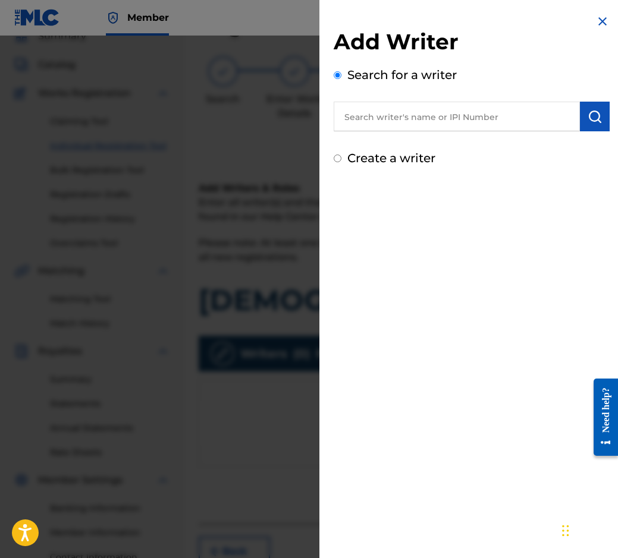
paste input "00087889792"
type input "00087889792"
click at [588, 119] on img "submit" at bounding box center [595, 116] width 14 height 14
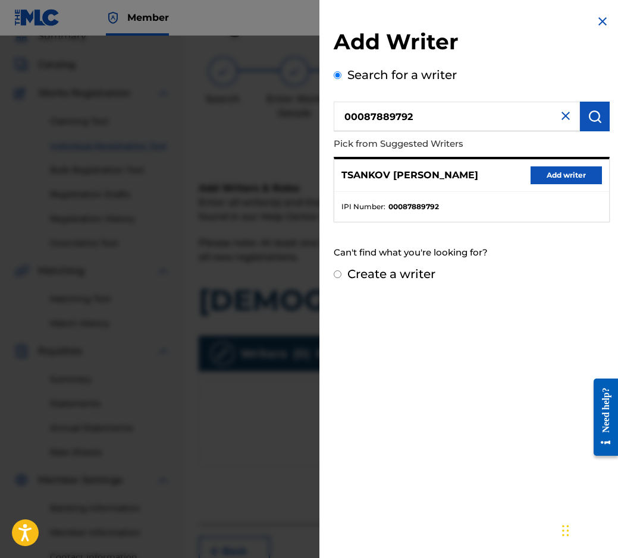
click at [548, 175] on button "Add writer" at bounding box center [565, 176] width 71 height 18
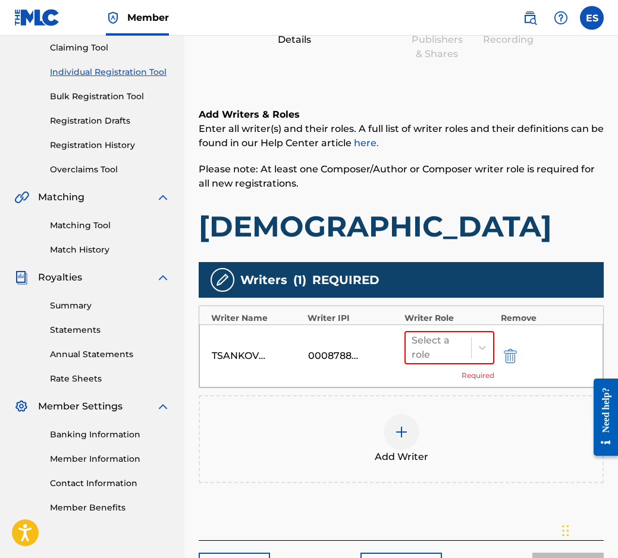
scroll to position [209, 0]
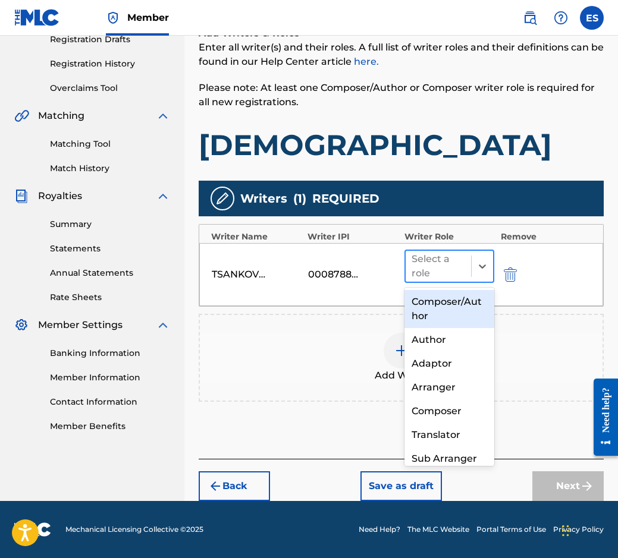
click at [429, 265] on div at bounding box center [439, 266] width 54 height 17
click at [438, 308] on div "Composer/Author" at bounding box center [449, 309] width 90 height 38
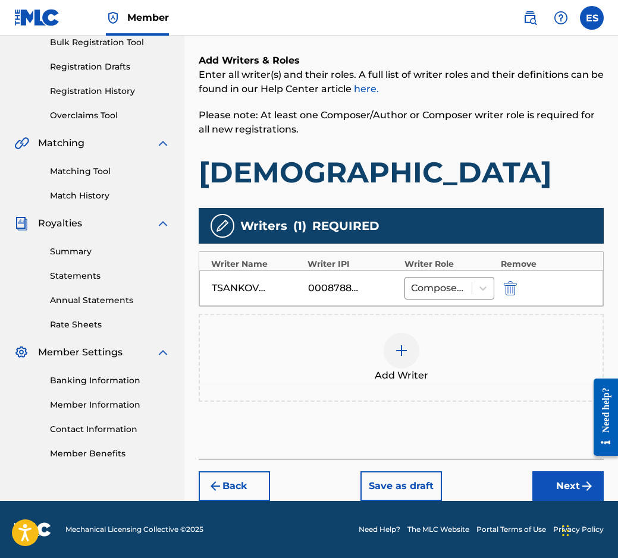
click at [353, 401] on div "Add Writer" at bounding box center [401, 358] width 405 height 88
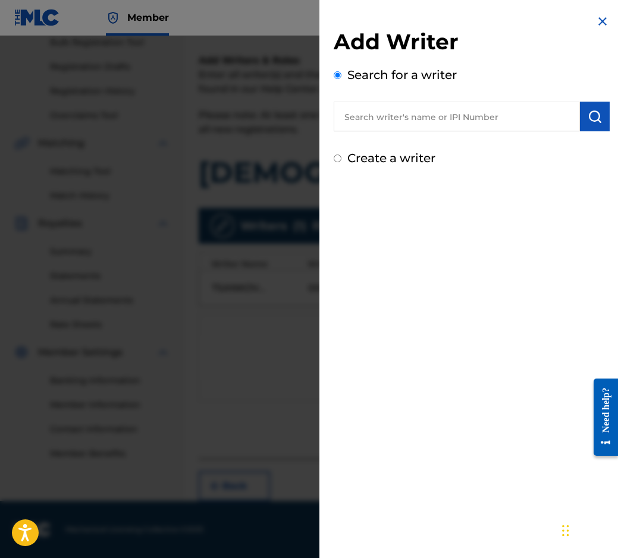
paste input "00124 67 54 75"
click at [390, 107] on input "00124 67 54 75" at bounding box center [457, 117] width 246 height 30
click at [375, 116] on input "00124 6754 75" at bounding box center [457, 117] width 246 height 30
click at [395, 114] on input "001246754 75" at bounding box center [457, 117] width 246 height 30
click at [407, 114] on input "001246754 75" at bounding box center [457, 117] width 246 height 30
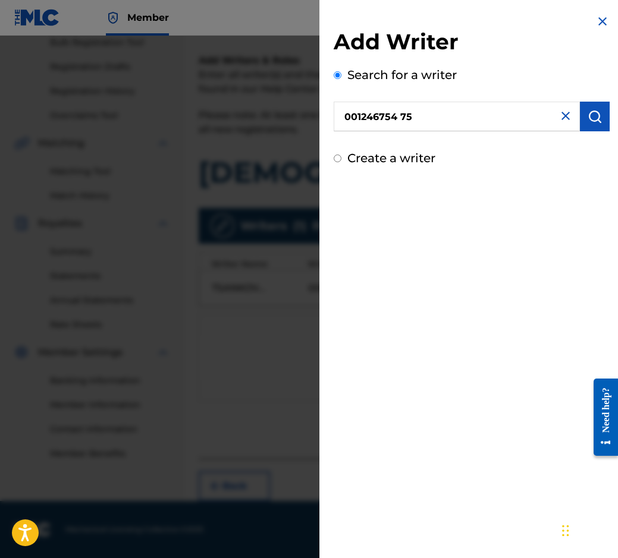
click at [396, 114] on input "001246754 75" at bounding box center [457, 117] width 246 height 30
click at [403, 114] on input "001246754 75" at bounding box center [457, 117] width 246 height 30
click at [401, 115] on input "001246754 75" at bounding box center [457, 117] width 246 height 30
type input "00124675475"
click at [588, 119] on img "submit" at bounding box center [595, 116] width 14 height 14
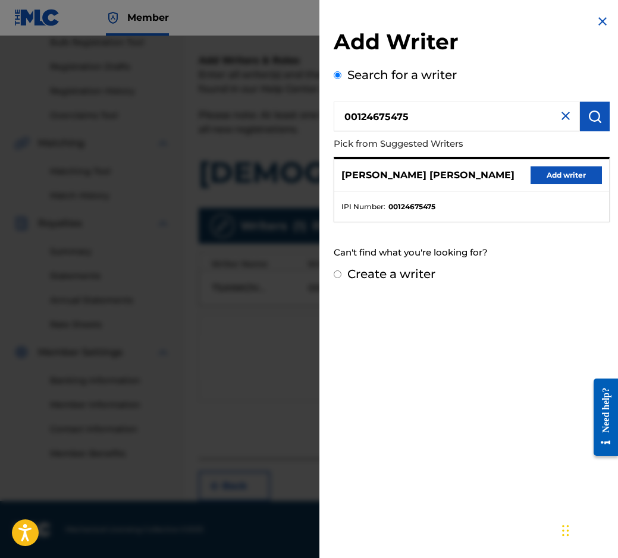
click at [548, 170] on button "Add writer" at bounding box center [565, 176] width 71 height 18
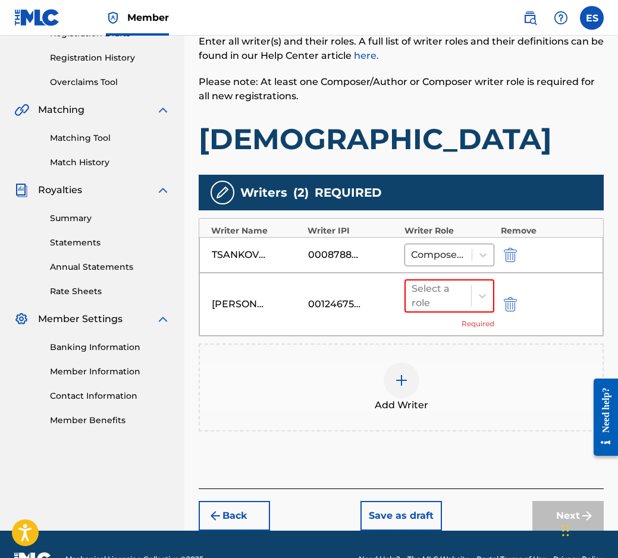
scroll to position [244, 0]
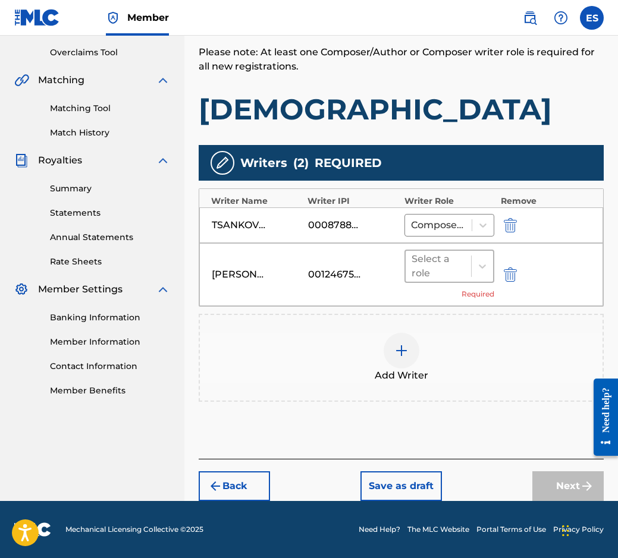
click at [426, 272] on div at bounding box center [439, 266] width 54 height 17
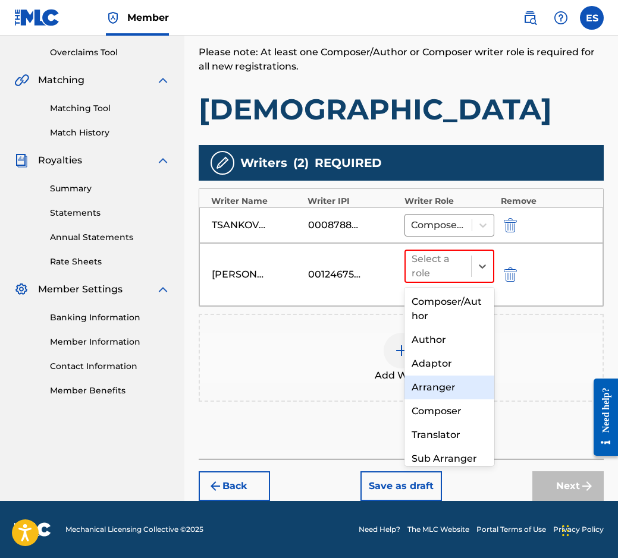
click at [434, 394] on div "Arranger" at bounding box center [449, 388] width 90 height 24
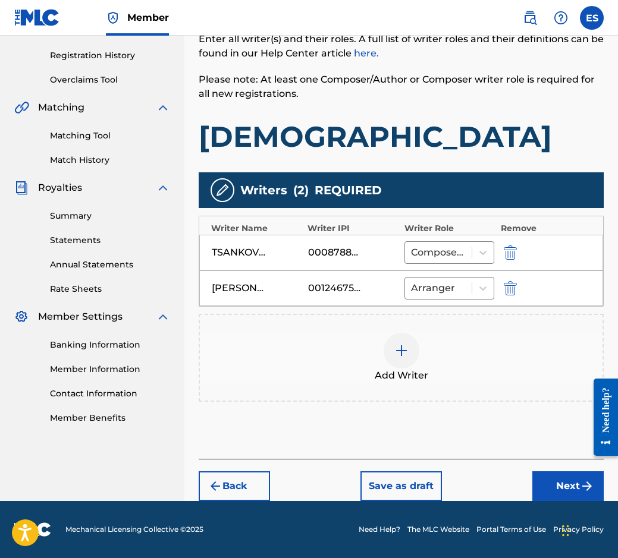
click at [554, 472] on button "Next" at bounding box center [567, 487] width 71 height 30
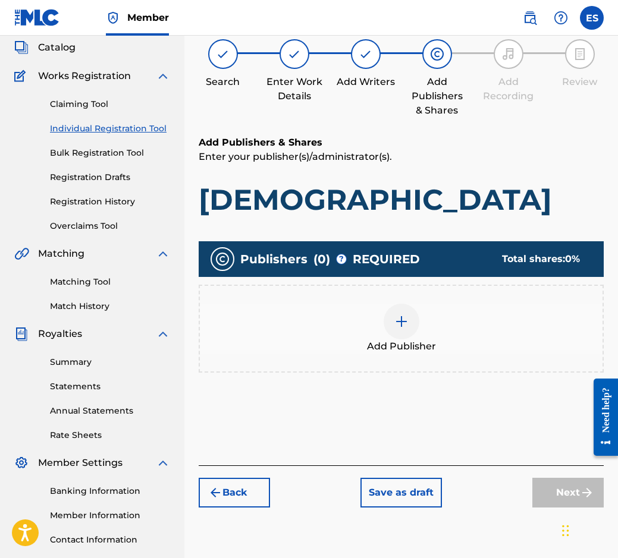
scroll to position [54, 0]
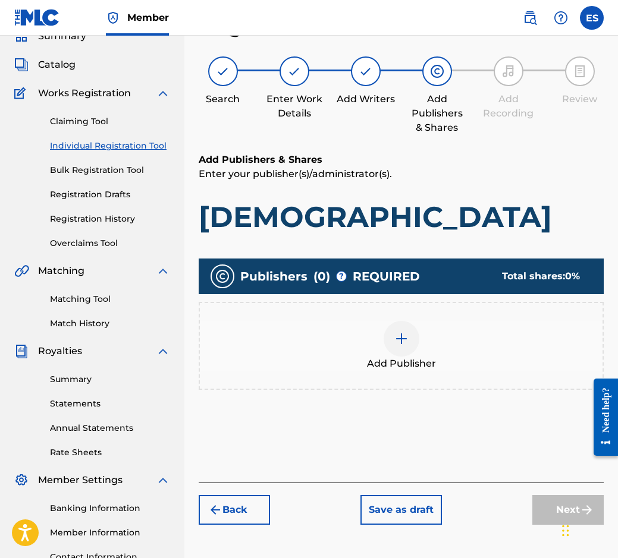
click at [416, 366] on span "Add Publisher" at bounding box center [401, 364] width 69 height 14
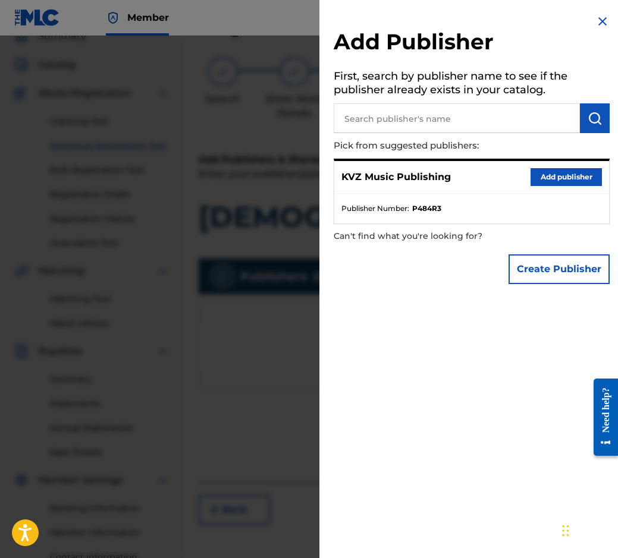
click at [574, 173] on button "Add publisher" at bounding box center [565, 177] width 71 height 18
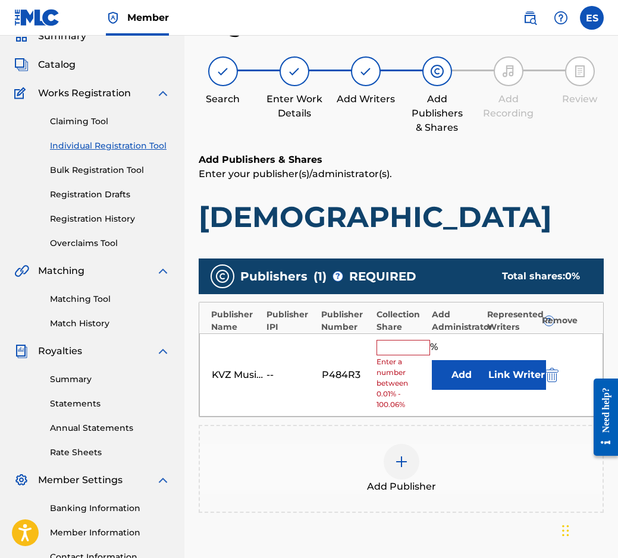
click at [405, 337] on div "KVZ Music Publishing -- P484R3 % Enter a number between 0.01% - 100.06% Add Lin…" at bounding box center [401, 376] width 404 height 84
click at [397, 354] on input "text" at bounding box center [403, 347] width 54 height 15
type input "83.33"
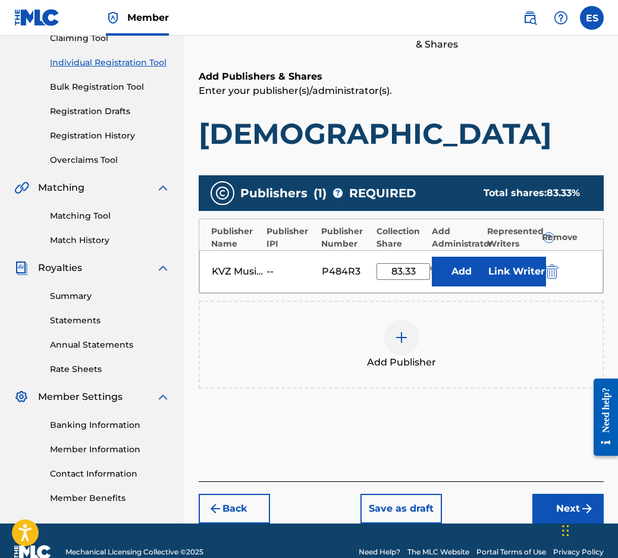
scroll to position [159, 0]
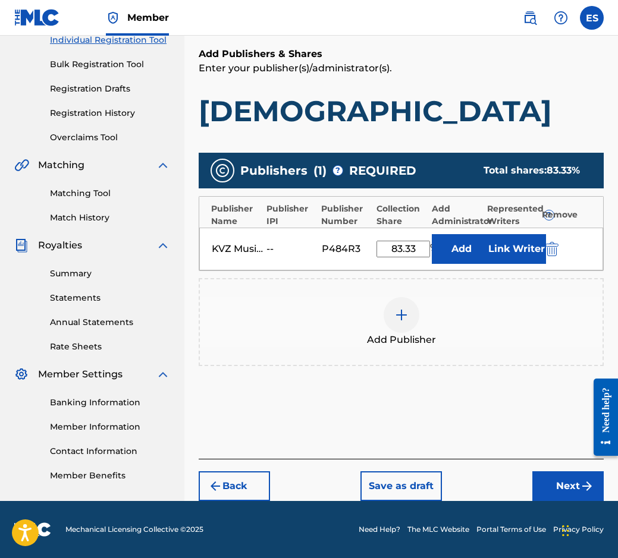
click at [555, 482] on button "Next" at bounding box center [567, 487] width 71 height 30
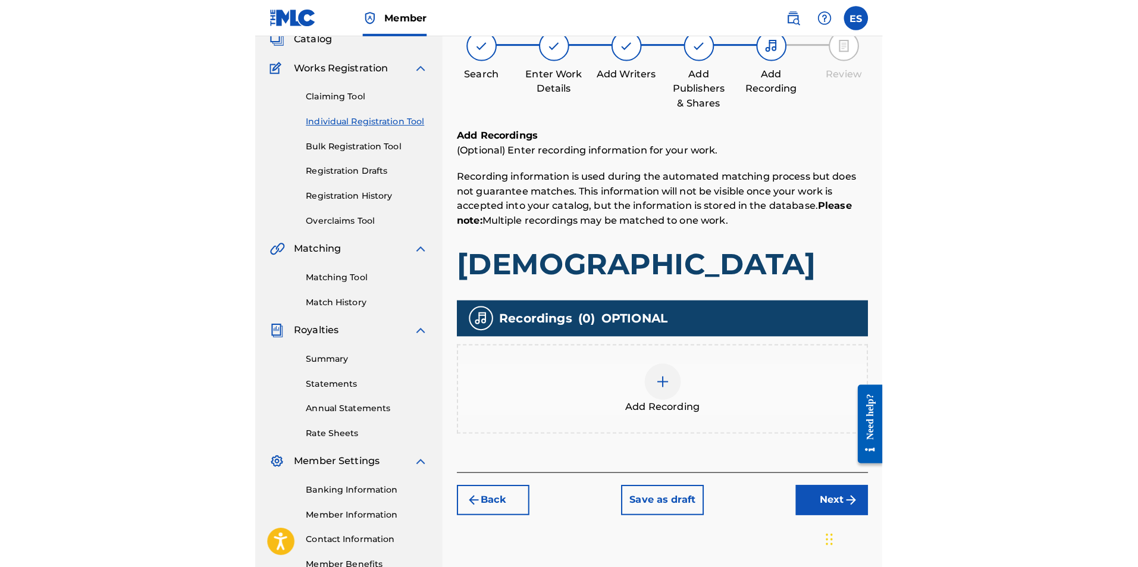
scroll to position [54, 0]
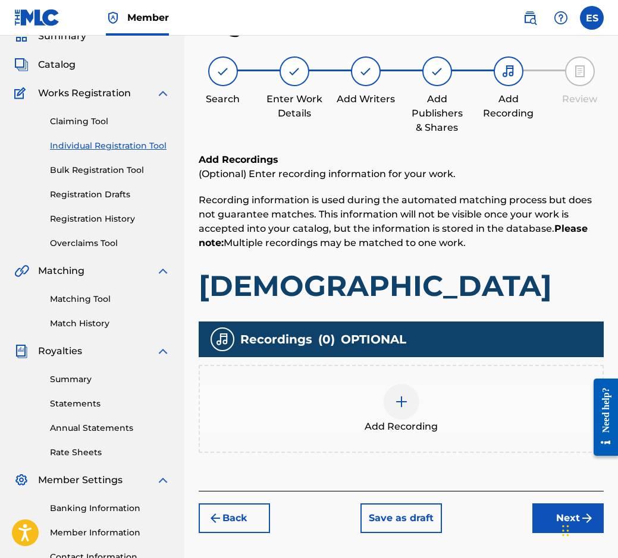
click at [350, 394] on div "Add Recording" at bounding box center [401, 409] width 403 height 50
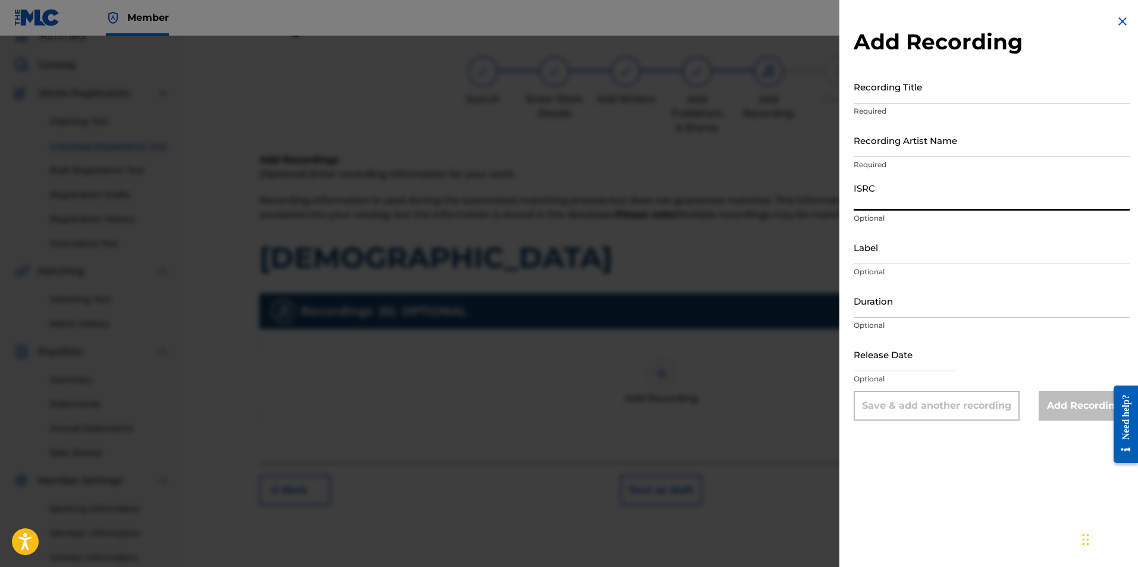
paste input "BGA672110622"
type input "BGA672110622"
click at [617, 235] on input "Label" at bounding box center [991, 247] width 276 height 34
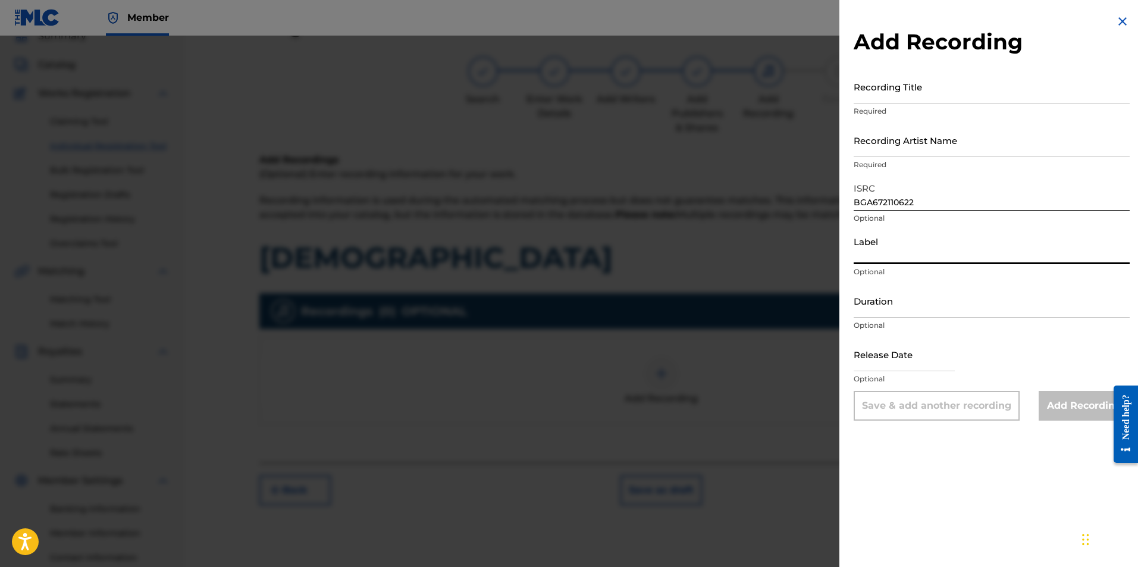
type input "BALKANTON AD"
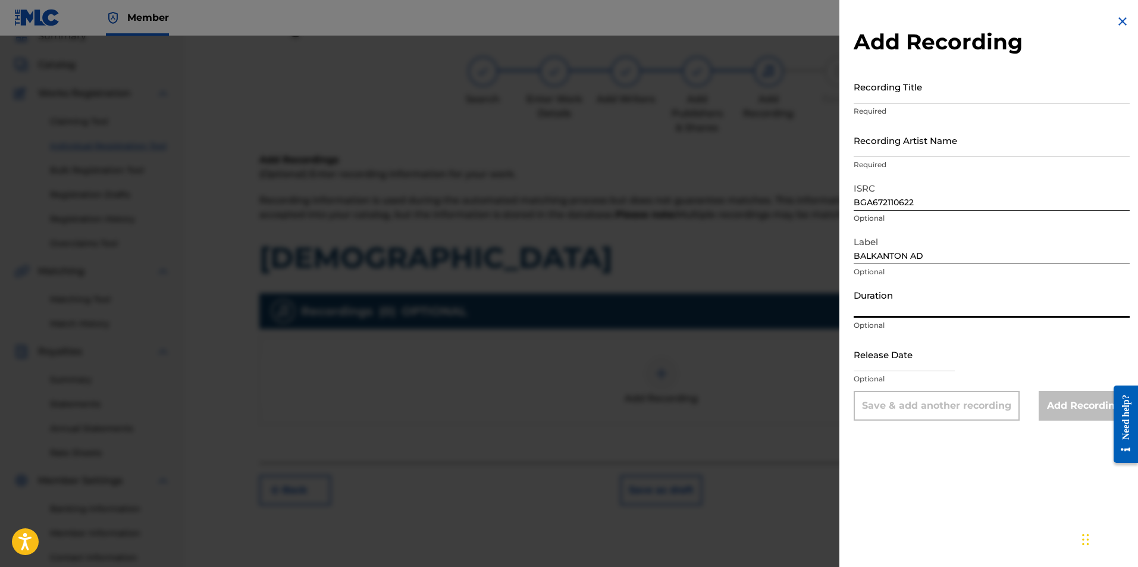
paste input "02:44"
type input "02:44"
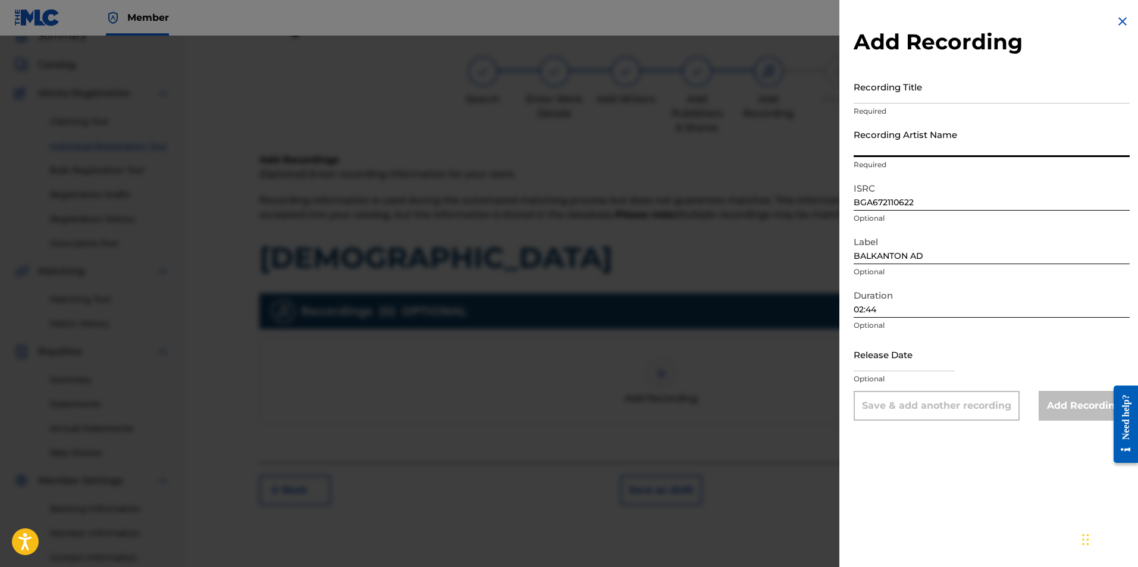
paste input "[PERSON_NAME]/[PERSON_NAME]/Orkestar s dirigent [PERSON_NAME]"
click at [617, 148] on input "[PERSON_NAME]/[PERSON_NAME]/Orkestar s dirigent [PERSON_NAME]" at bounding box center [991, 140] width 276 height 34
drag, startPoint x: 997, startPoint y: 143, endPoint x: 974, endPoint y: 147, distance: 23.5
click at [617, 147] on input "[PERSON_NAME]/[PERSON_NAME]/Orkestar s dirigent [PERSON_NAME]" at bounding box center [991, 140] width 276 height 34
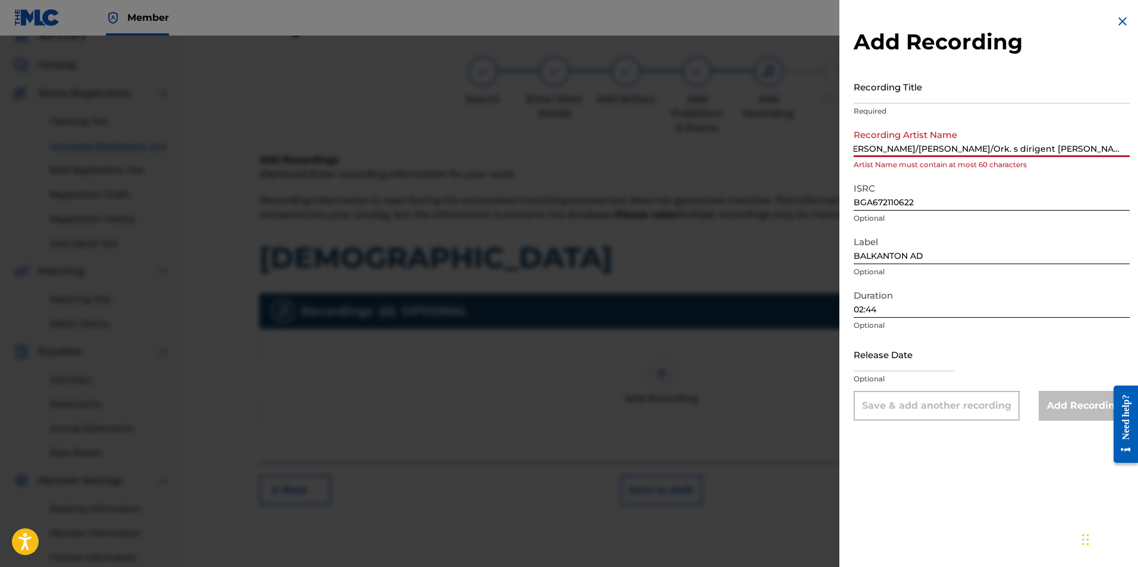
scroll to position [0, 12]
drag, startPoint x: 1038, startPoint y: 149, endPoint x: 1016, endPoint y: 152, distance: 22.2
click at [617, 152] on input "[PERSON_NAME]/[PERSON_NAME]/Ork. s dirigent [PERSON_NAME]" at bounding box center [991, 140] width 276 height 34
drag, startPoint x: 1076, startPoint y: 150, endPoint x: 1036, endPoint y: 153, distance: 40.6
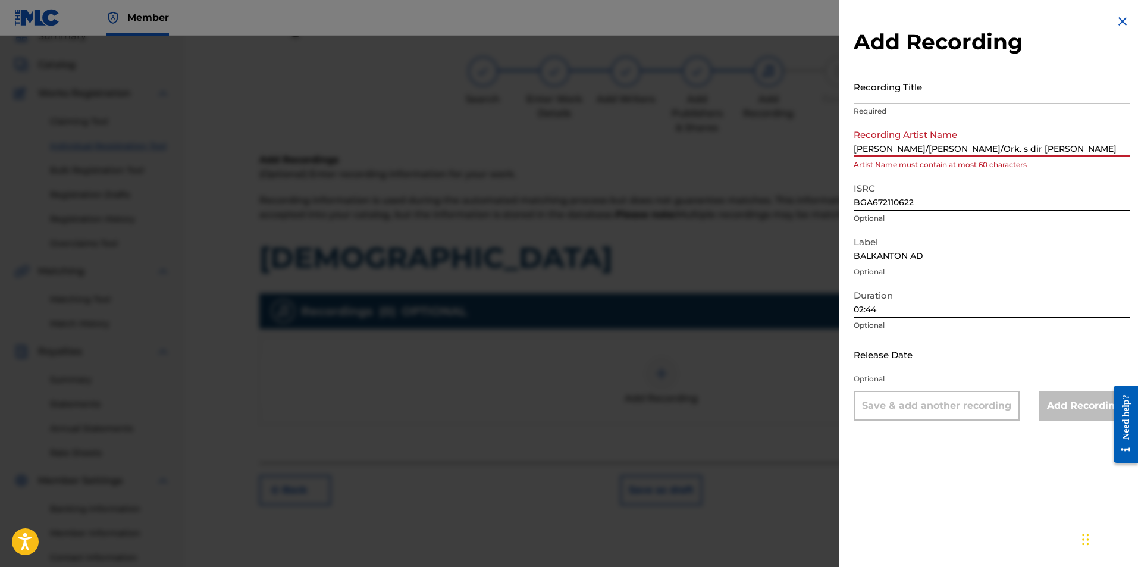
click at [617, 153] on input "[PERSON_NAME]/[PERSON_NAME]/Ork. s dir [PERSON_NAME]" at bounding box center [991, 140] width 276 height 34
click at [617, 147] on input "[PERSON_NAME]/[PERSON_NAME]/Ork. s dir [PERSON_NAME]" at bounding box center [991, 140] width 276 height 34
click at [617, 150] on input "[PERSON_NAME]/[PERSON_NAME] & Ork. s dir [PERSON_NAME]" at bounding box center [991, 140] width 276 height 34
click at [617, 149] on input "[PERSON_NAME] & [PERSON_NAME] & Ork. s dir [PERSON_NAME]" at bounding box center [991, 140] width 276 height 34
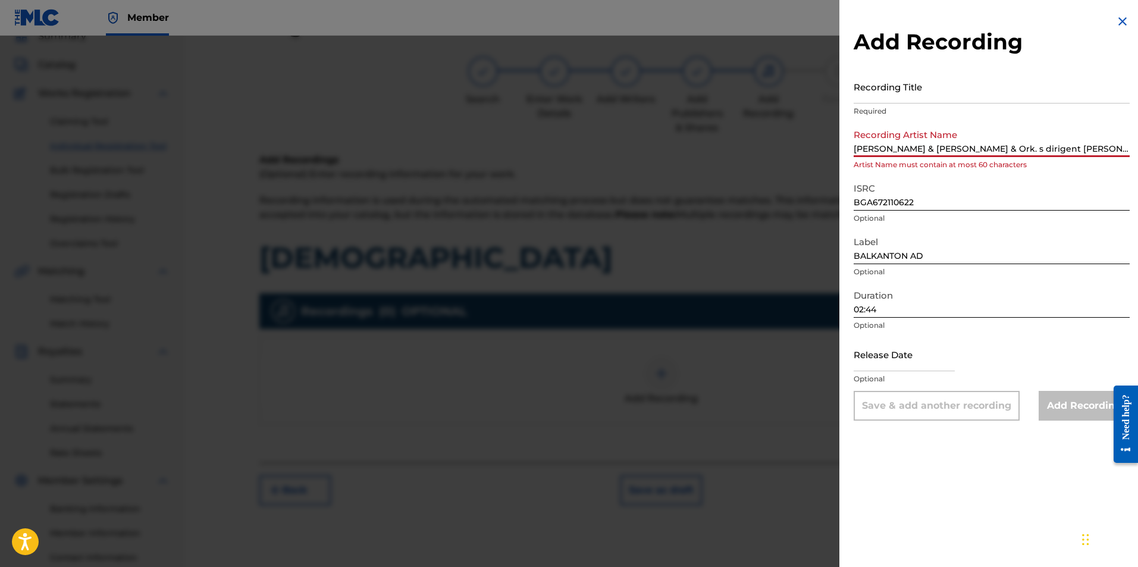
drag, startPoint x: 930, startPoint y: 148, endPoint x: 921, endPoint y: 151, distance: 9.4
click at [617, 151] on input "[PERSON_NAME] & [PERSON_NAME] & Ork. s dirigent [PERSON_NAME]" at bounding box center [991, 140] width 276 height 34
drag, startPoint x: 998, startPoint y: 143, endPoint x: 990, endPoint y: 140, distance: 8.8
click at [617, 140] on input "[PERSON_NAME]; [PERSON_NAME] & [PERSON_NAME]. s dirigent [PERSON_NAME]" at bounding box center [991, 140] width 276 height 34
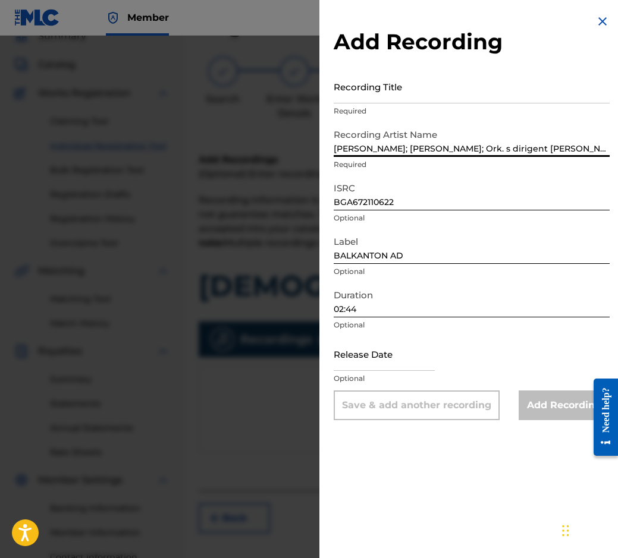
type input "[PERSON_NAME]; [PERSON_NAME]; Ork. s dirigent [PERSON_NAME]"
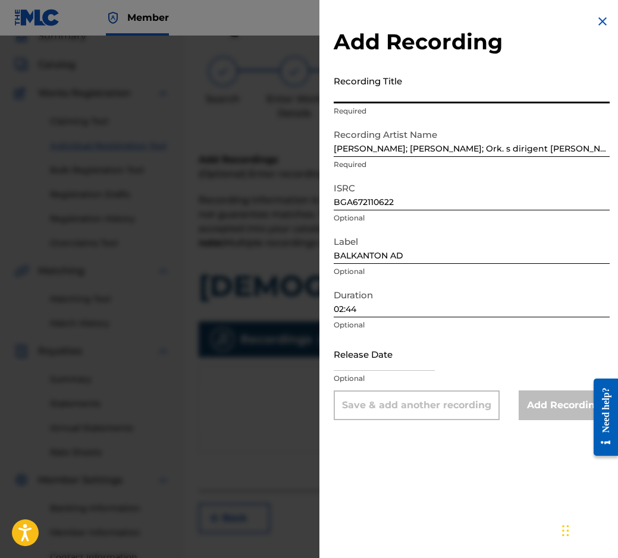
paste input "[DEMOGRAPHIC_DATA]"
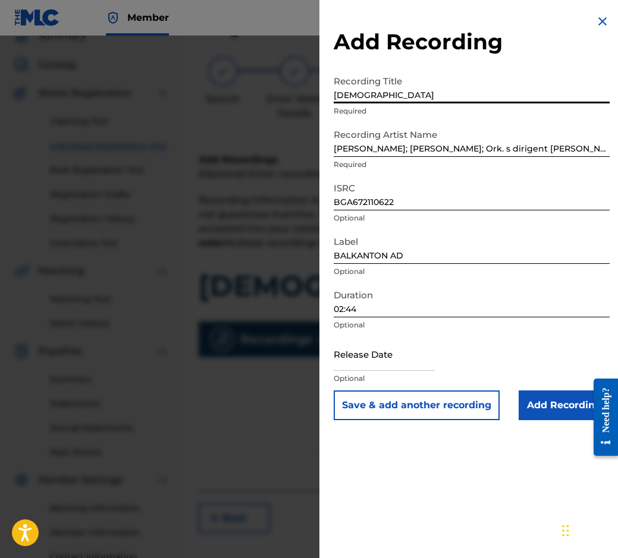
type input "[DEMOGRAPHIC_DATA]"
click at [547, 401] on input "Add Recording" at bounding box center [564, 406] width 91 height 30
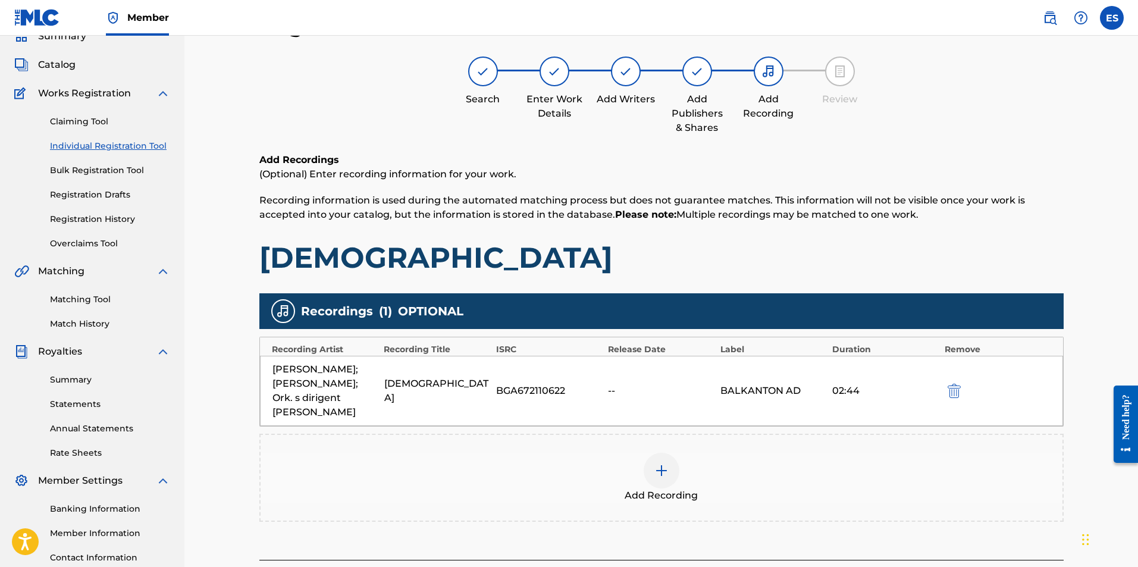
click at [617, 434] on div "Add Recording" at bounding box center [661, 478] width 804 height 88
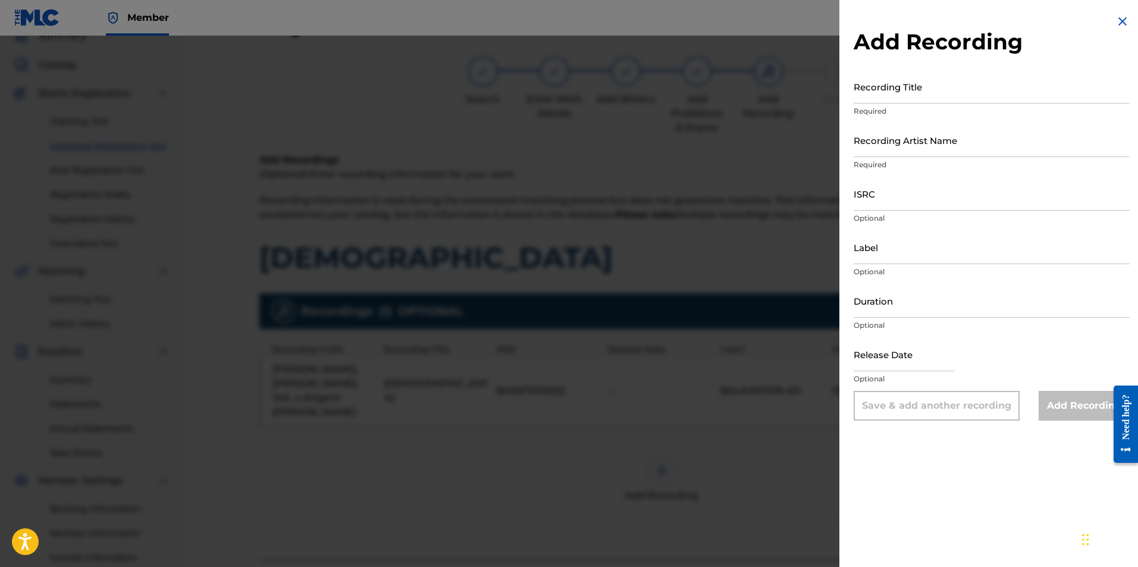
click at [617, 317] on input "Duration" at bounding box center [991, 301] width 276 height 34
type input "02:43"
click at [617, 264] on div "Label Optional" at bounding box center [991, 257] width 276 height 54
click at [617, 243] on input "Label" at bounding box center [991, 247] width 276 height 34
type input "BALKANTON AD"
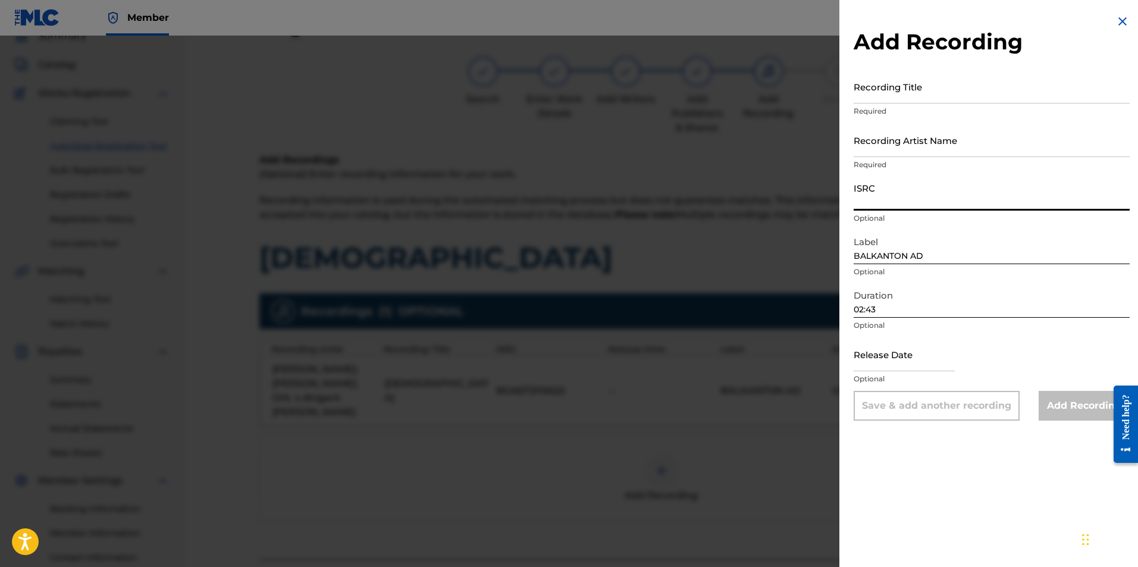
paste input "BGA262197797"
type input "BGA262197797"
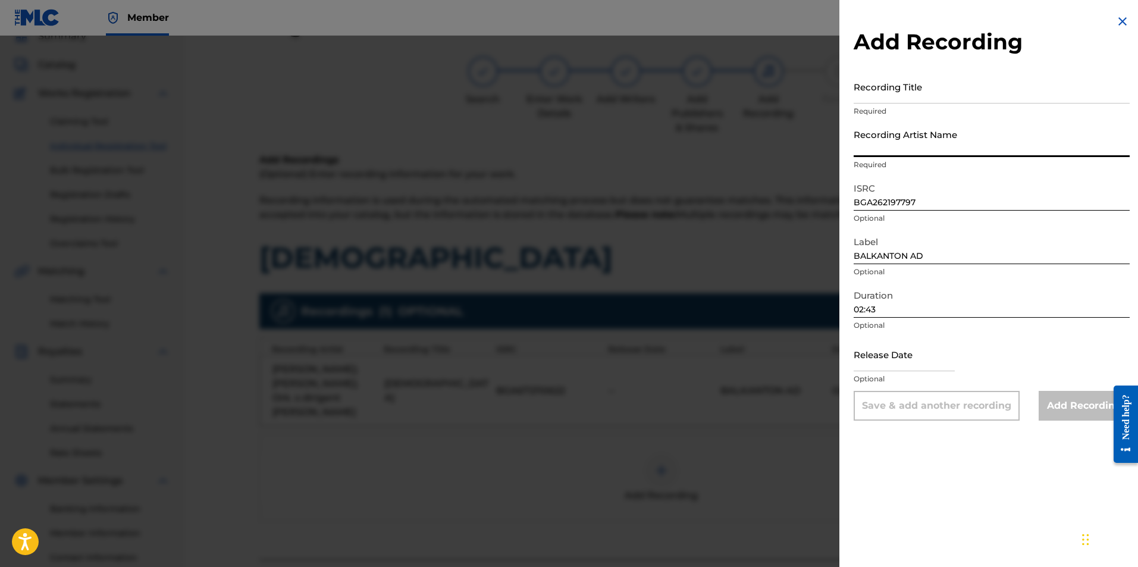
paste input "[PERSON_NAME]/[PERSON_NAME]/Orkestar s dirigent [PERSON_NAME]"
click at [617, 153] on input "[PERSON_NAME]/[PERSON_NAME]/Orkestar s dirigent [PERSON_NAME]" at bounding box center [991, 140] width 276 height 34
click at [617, 153] on input "[PERSON_NAME]; [PERSON_NAME]/Orkestar s dirigent [PERSON_NAME]" at bounding box center [991, 140] width 276 height 34
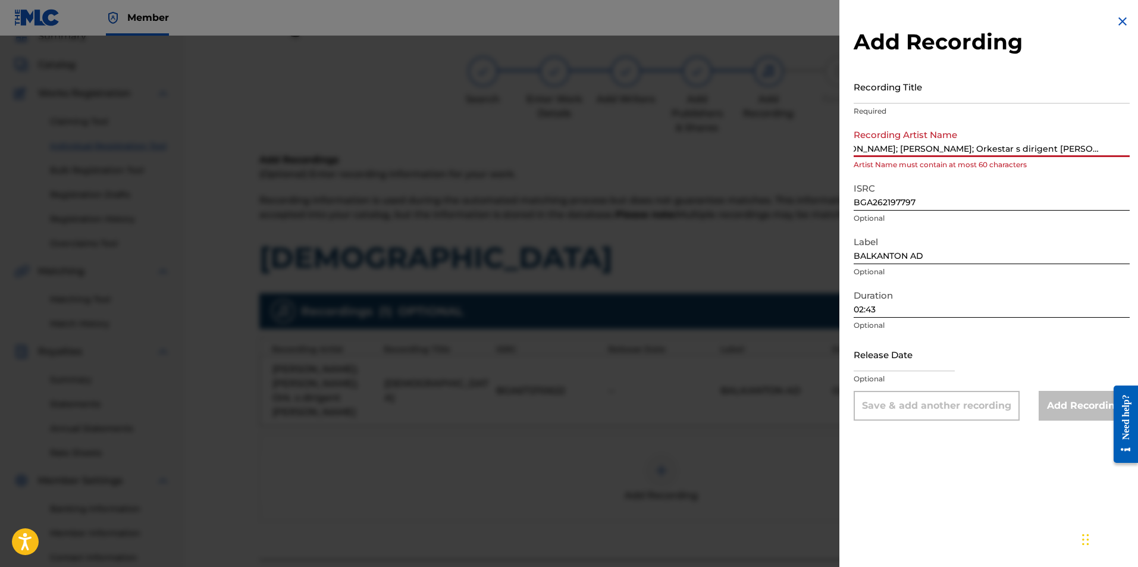
drag, startPoint x: 1000, startPoint y: 146, endPoint x: 981, endPoint y: 146, distance: 19.0
click at [617, 146] on input "[PERSON_NAME]; [PERSON_NAME]; Orkestar s dirigent [PERSON_NAME]" at bounding box center [991, 140] width 276 height 34
drag, startPoint x: 1087, startPoint y: 145, endPoint x: 1045, endPoint y: 147, distance: 41.7
click at [617, 147] on input "[PERSON_NAME]; [PERSON_NAME]; Ork. s dirigent [PERSON_NAME]" at bounding box center [991, 140] width 276 height 34
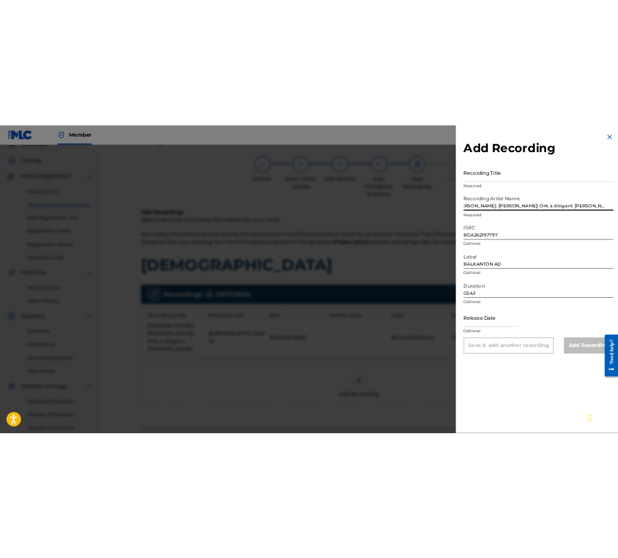
scroll to position [0, 0]
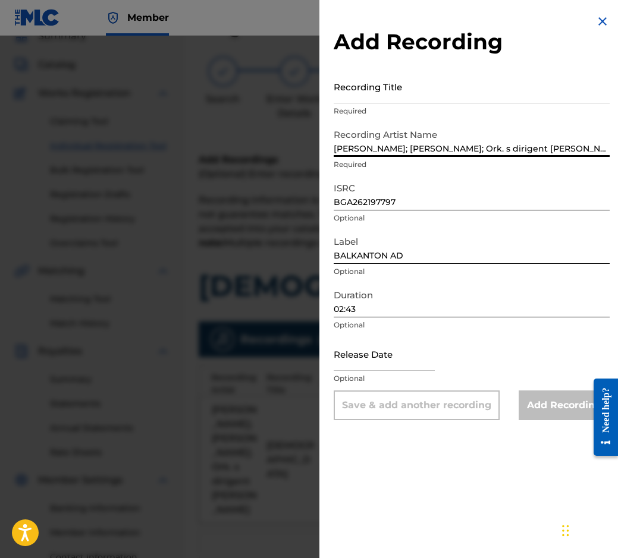
type input "[PERSON_NAME]; [PERSON_NAME]; Ork. s dirigent [PERSON_NAME]"
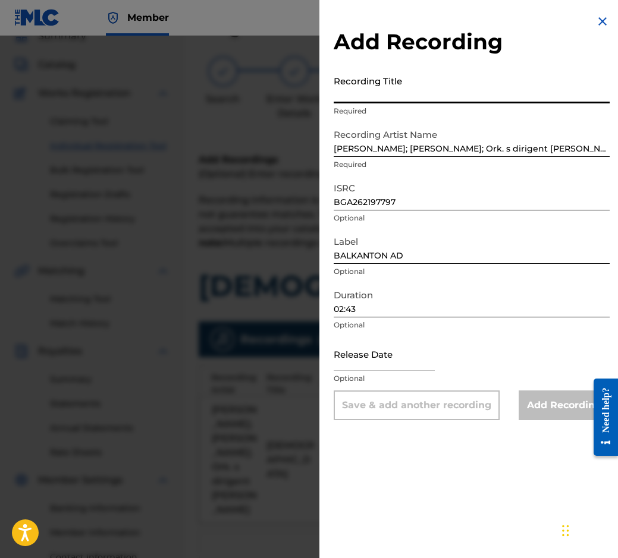
paste input "[DEMOGRAPHIC_DATA]"
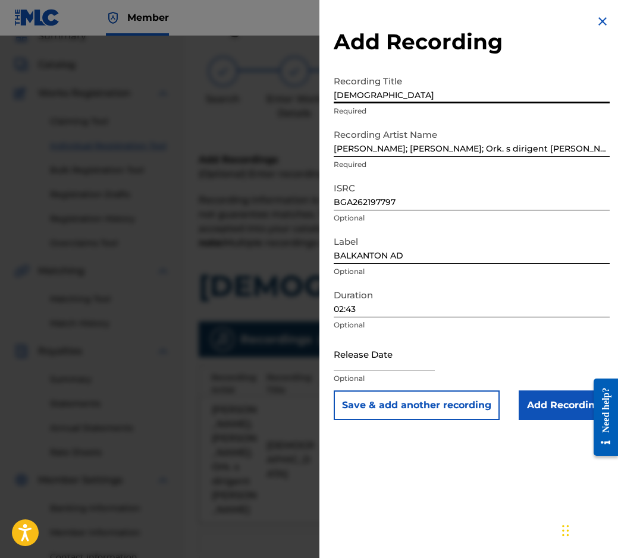
type input "[DEMOGRAPHIC_DATA]"
click at [535, 404] on input "Add Recording" at bounding box center [564, 406] width 91 height 30
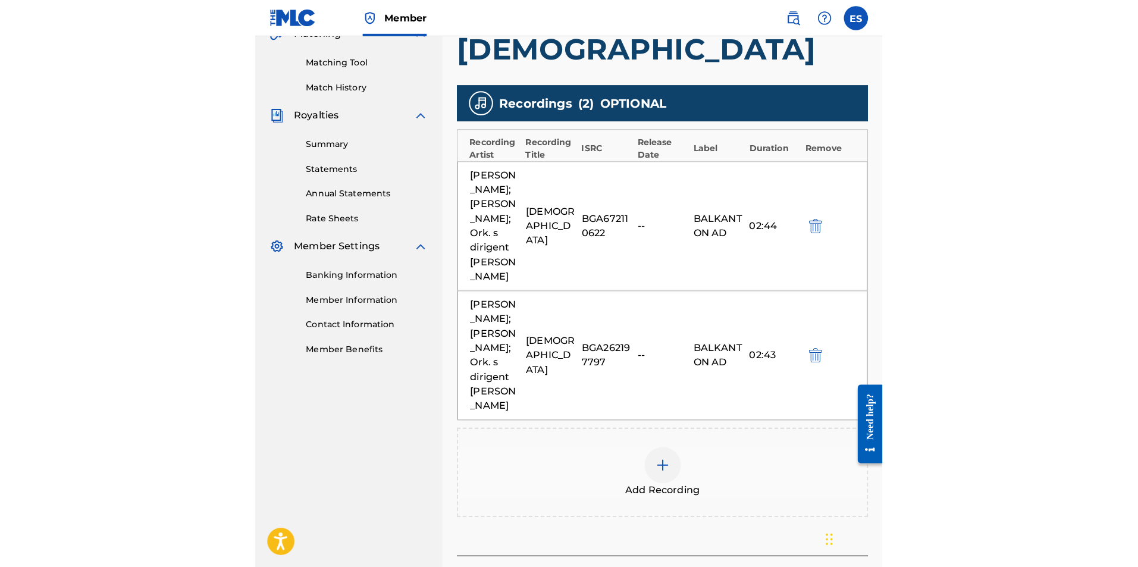
scroll to position [187, 0]
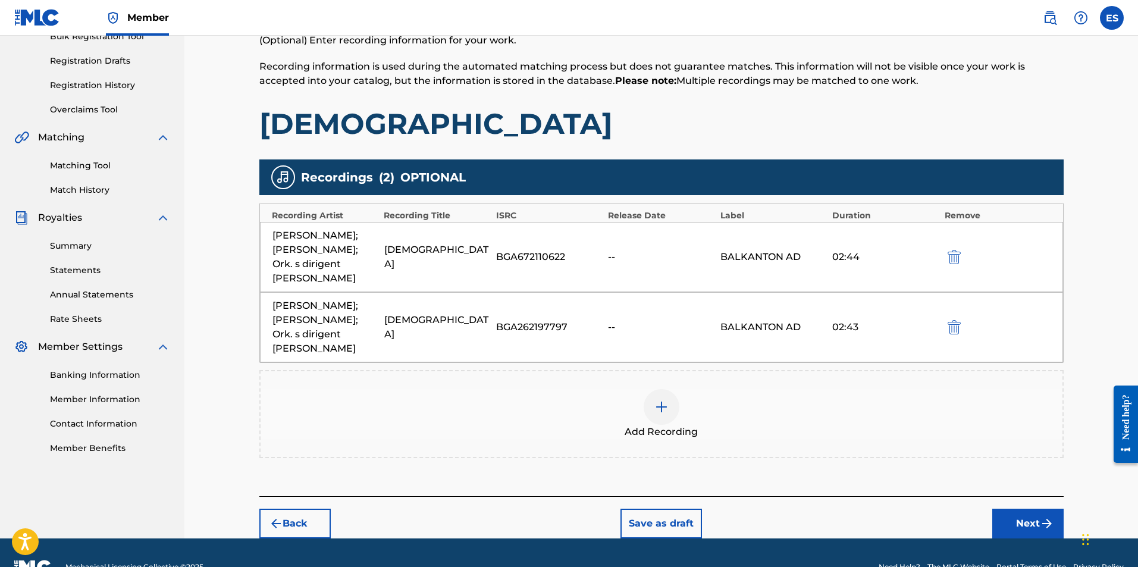
click at [617, 496] on div "Back Save as draft Next" at bounding box center [661, 517] width 804 height 42
click at [610, 370] on div "Add Recording" at bounding box center [661, 414] width 804 height 88
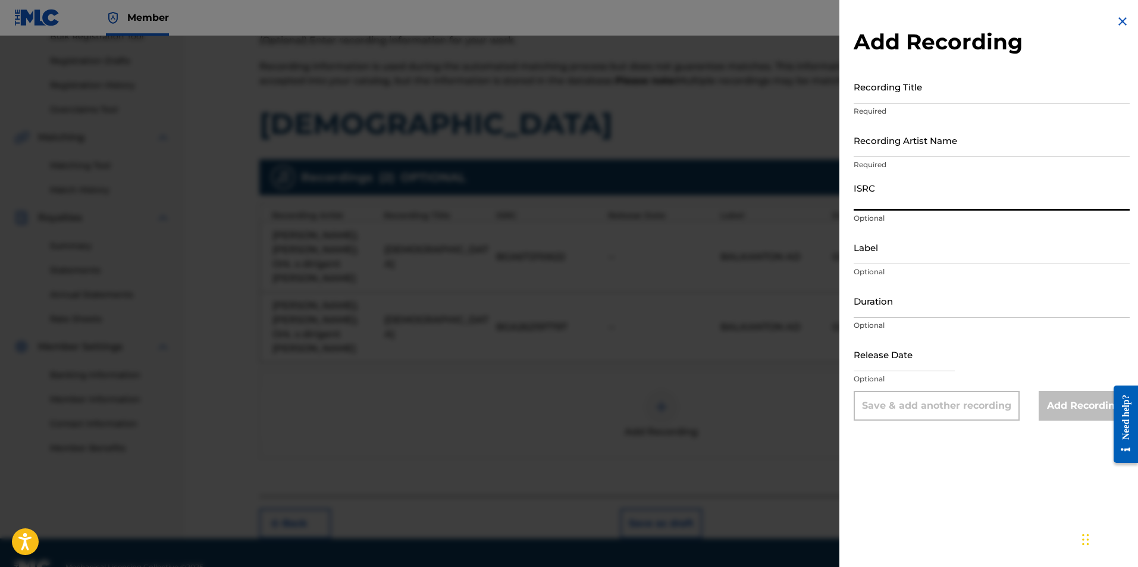
paste input "QMFME1310337"
type input "QMFME1310337"
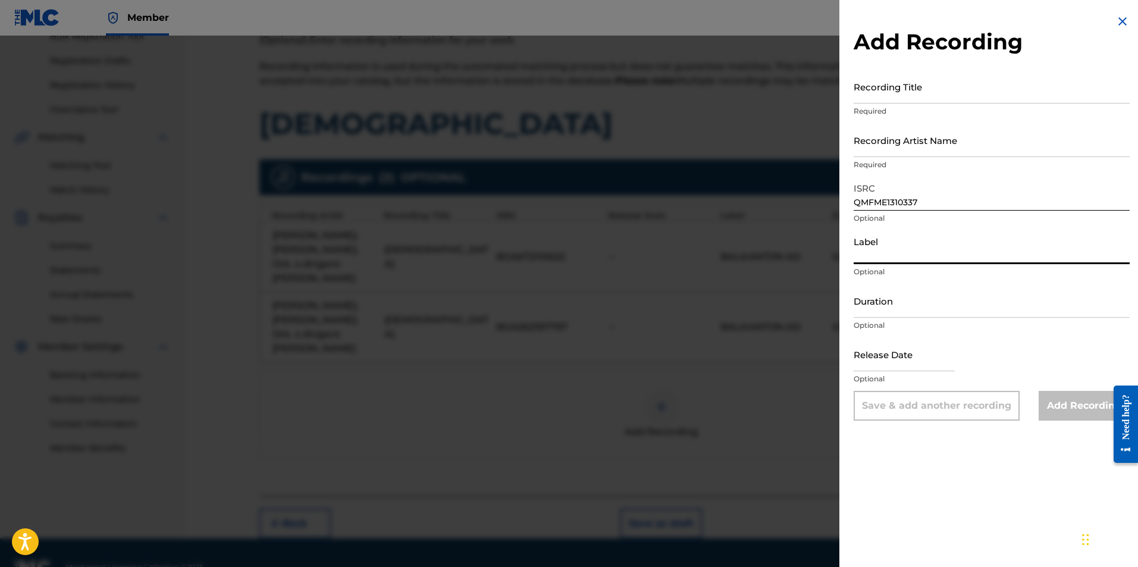
paste input "Kanev Music"
type input "Kanev Music"
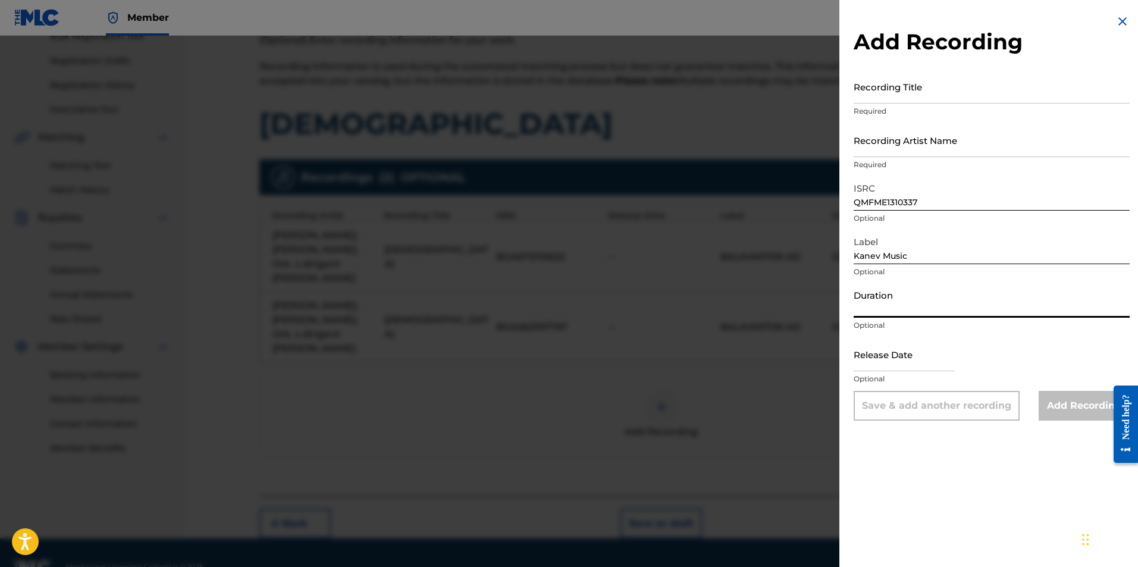
click at [617, 307] on input "Duration" at bounding box center [991, 301] width 276 height 34
type input "02:49"
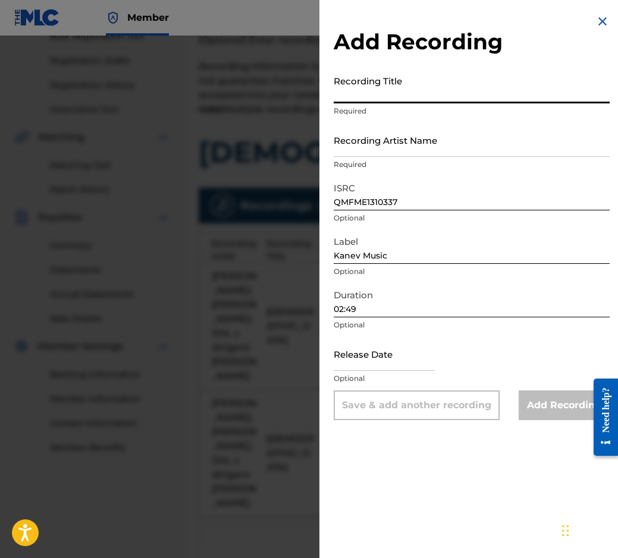
paste input "[DEMOGRAPHIC_DATA]"
type input "[DEMOGRAPHIC_DATA]"
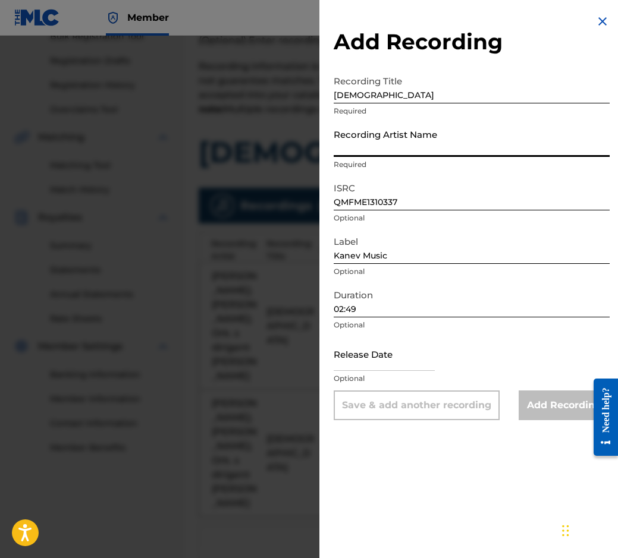
paste input "[PERSON_NAME]"
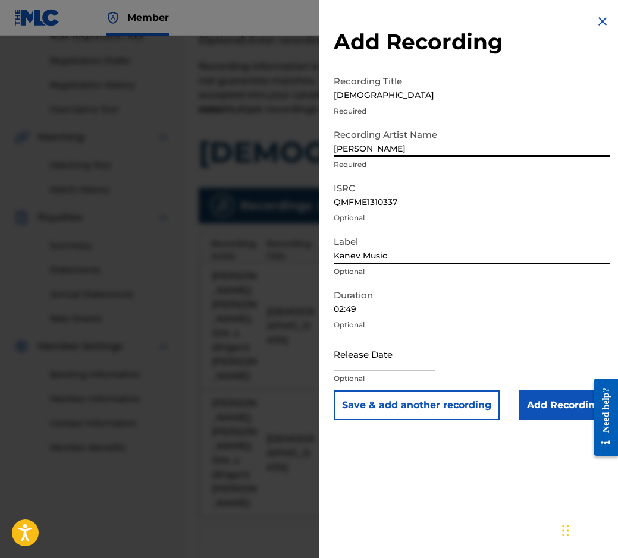
type input "[PERSON_NAME]"
click at [570, 396] on input "Add Recording" at bounding box center [564, 406] width 91 height 30
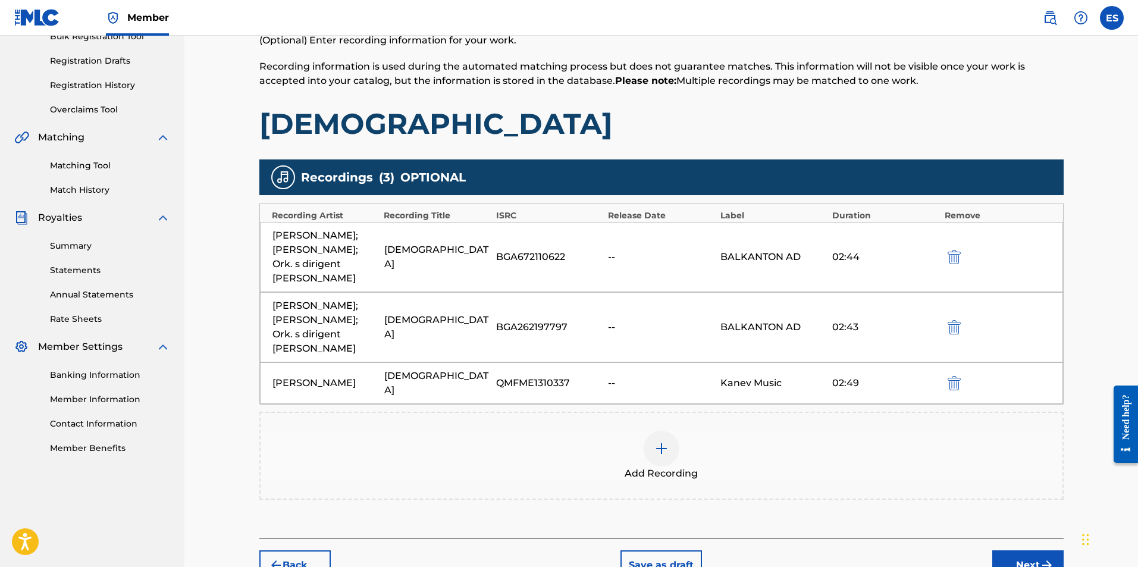
click at [617, 550] on button "Next" at bounding box center [1027, 565] width 71 height 30
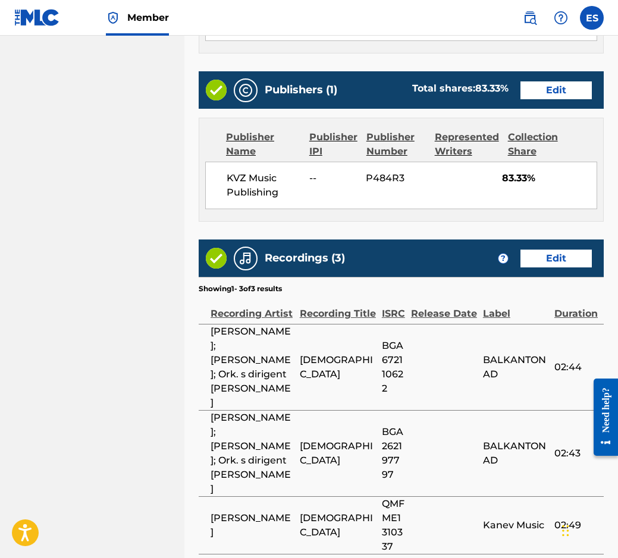
scroll to position [764, 0]
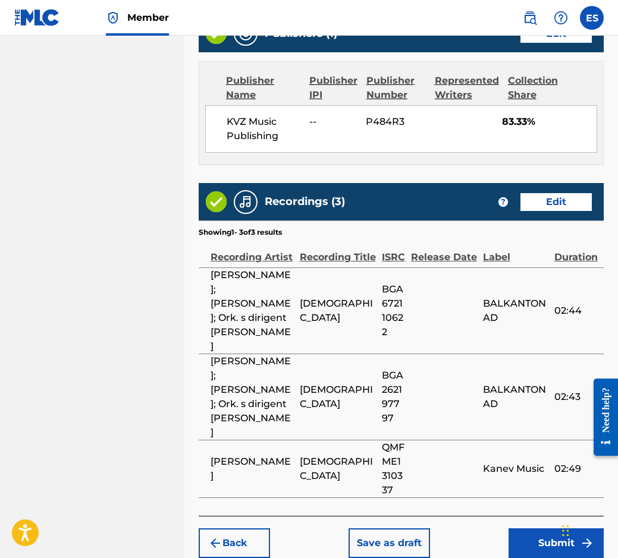
click at [536, 529] on button "Submit" at bounding box center [555, 544] width 95 height 30
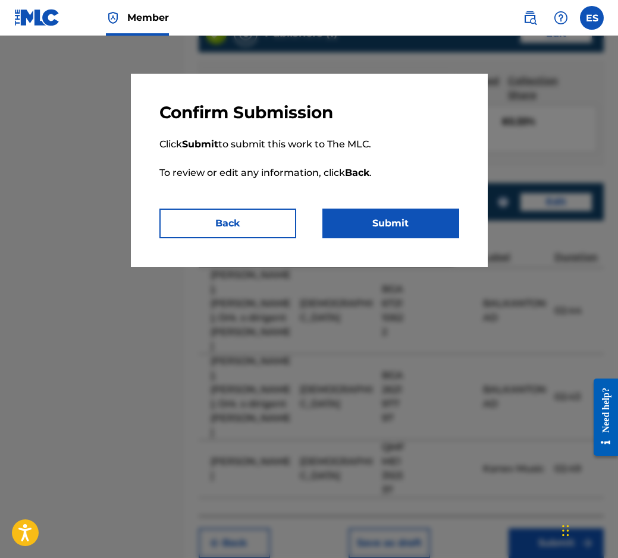
click at [382, 218] on button "Submit" at bounding box center [390, 224] width 137 height 30
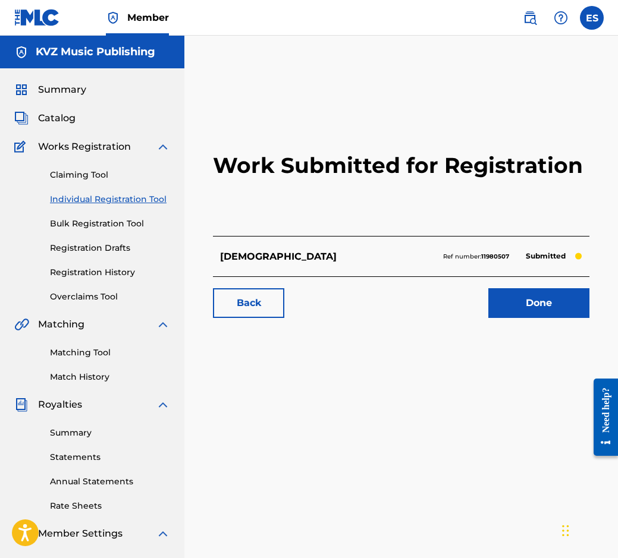
click at [112, 207] on div "Claiming Tool Individual Registration Tool Bulk Registration Tool Registration …" at bounding box center [92, 228] width 156 height 149
click at [113, 200] on link "Individual Registration Tool" at bounding box center [110, 199] width 120 height 12
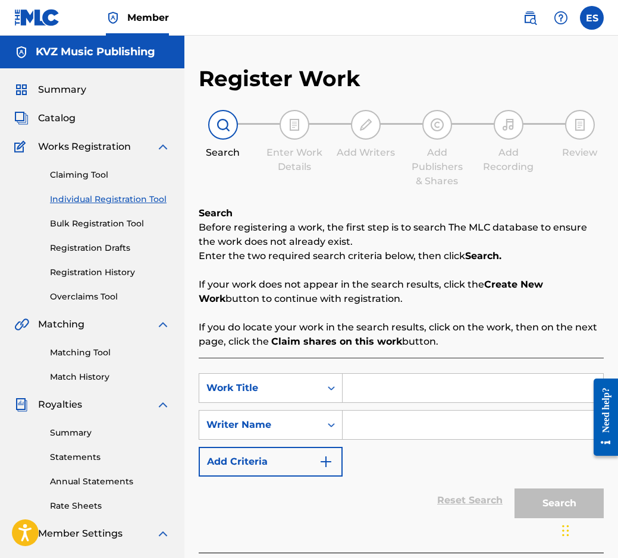
click at [105, 274] on link "Registration History" at bounding box center [110, 272] width 120 height 12
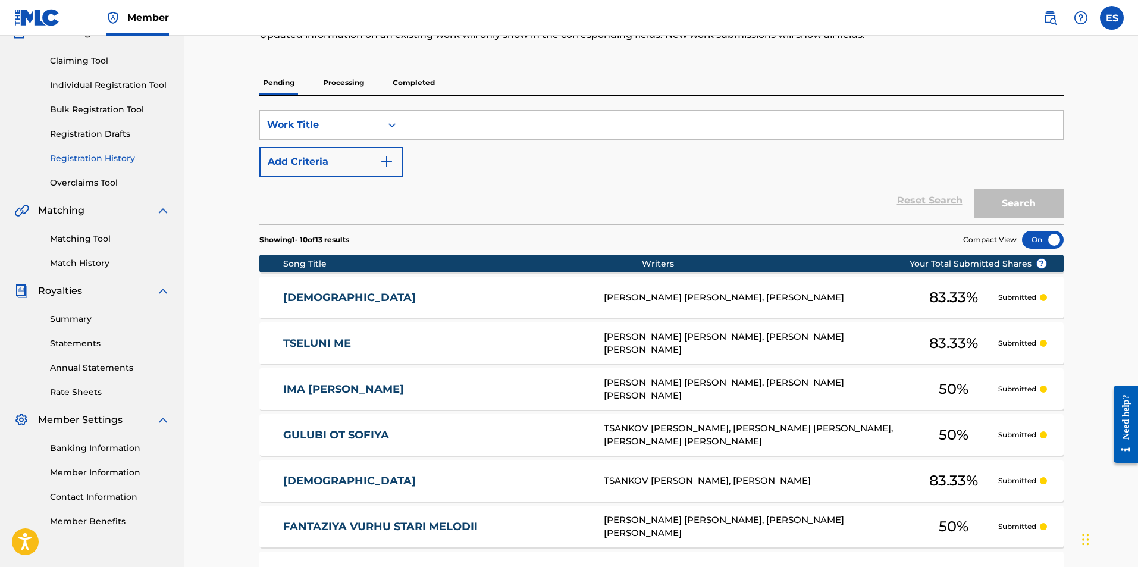
scroll to position [415, 0]
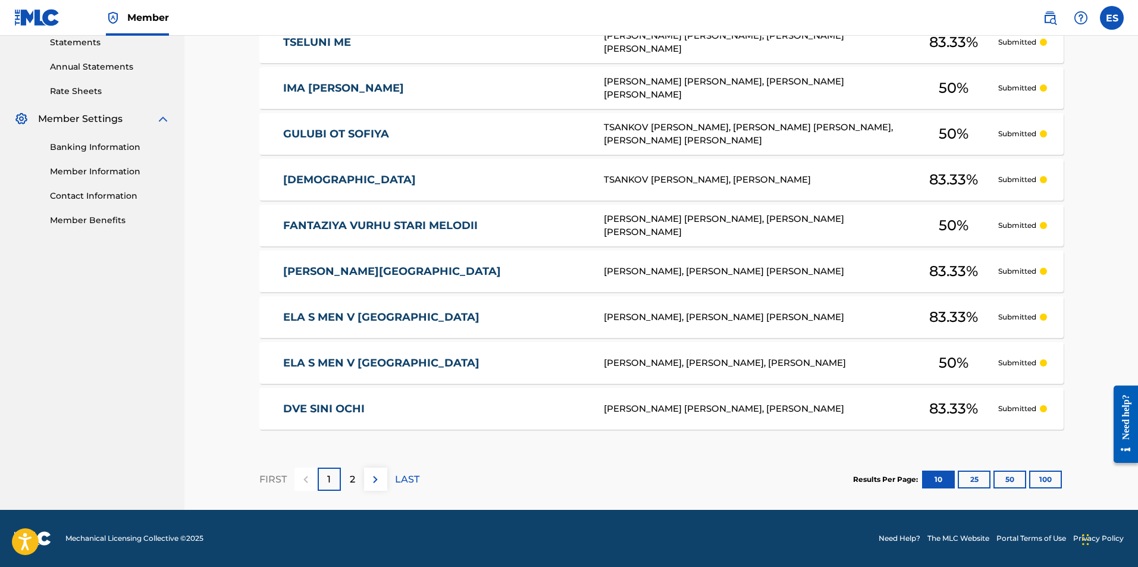
click at [341, 487] on div "2" at bounding box center [352, 478] width 23 height 23
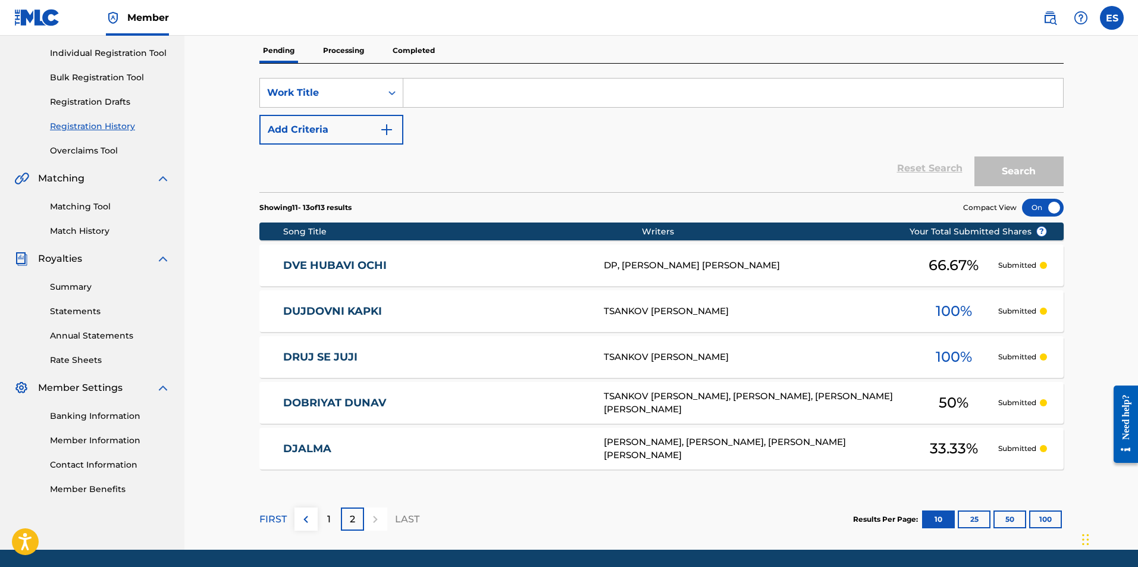
scroll to position [186, 0]
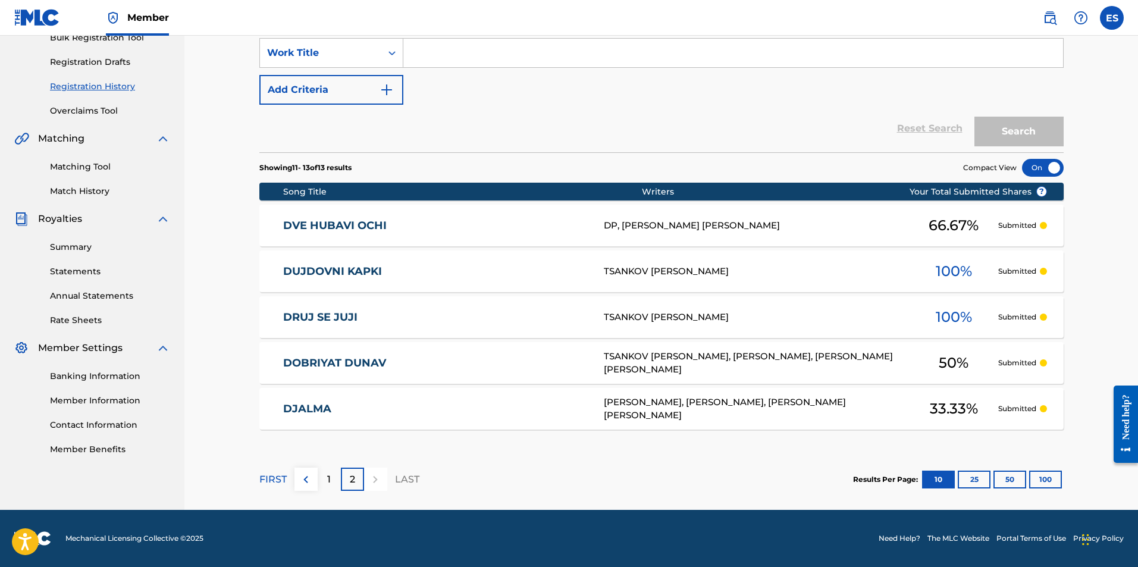
click at [320, 471] on div "1" at bounding box center [329, 478] width 23 height 23
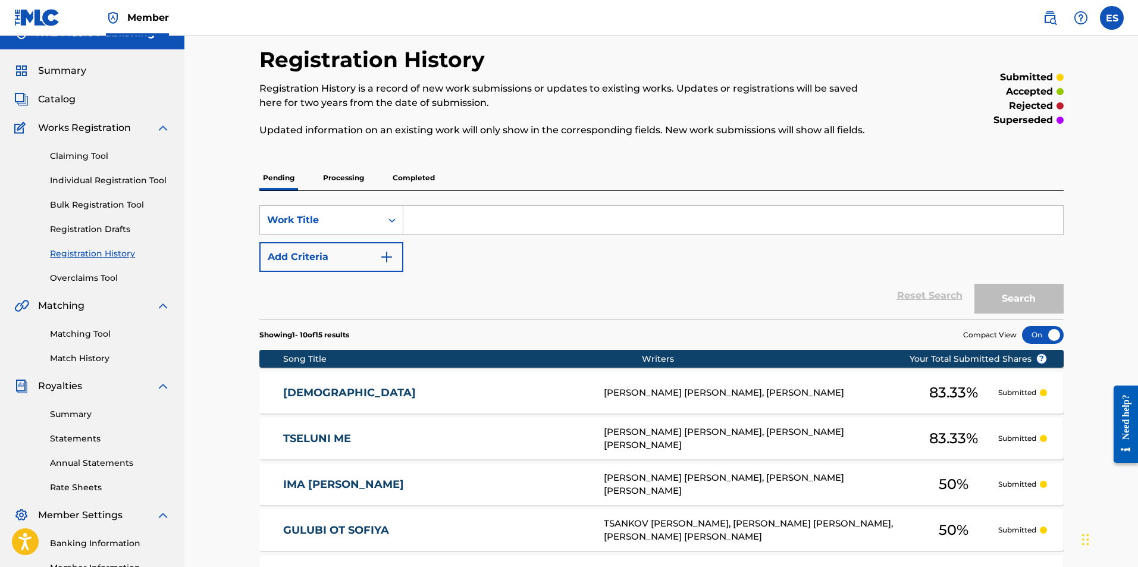
scroll to position [0, 0]
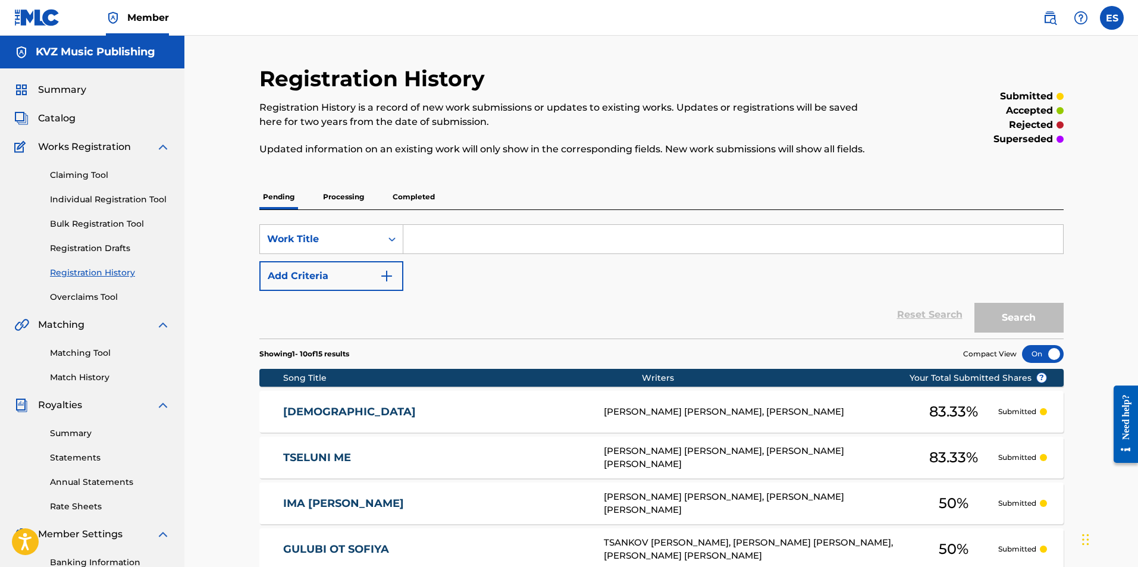
click at [104, 255] on div "Claiming Tool Individual Registration Tool Bulk Registration Tool Registration …" at bounding box center [92, 228] width 156 height 149
click at [106, 249] on link "Registration Drafts" at bounding box center [110, 248] width 120 height 12
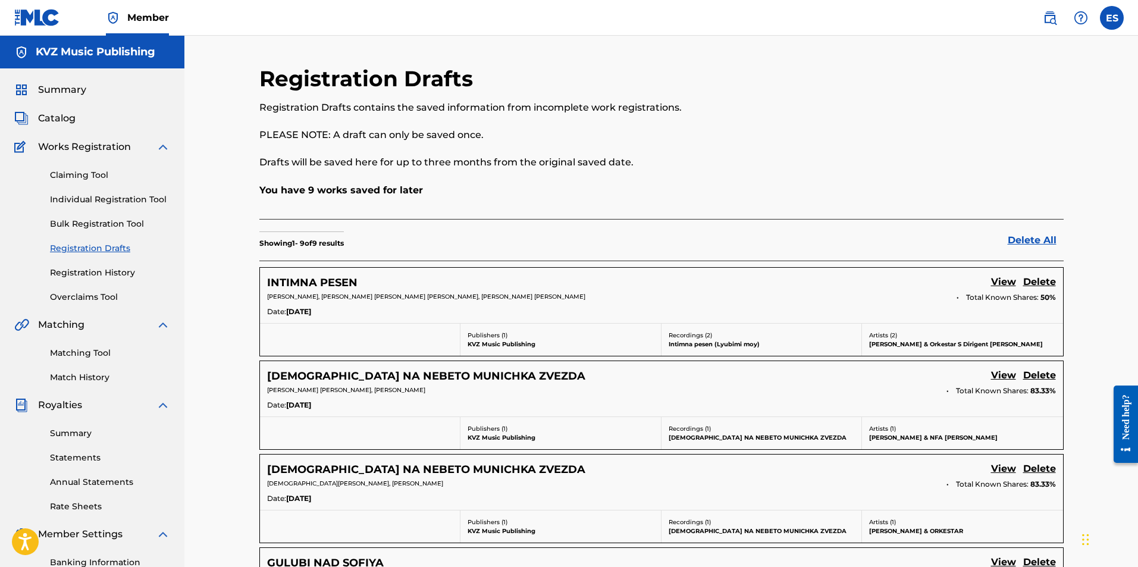
click at [107, 184] on div "Claiming Tool Individual Registration Tool Bulk Registration Tool Registration …" at bounding box center [92, 228] width 156 height 149
click at [107, 199] on link "Individual Registration Tool" at bounding box center [110, 199] width 120 height 12
